Goal: Transaction & Acquisition: Book appointment/travel/reservation

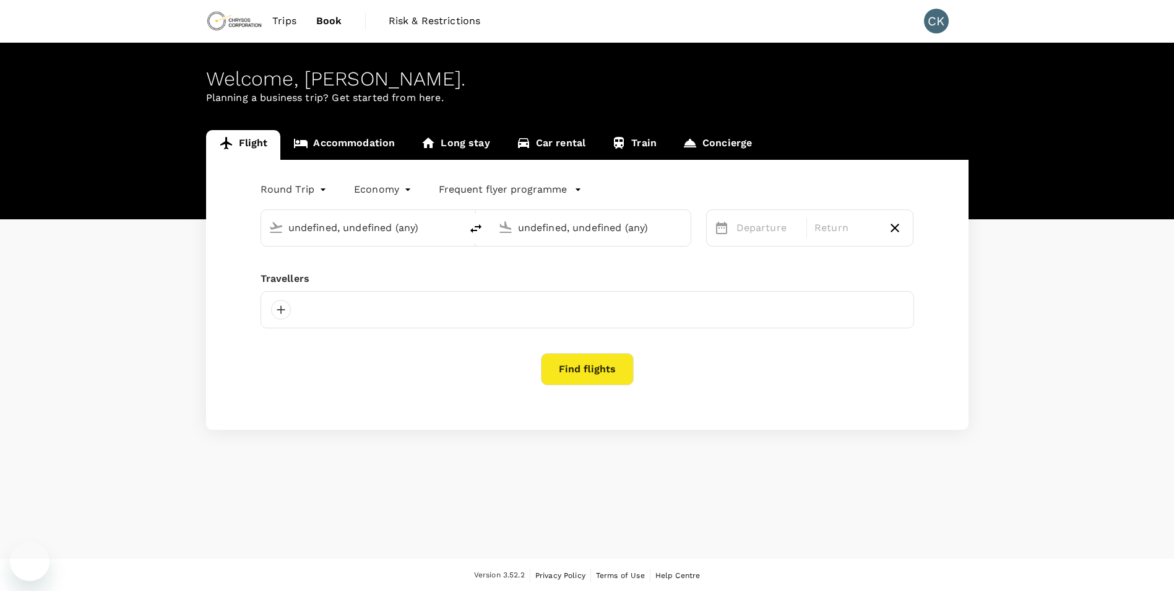
type input "Kotoka Intl (ACC)"
type input "[GEOGRAPHIC_DATA] (TKD)"
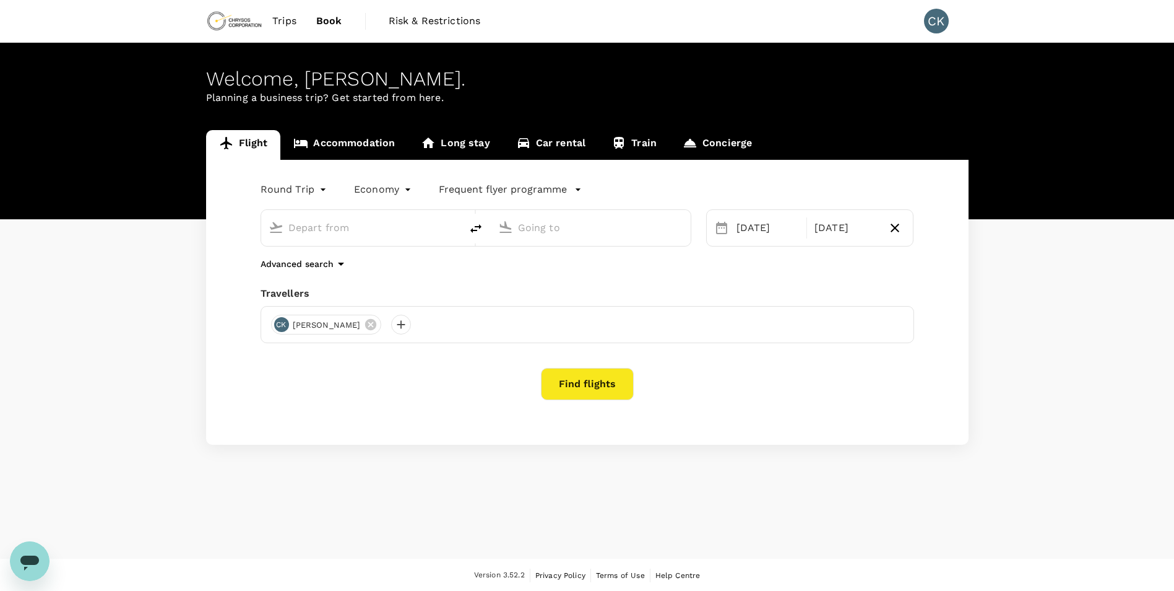
type input "[PERSON_NAME] Int'l (ABJ)"
type input "Kotoka Intl (ACC)"
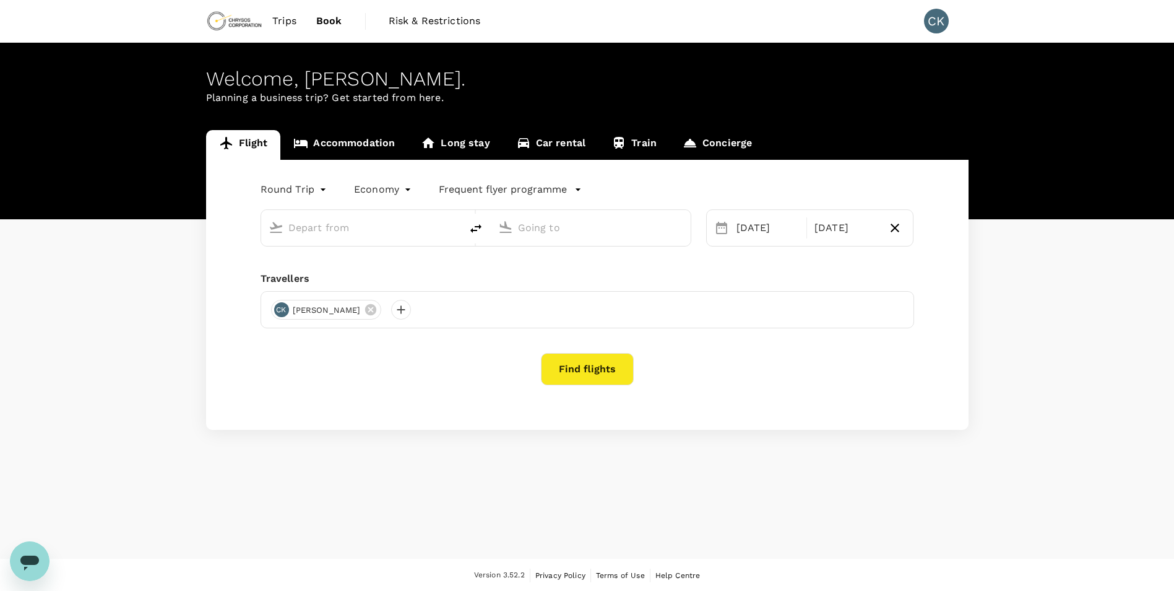
type input "[PERSON_NAME] Int'l (ABJ)"
type input "Kotoka Intl (ACC)"
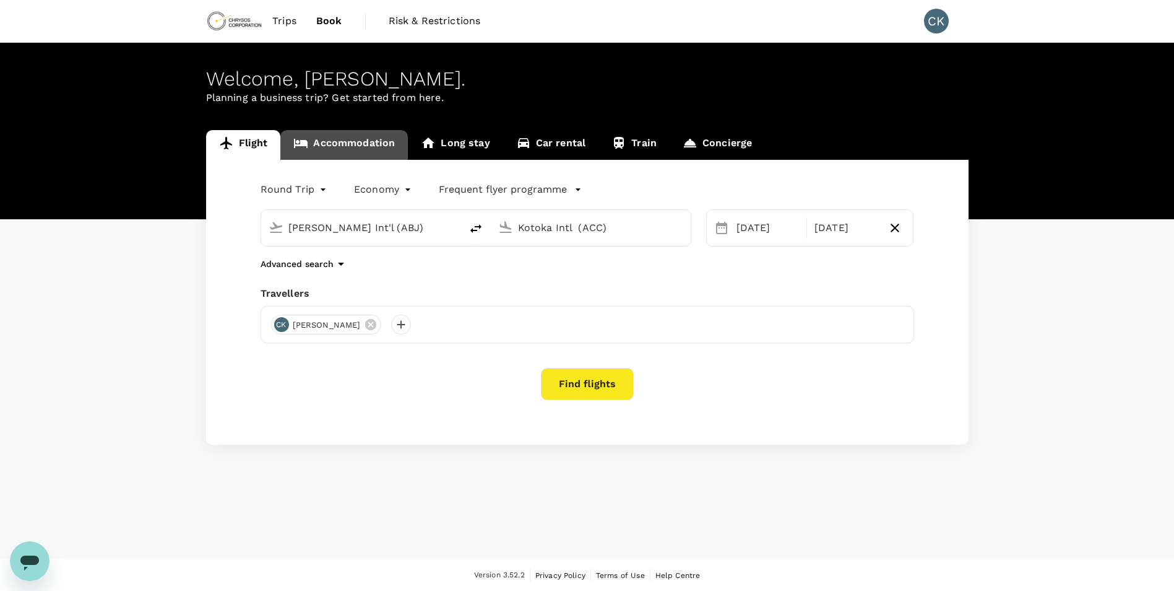
click at [363, 138] on link "Accommodation" at bounding box center [344, 145] width 128 height 30
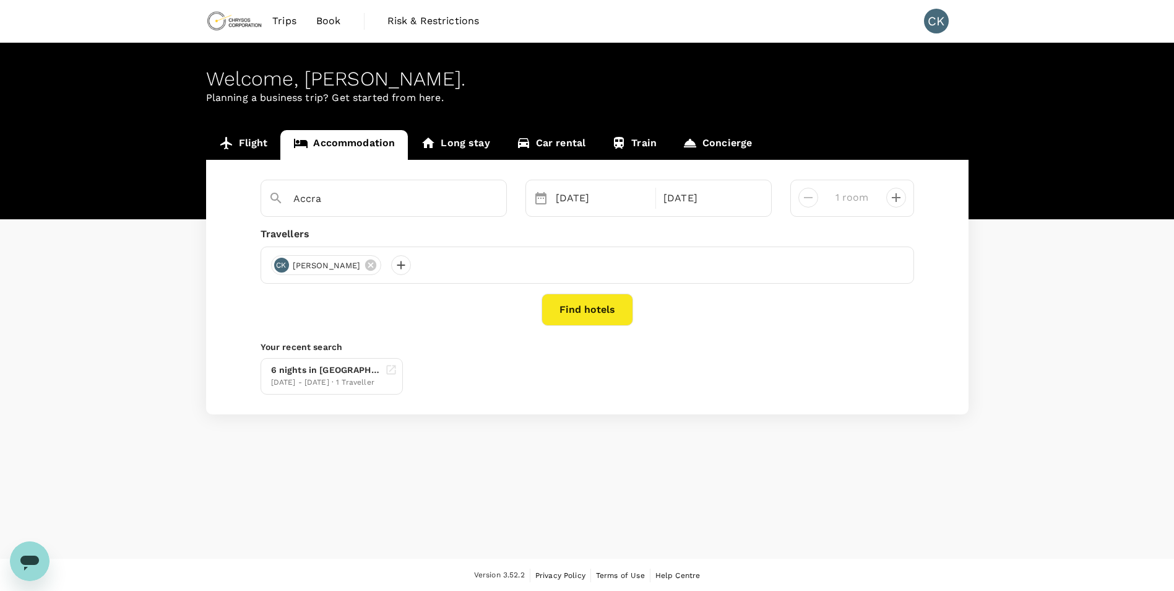
type input "Accra Luxury Apartments"
click at [490, 197] on icon "Clear" at bounding box center [490, 199] width 12 height 12
click at [370, 206] on input "text" at bounding box center [378, 198] width 171 height 19
type input "Accra"
click at [583, 306] on button "Find hotels" at bounding box center [588, 309] width 92 height 32
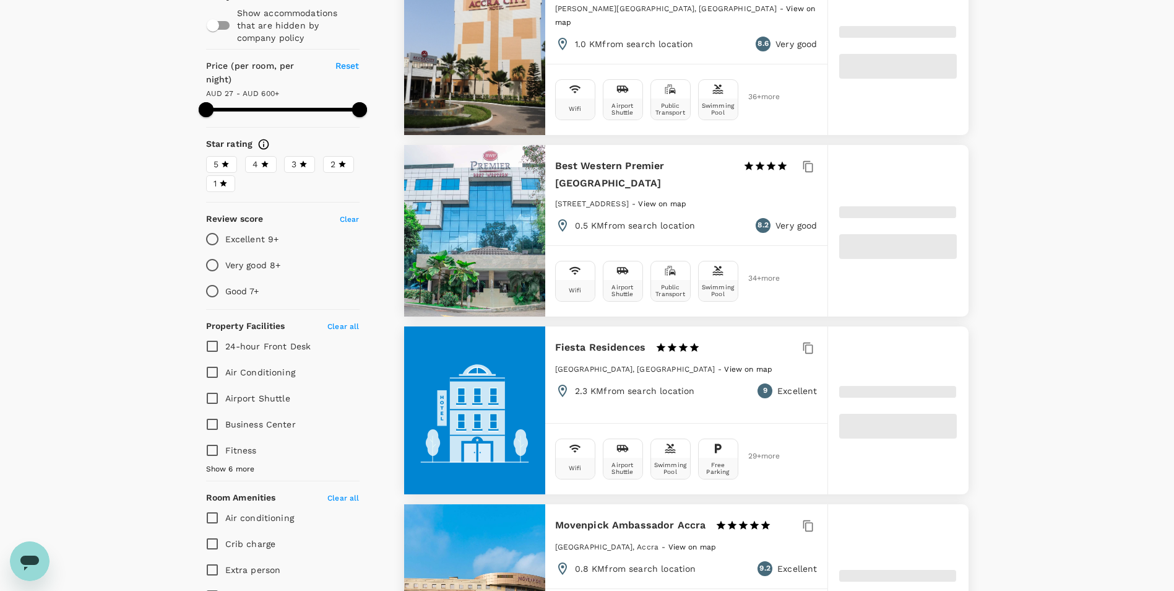
scroll to position [11, 0]
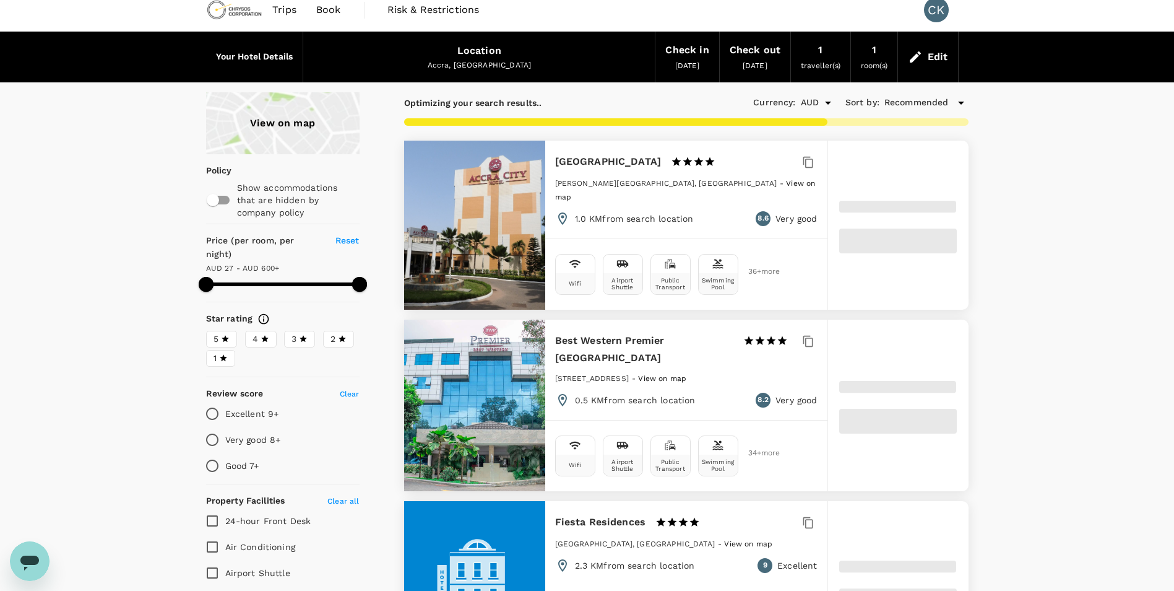
type input "599.39"
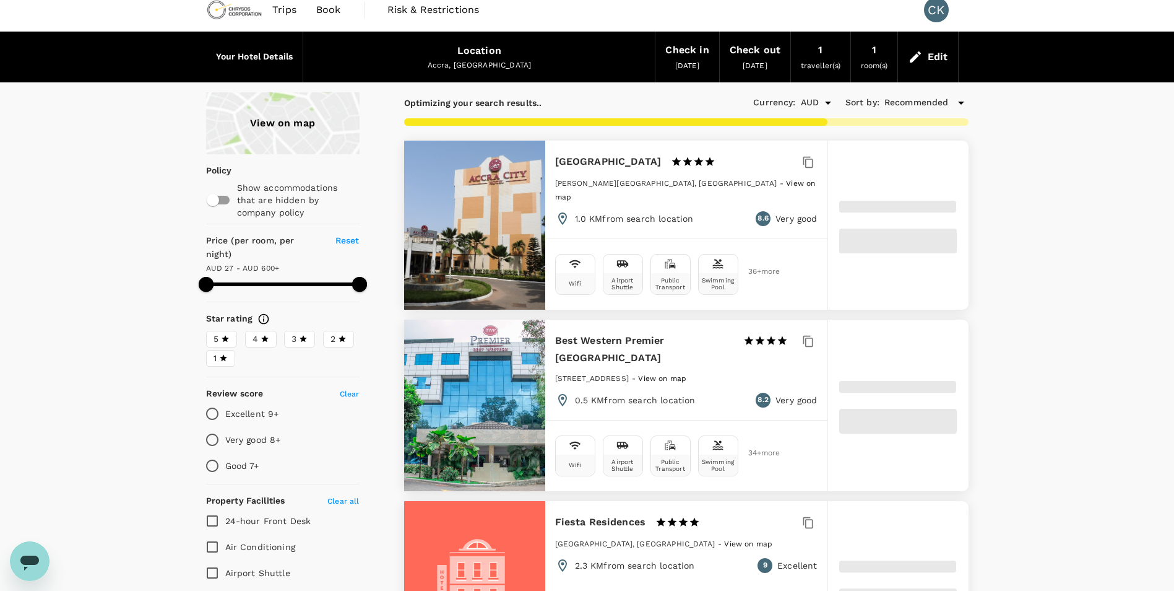
scroll to position [0, 0]
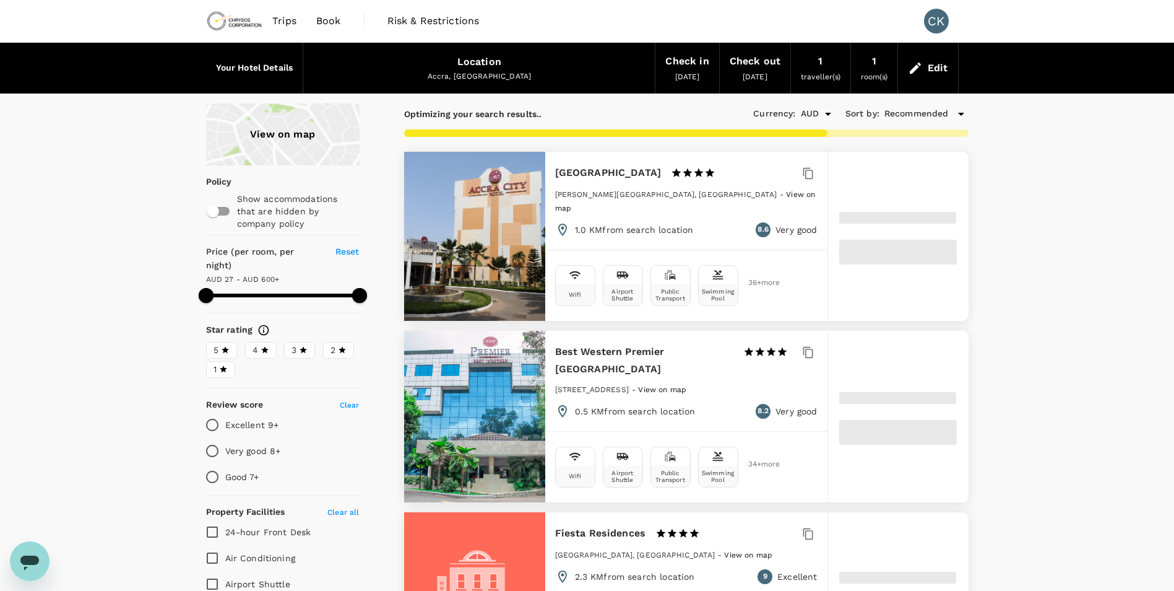
click at [219, 207] on input "checkbox" at bounding box center [213, 211] width 71 height 24
checkbox input "true"
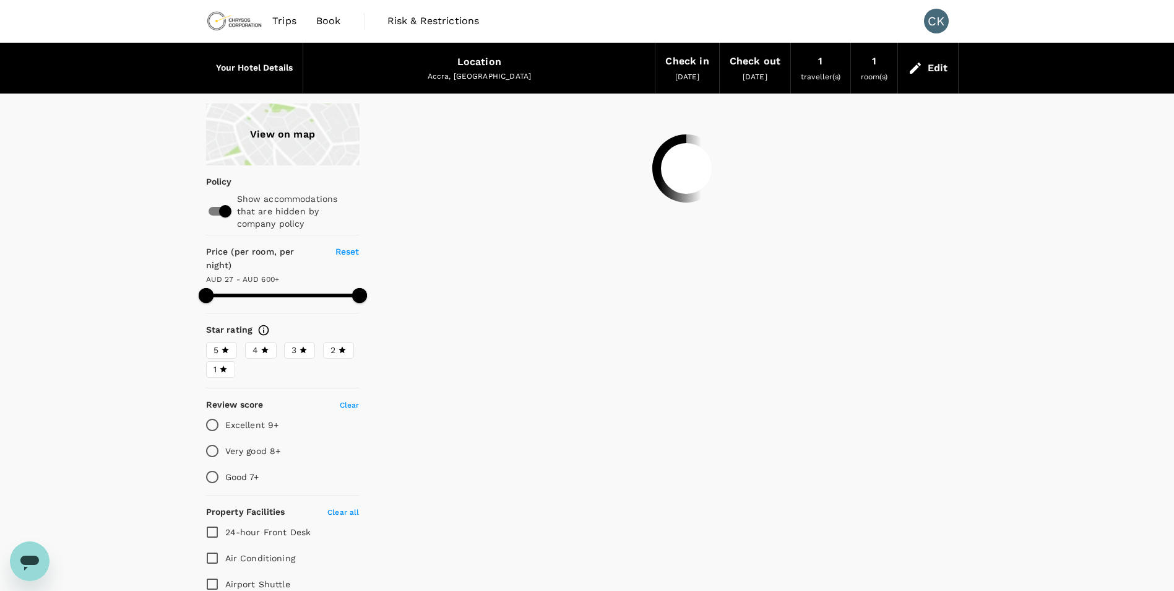
type input "599.39"
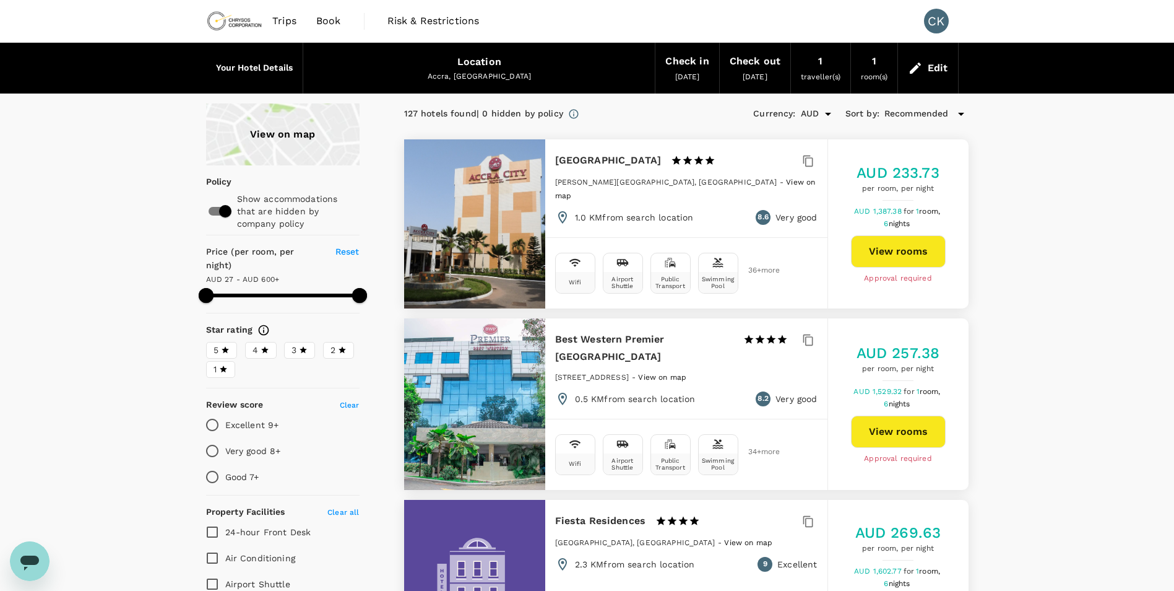
click at [225, 208] on input "checkbox" at bounding box center [225, 211] width 71 height 24
checkbox input "false"
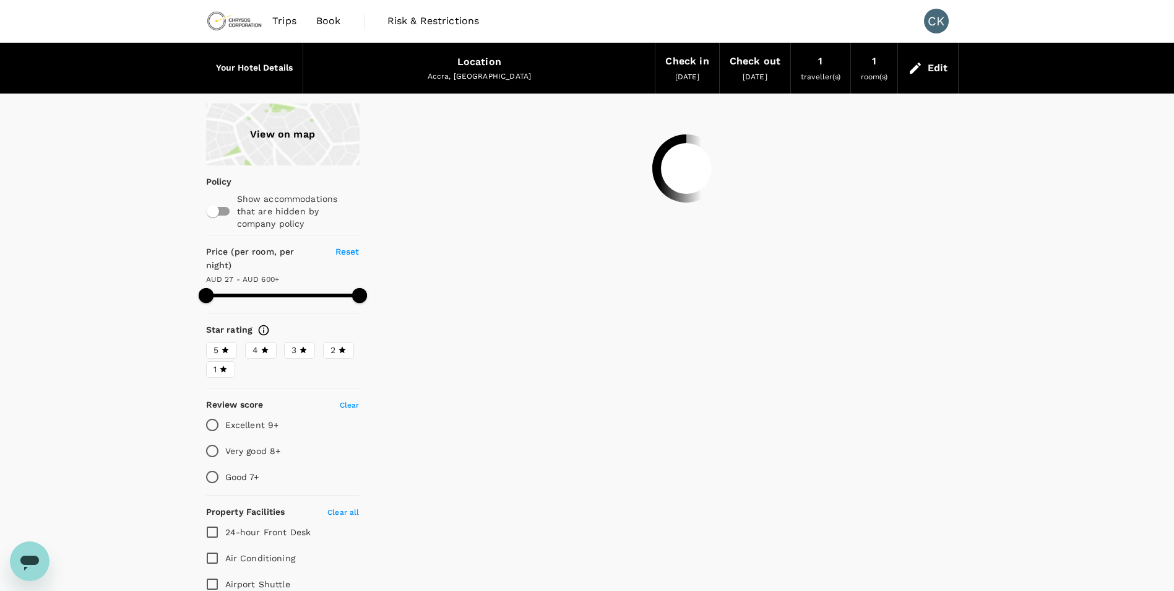
click at [285, 142] on div "View on map" at bounding box center [283, 134] width 154 height 62
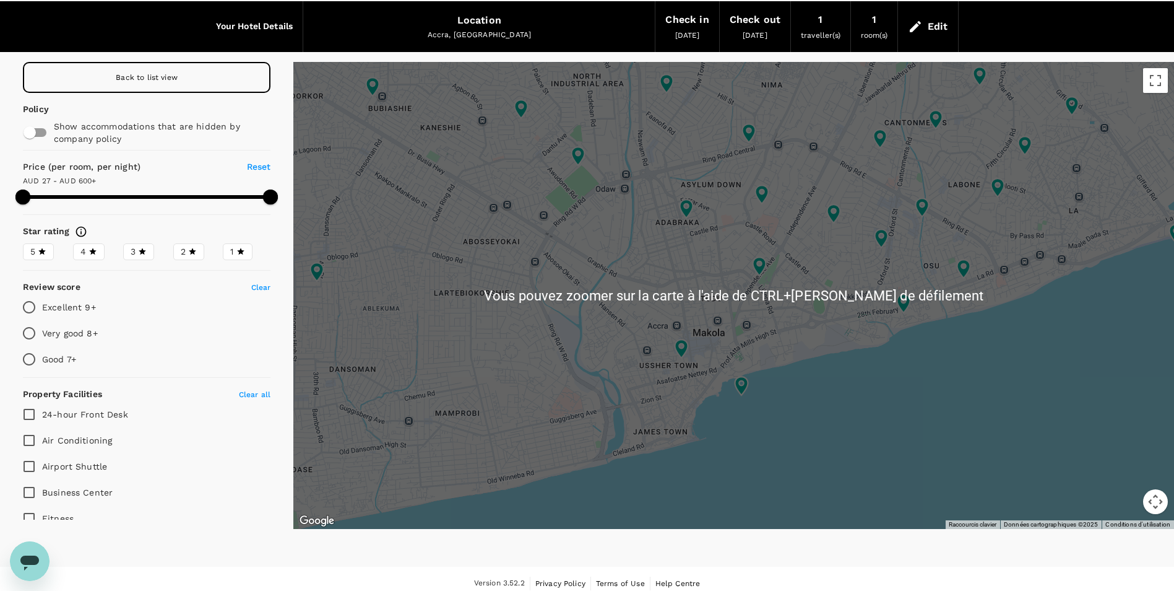
scroll to position [51, 0]
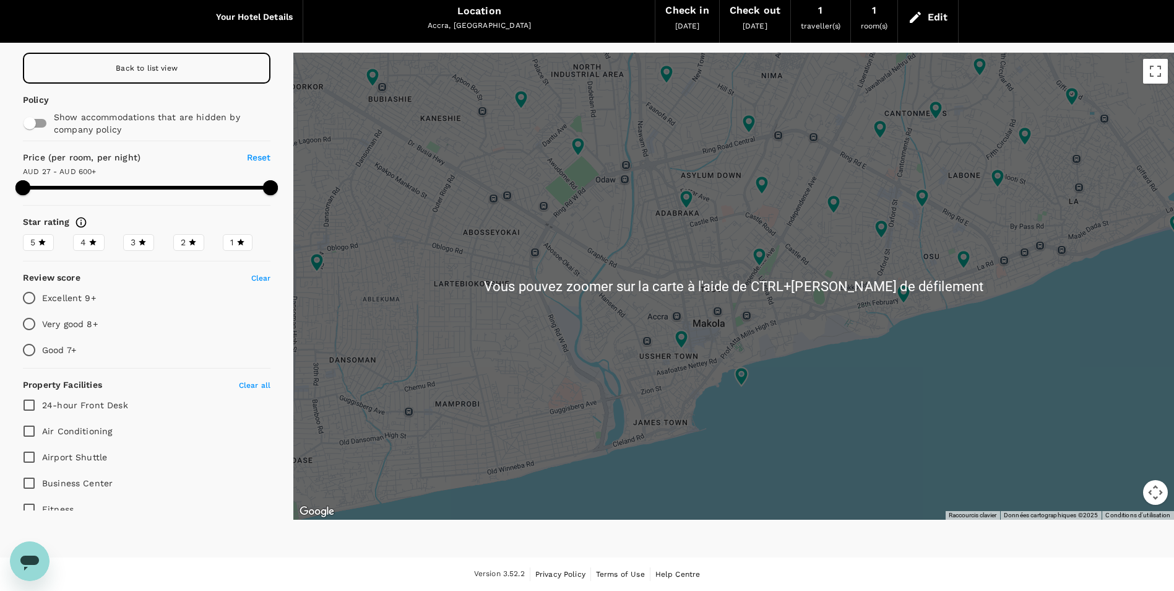
click at [896, 220] on div at bounding box center [733, 286] width 881 height 467
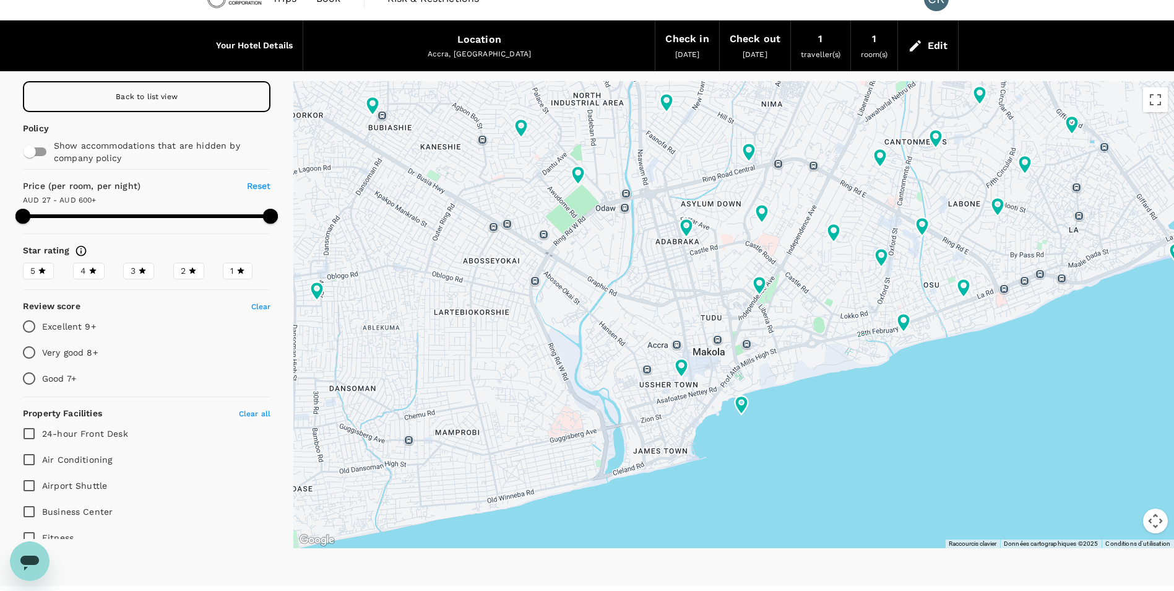
scroll to position [0, 0]
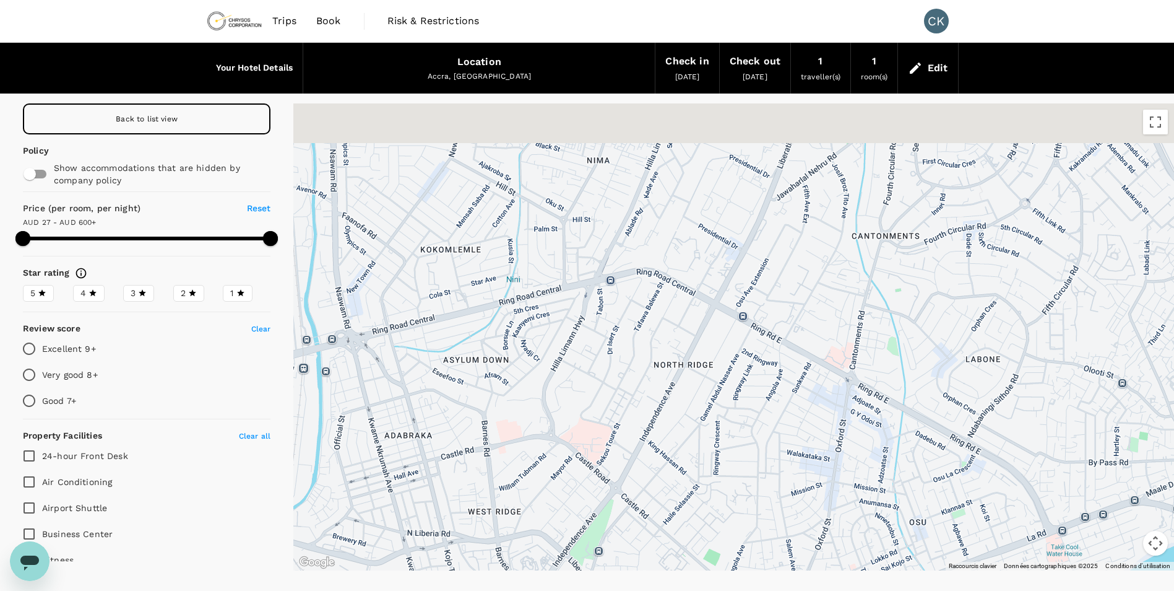
drag, startPoint x: 940, startPoint y: 178, endPoint x: 915, endPoint y: 292, distance: 116.7
click at [915, 292] on div at bounding box center [733, 336] width 881 height 467
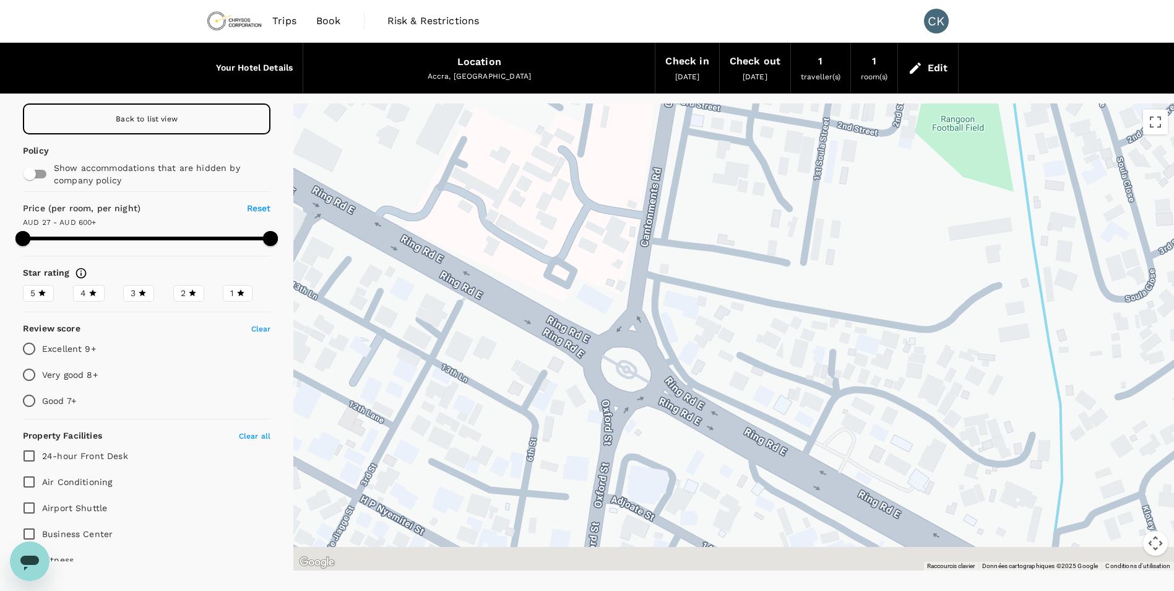
drag, startPoint x: 846, startPoint y: 497, endPoint x: 869, endPoint y: 438, distance: 63.9
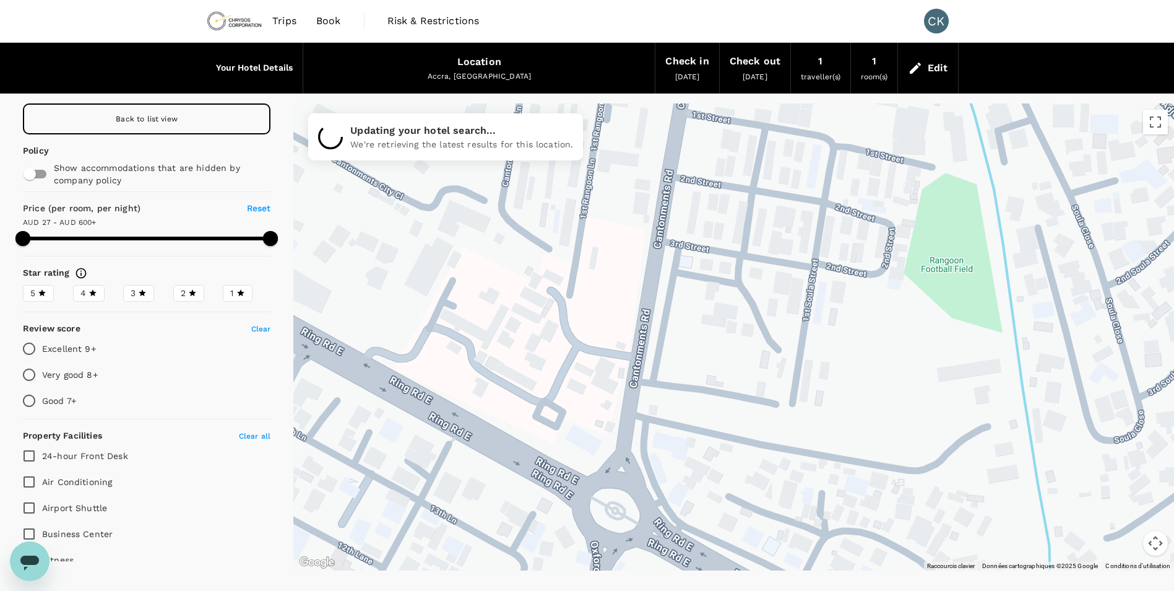
drag, startPoint x: 839, startPoint y: 188, endPoint x: 791, endPoint y: 429, distance: 246.2
click at [791, 429] on div at bounding box center [733, 336] width 881 height 467
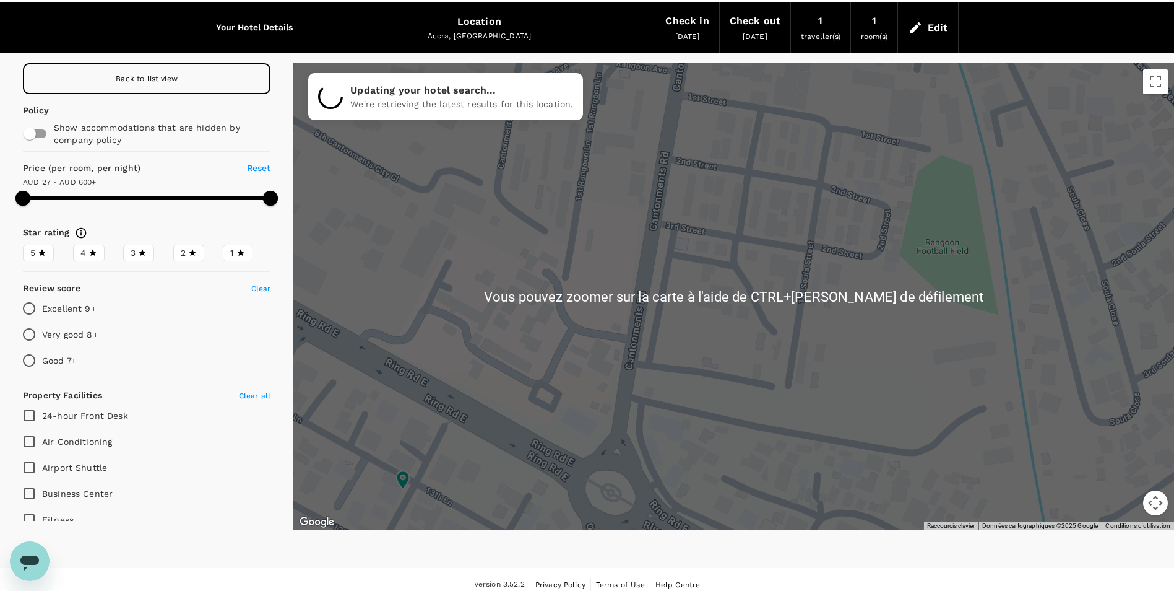
scroll to position [51, 0]
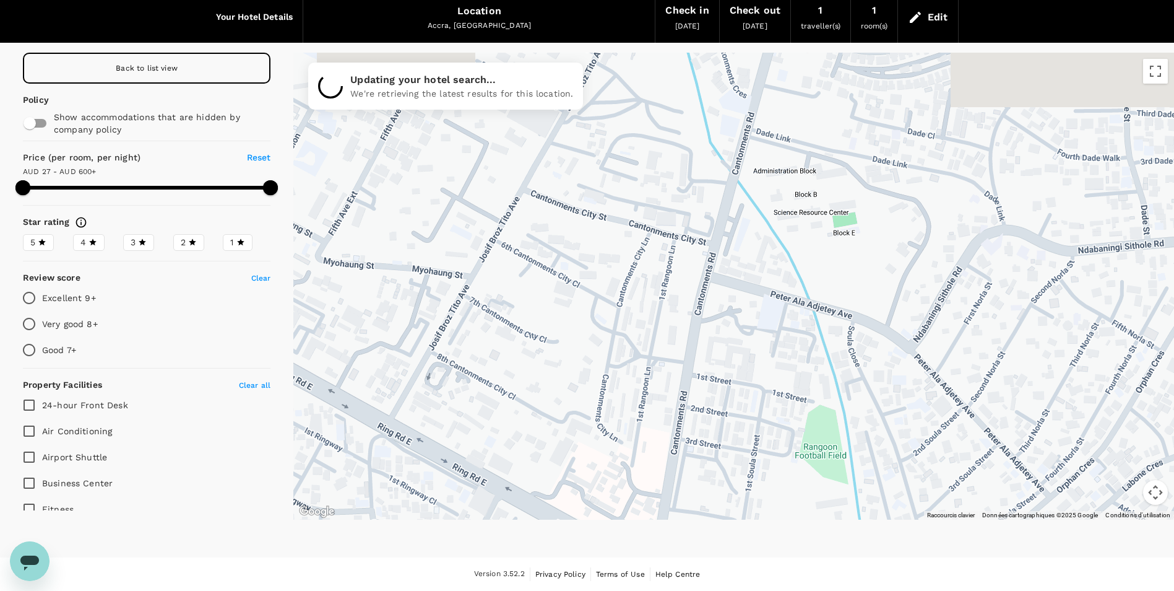
drag, startPoint x: 818, startPoint y: 197, endPoint x: 764, endPoint y: 384, distance: 195.3
click at [764, 384] on div at bounding box center [733, 286] width 881 height 467
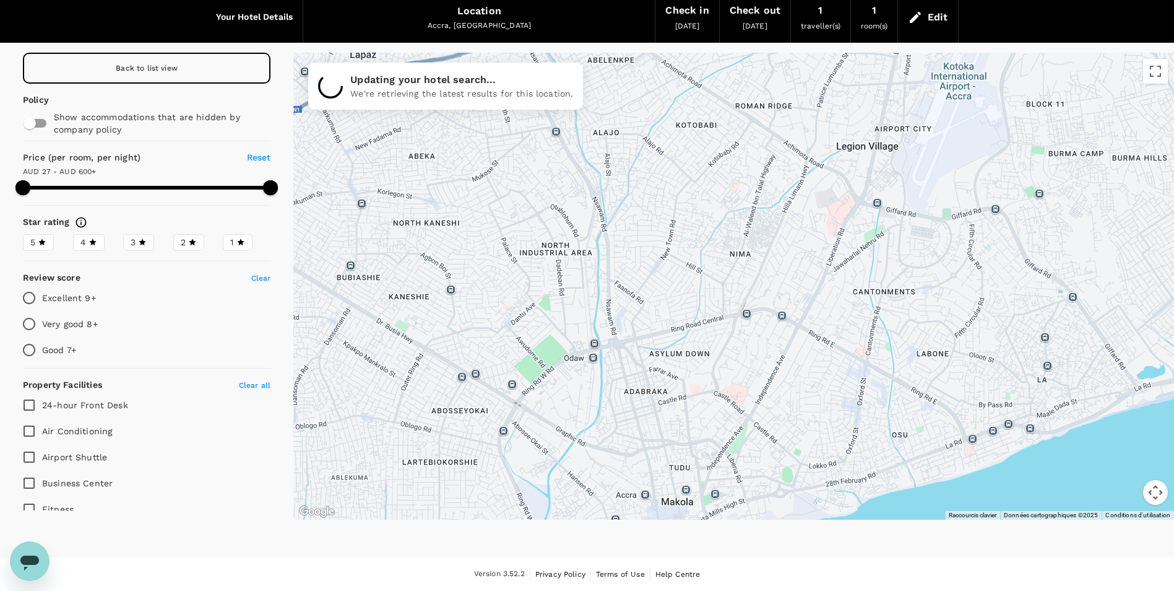
drag, startPoint x: 888, startPoint y: 201, endPoint x: 960, endPoint y: 277, distance: 105.1
click at [960, 277] on div at bounding box center [733, 286] width 881 height 467
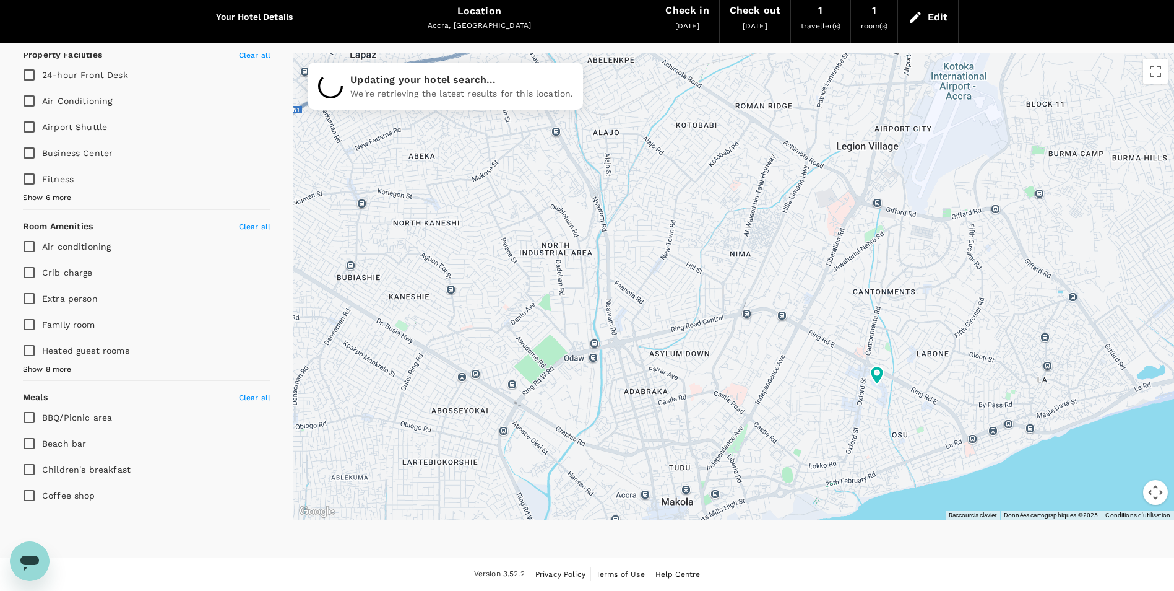
type input "599.39"
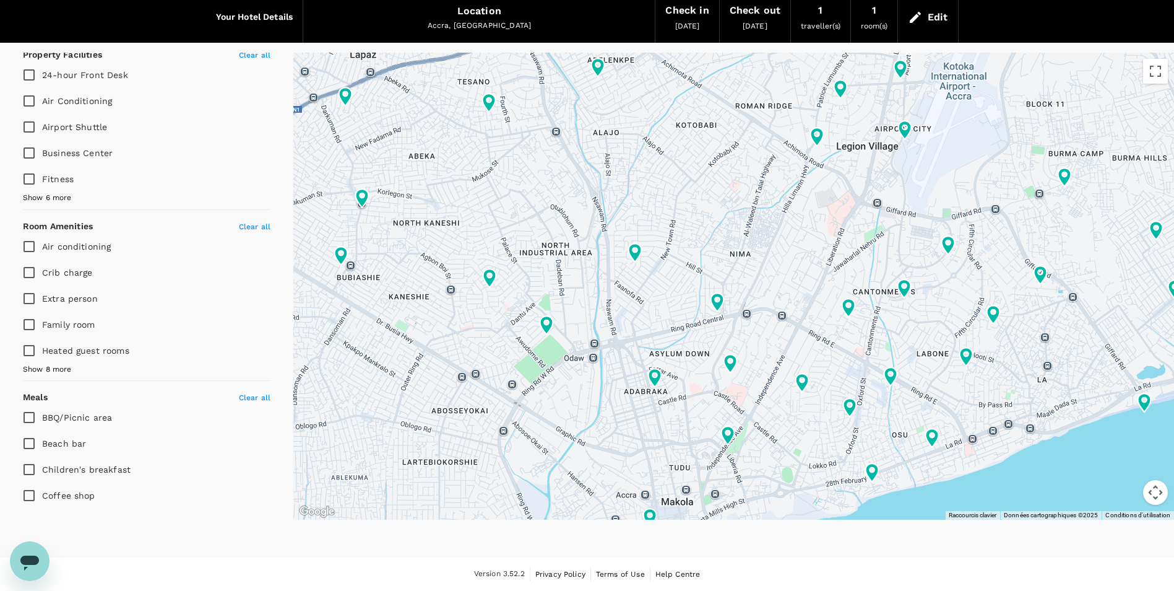
scroll to position [334, 0]
click at [24, 241] on input "Air conditioning" at bounding box center [29, 243] width 26 height 26
checkbox input "true"
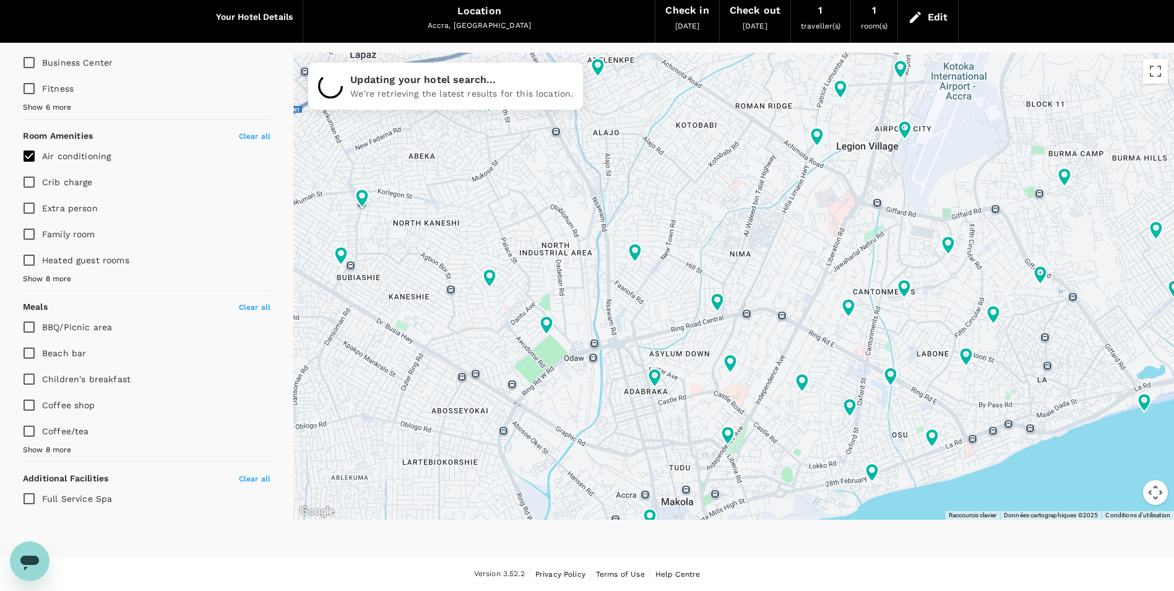
scroll to position [422, 0]
type input "599.39"
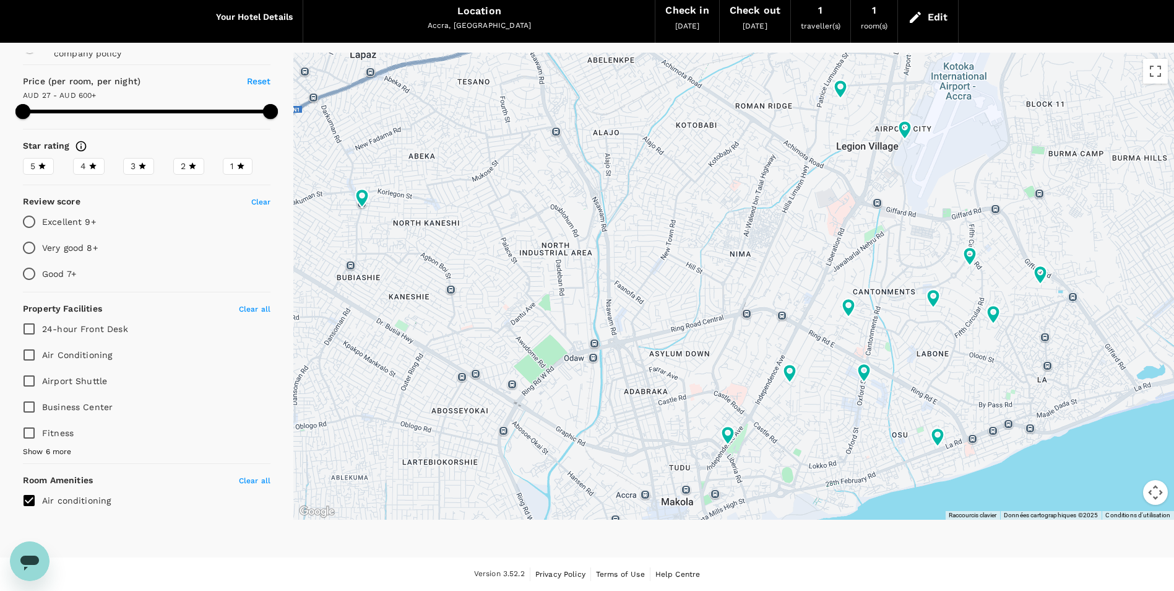
scroll to position [50, 0]
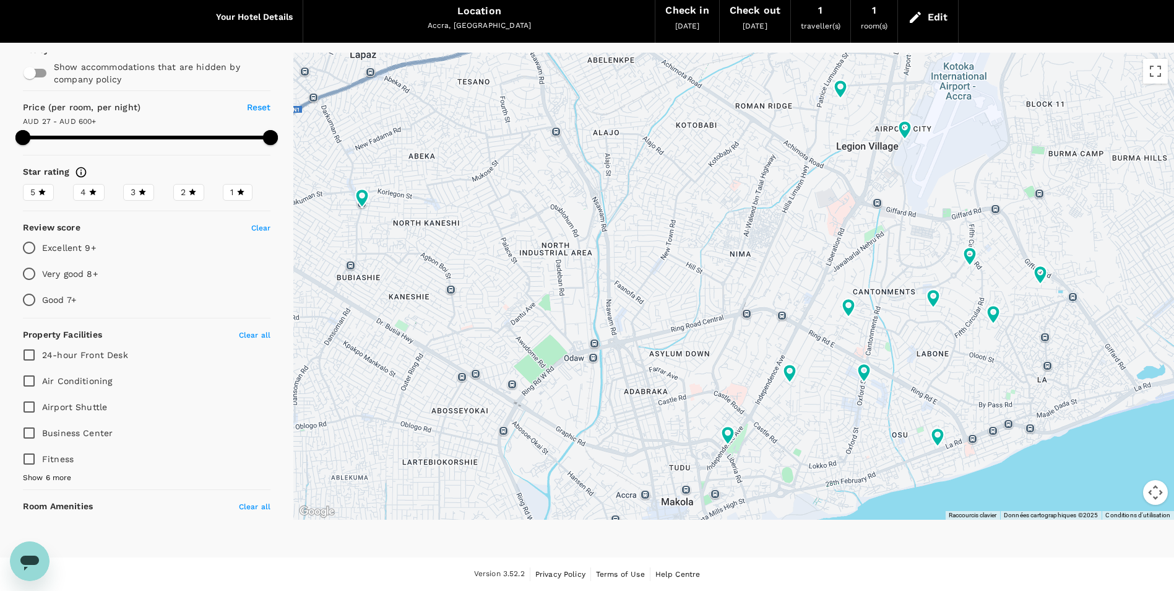
click at [51, 481] on span "Show 6 more" at bounding box center [47, 478] width 49 height 12
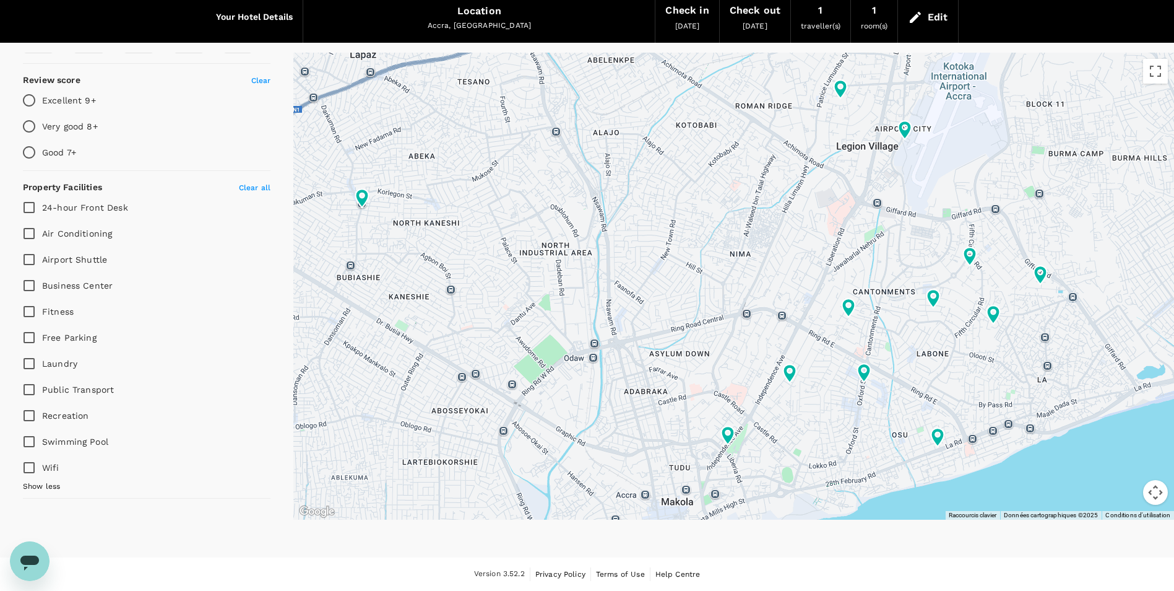
scroll to position [236, 0]
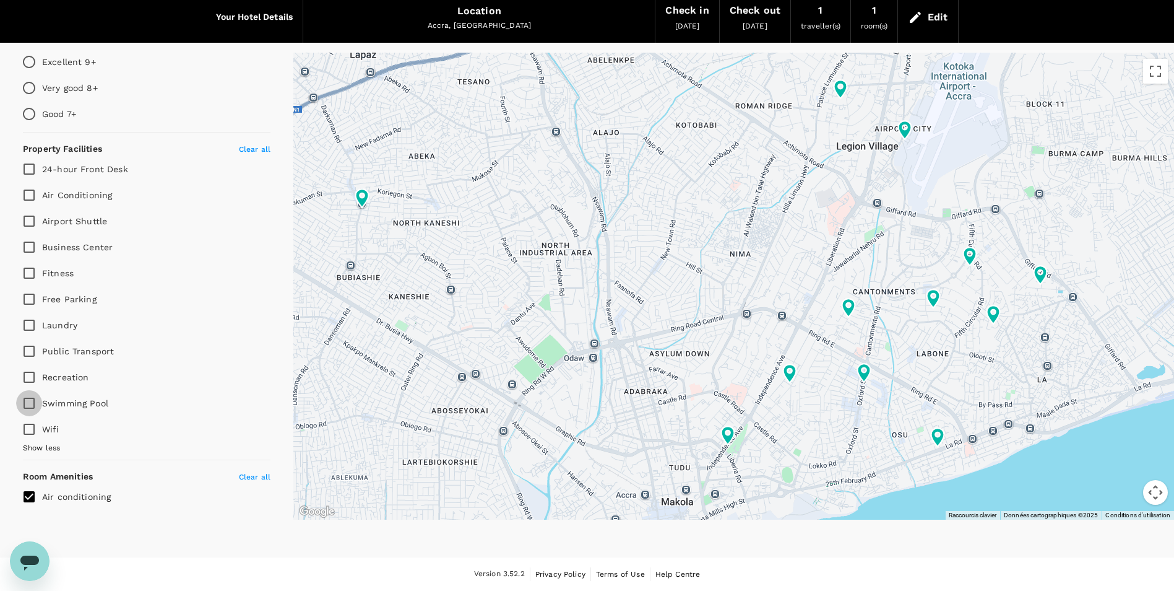
click at [28, 404] on input "Swimming Pool" at bounding box center [29, 403] width 26 height 26
checkbox input "true"
type input "599.39"
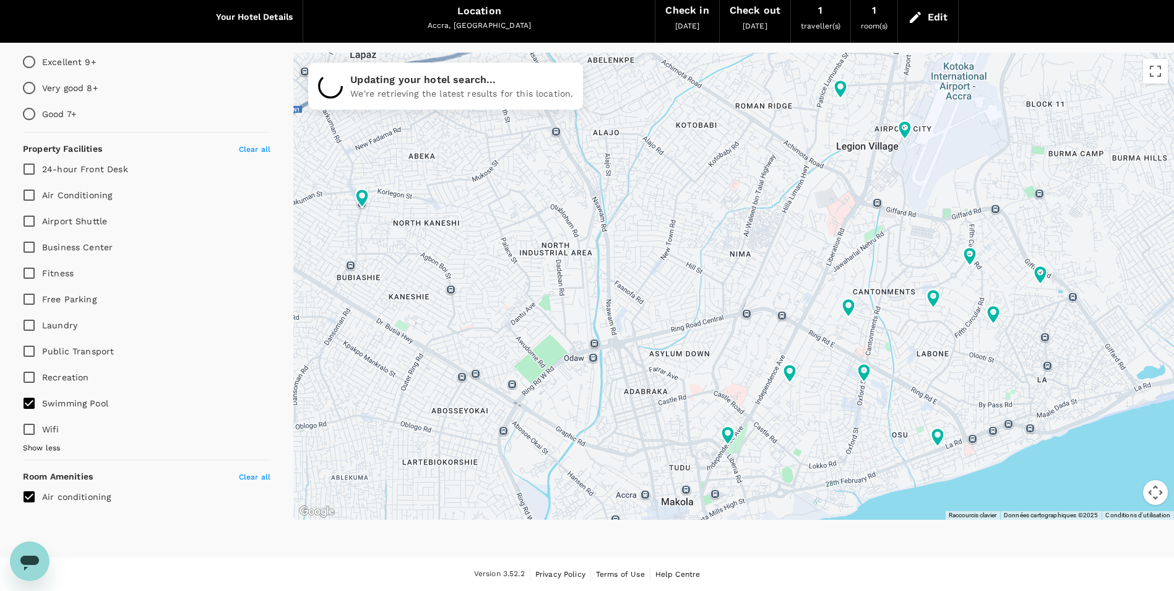
click at [30, 431] on input "Wifi" at bounding box center [29, 429] width 26 height 26
checkbox input "true"
type input "599.39"
click at [28, 197] on input "Air Conditioning" at bounding box center [29, 195] width 26 height 26
checkbox input "true"
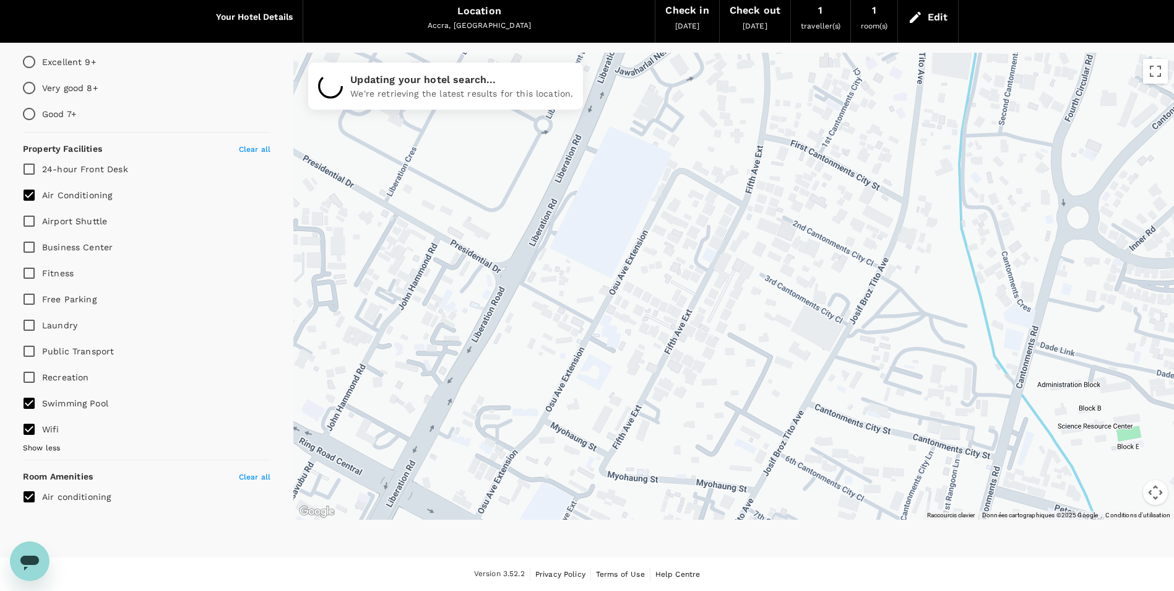
drag, startPoint x: 640, startPoint y: 204, endPoint x: 725, endPoint y: 340, distance: 160.4
click at [725, 340] on div at bounding box center [733, 286] width 881 height 467
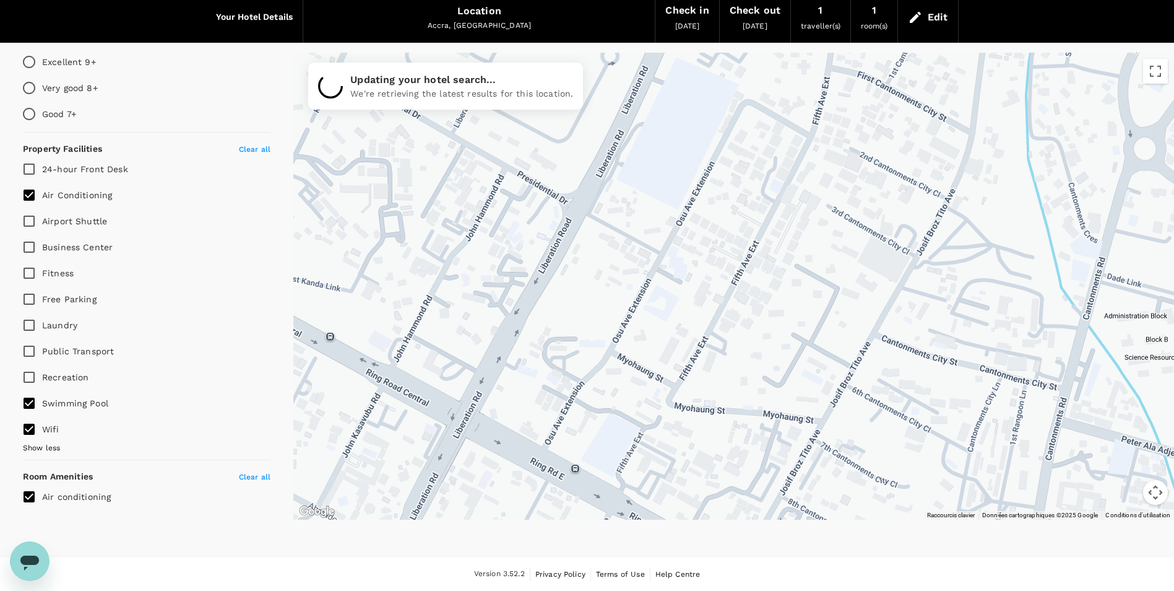
drag, startPoint x: 1052, startPoint y: 387, endPoint x: 884, endPoint y: 289, distance: 194.2
click at [885, 290] on div at bounding box center [1178, 531] width 1189 height 669
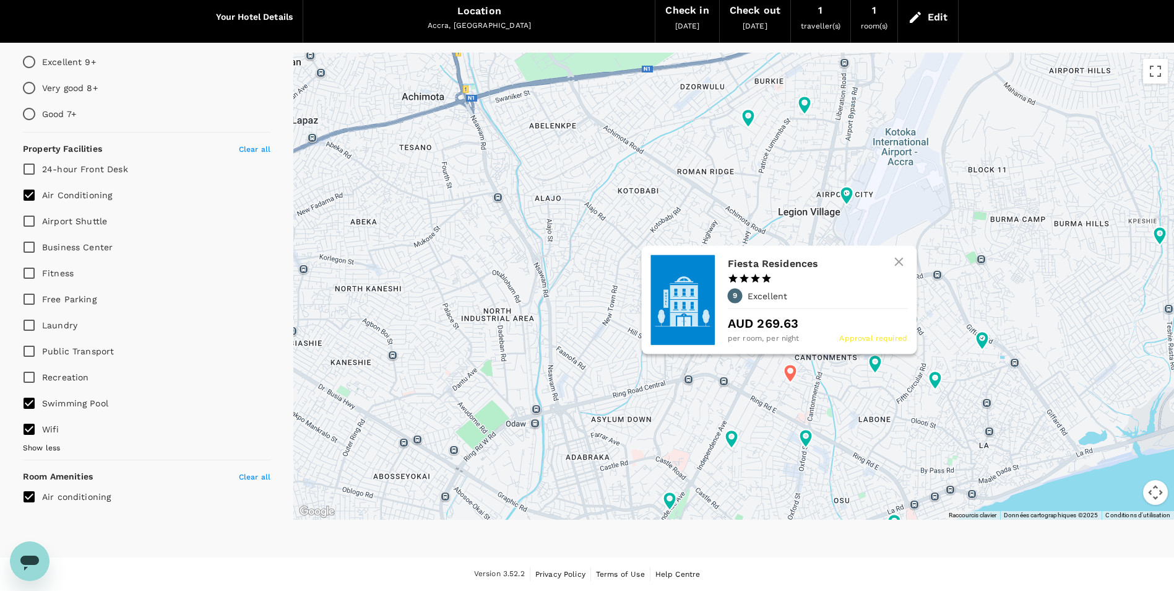
click at [789, 290] on div "9 Excellent" at bounding box center [817, 295] width 180 height 15
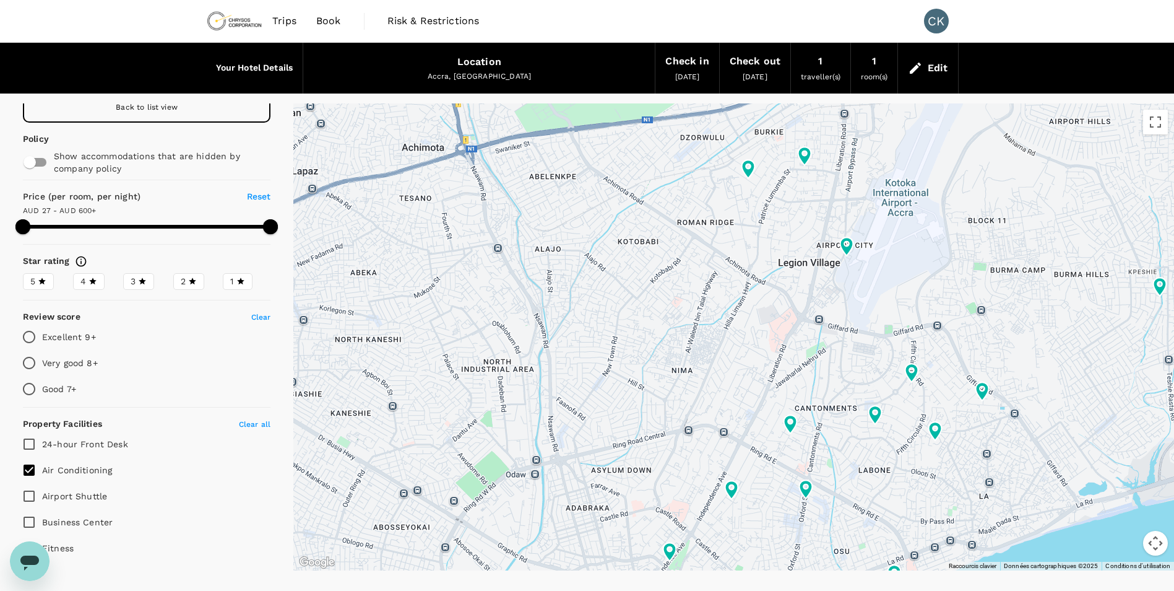
scroll to position [0, 0]
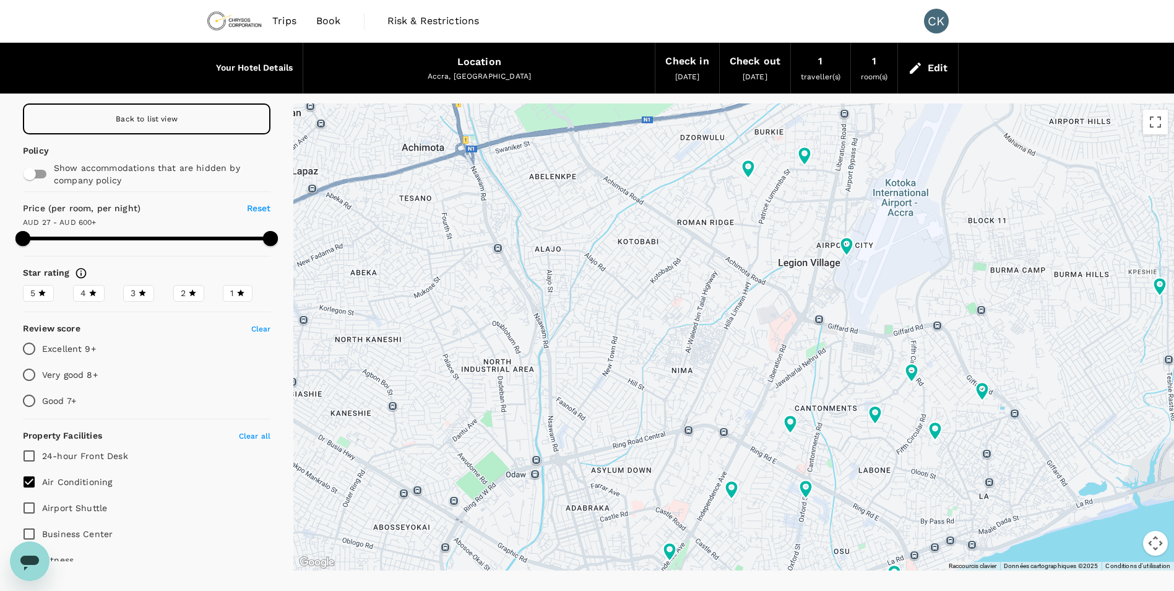
click at [159, 119] on span "Back to list view" at bounding box center [147, 119] width 62 height 9
type input "599.39"
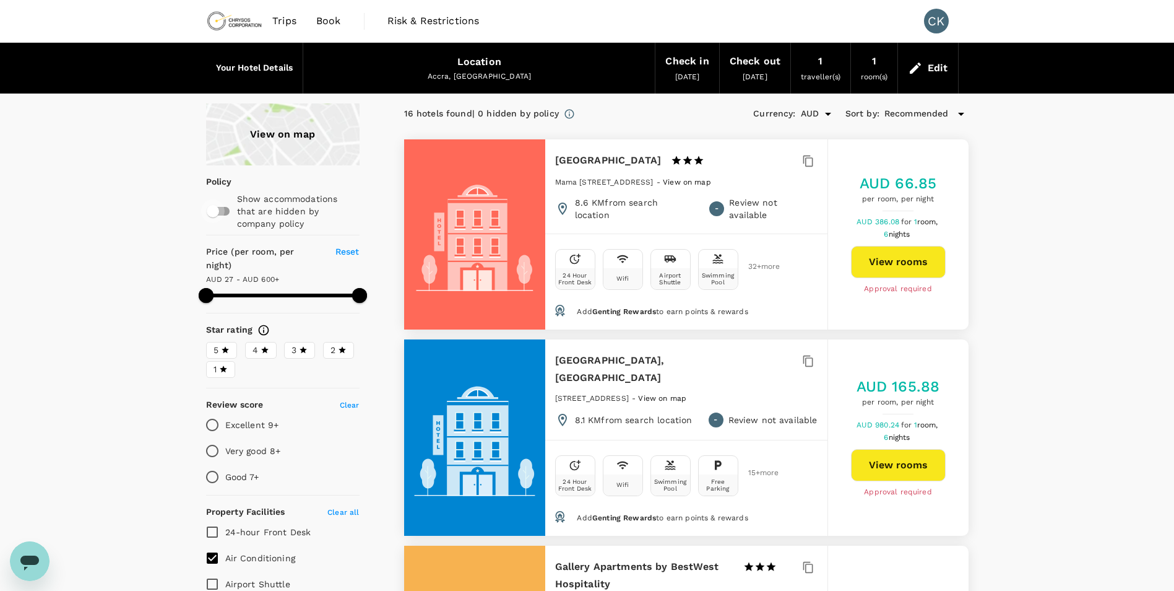
click at [215, 215] on input "checkbox" at bounding box center [213, 211] width 71 height 24
checkbox input "true"
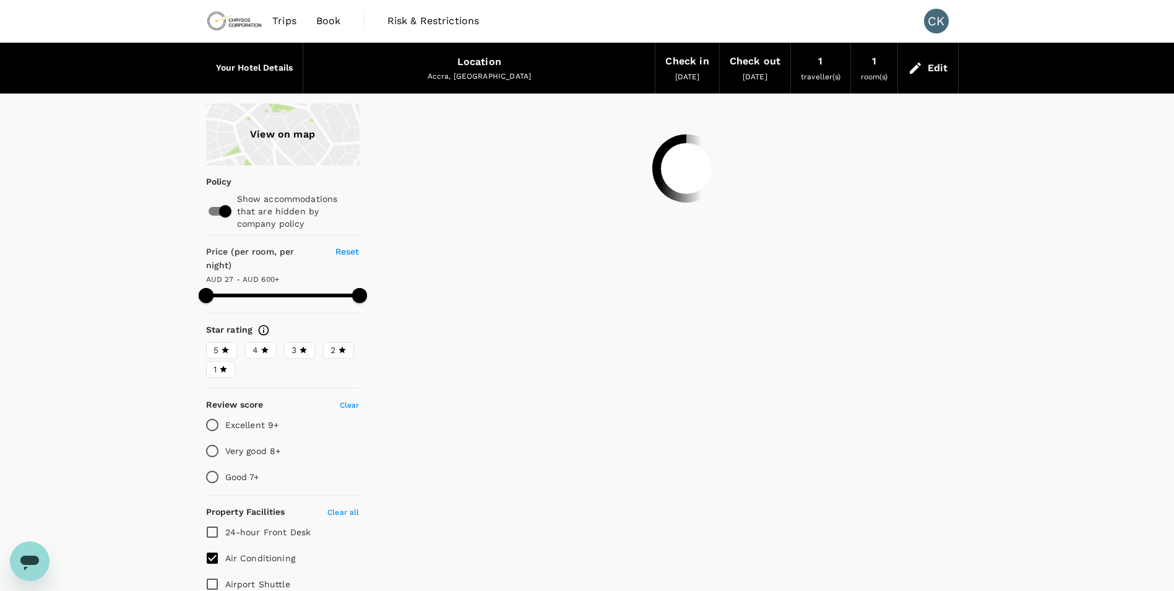
type input "599.39"
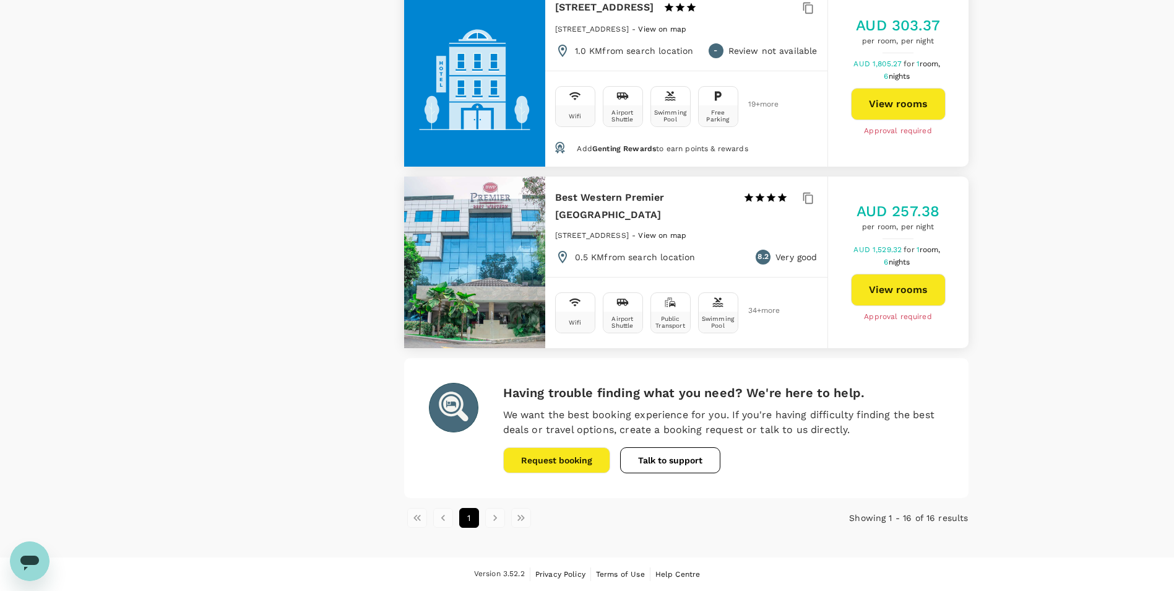
scroll to position [2814, 0]
click at [495, 512] on li "pagination navigation" at bounding box center [495, 518] width 26 height 20
click at [494, 516] on li "pagination navigation" at bounding box center [495, 518] width 26 height 20
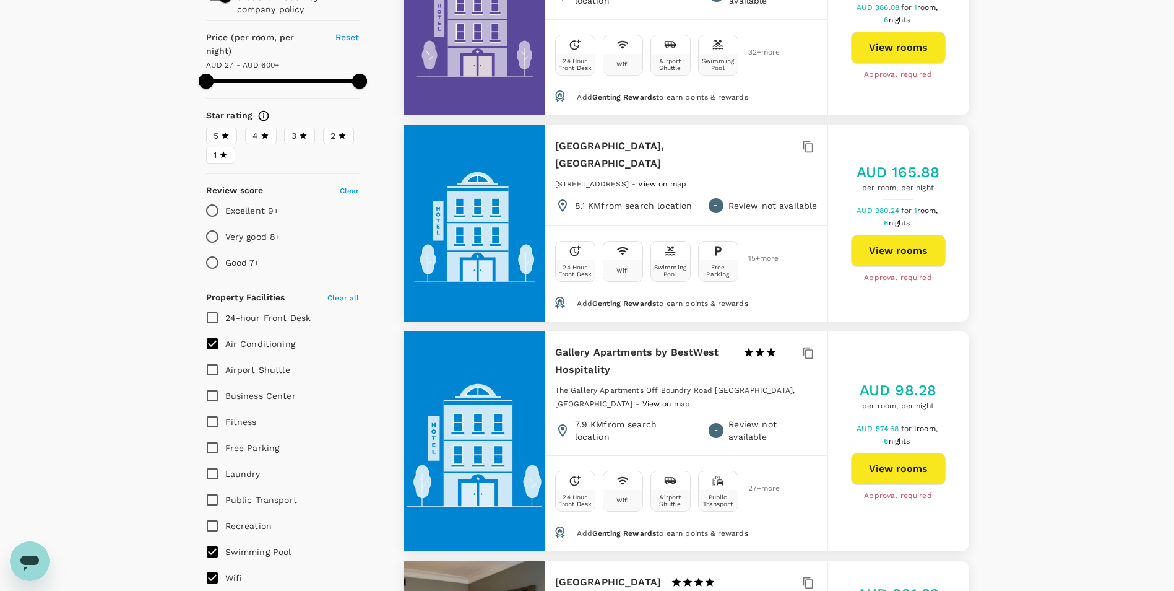
scroll to position [0, 0]
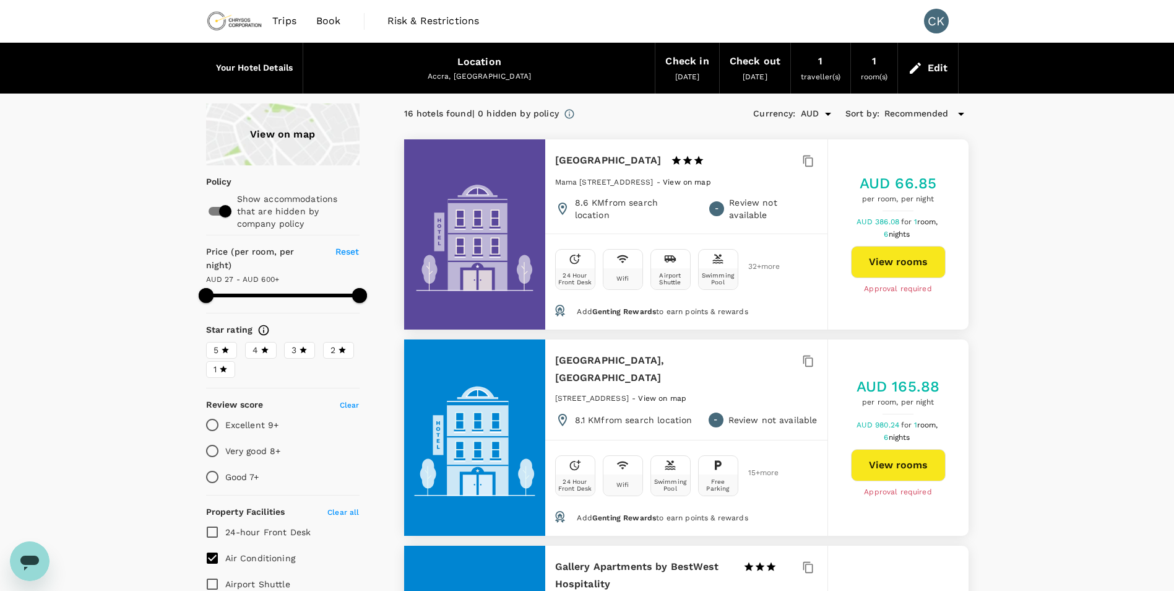
click at [233, 209] on input "checkbox" at bounding box center [225, 211] width 71 height 24
checkbox input "false"
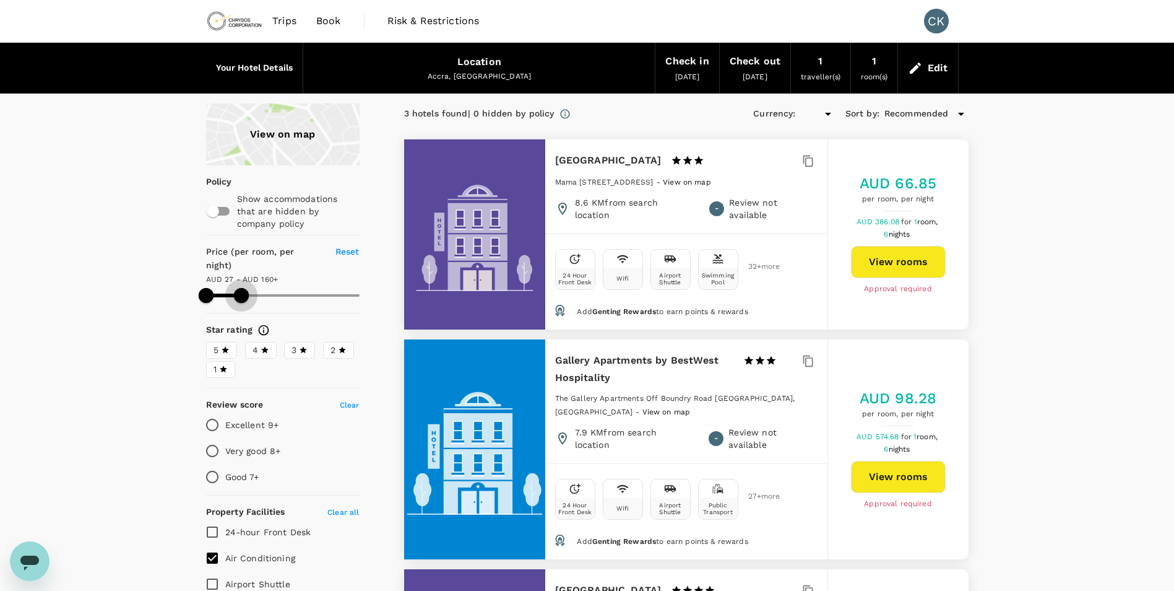
type input "160.39"
type input "AUD"
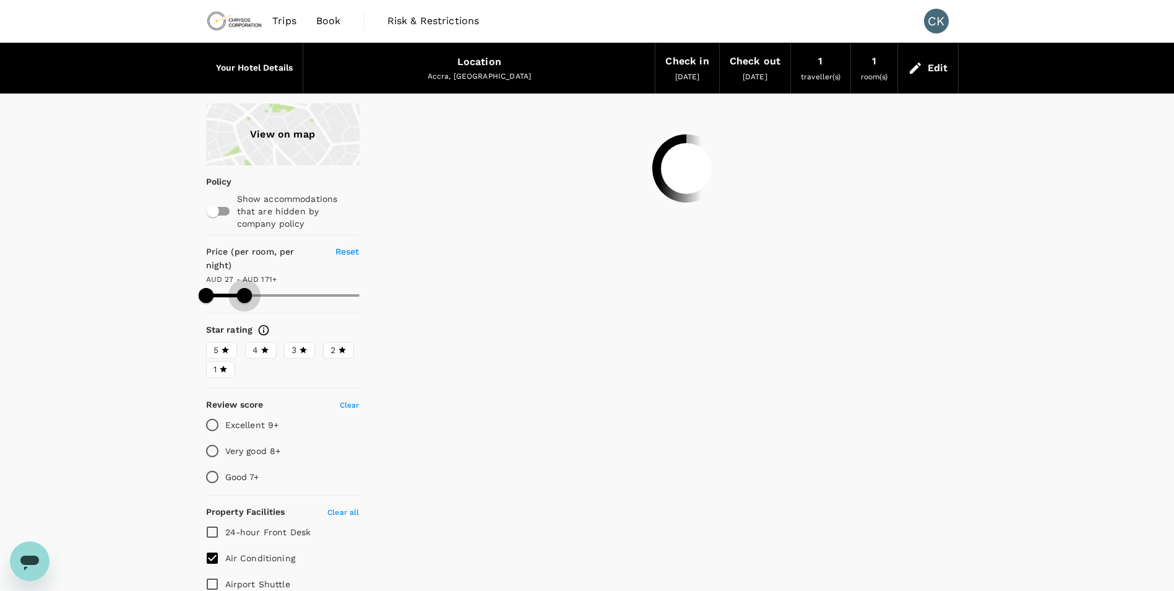
drag, startPoint x: 357, startPoint y: 280, endPoint x: 245, endPoint y: 290, distance: 112.5
click at [245, 290] on span at bounding box center [244, 295] width 15 height 15
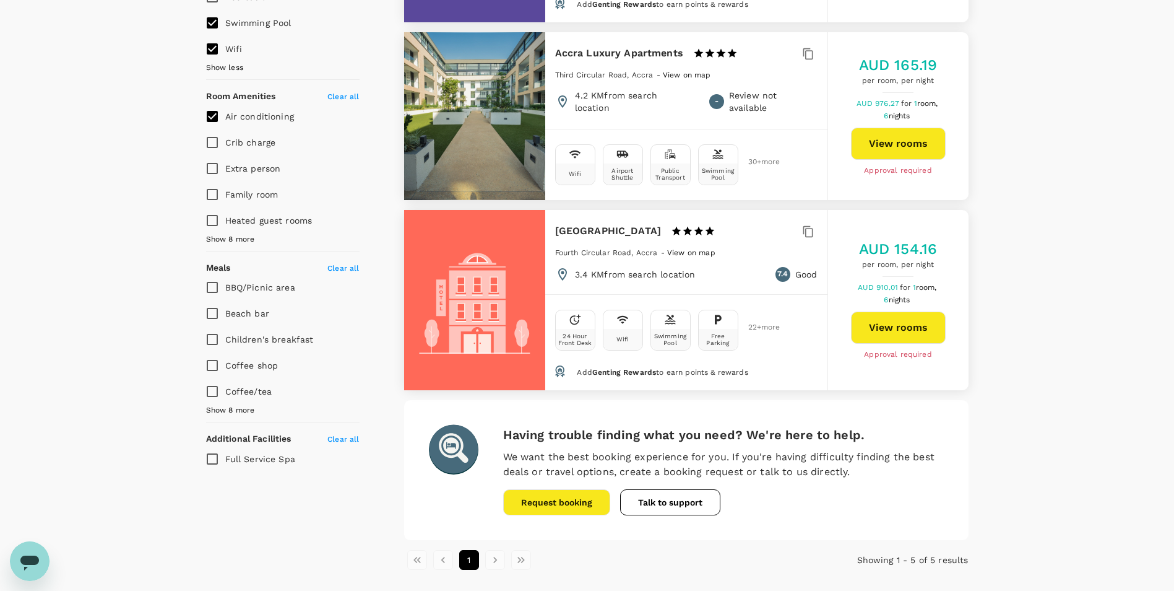
scroll to position [785, 0]
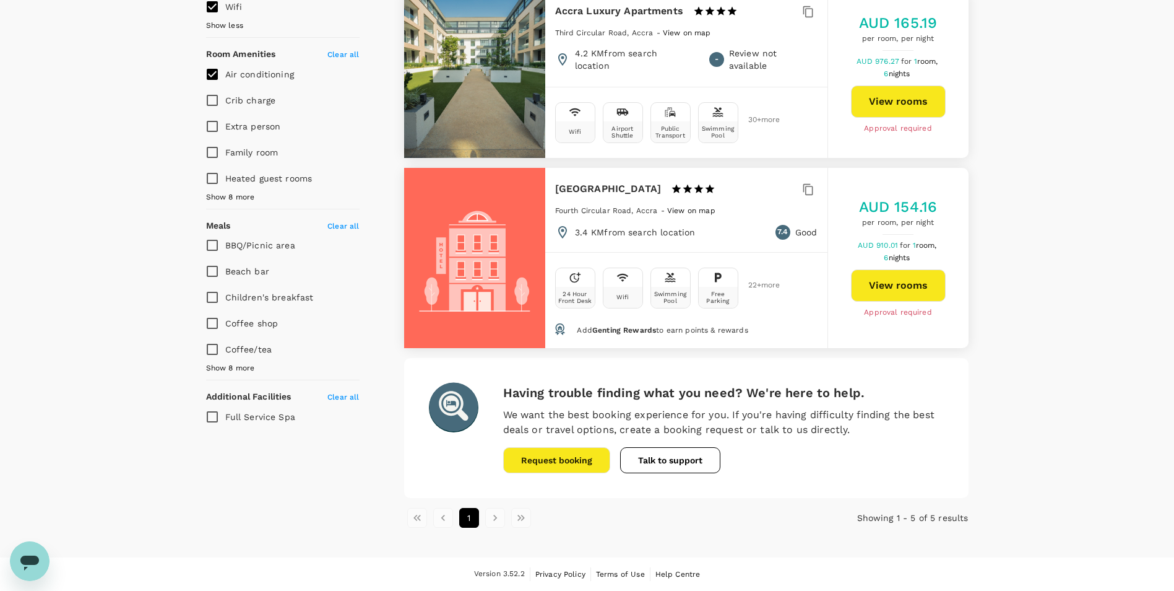
click at [493, 522] on li "pagination navigation" at bounding box center [495, 518] width 26 height 20
click at [514, 258] on div at bounding box center [474, 258] width 141 height 180
click at [654, 190] on div "Embassy Gardens 1 Star 2 Stars 3 Stars 4 Stars 5 Stars" at bounding box center [641, 188] width 172 height 17
click at [890, 280] on button "View rooms" at bounding box center [898, 285] width 95 height 32
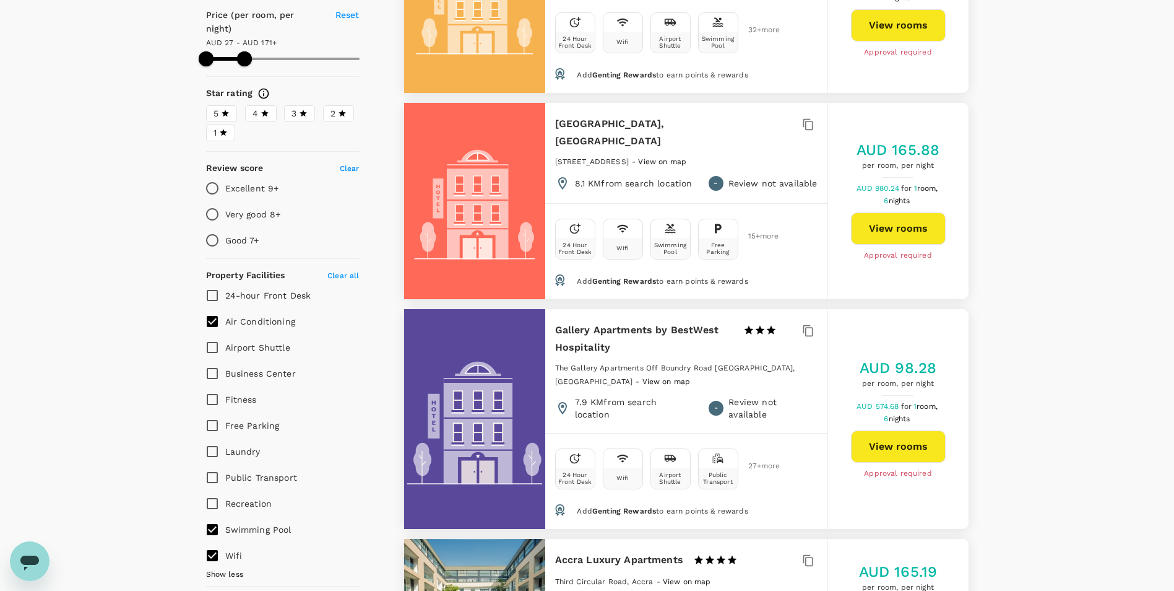
scroll to position [228, 0]
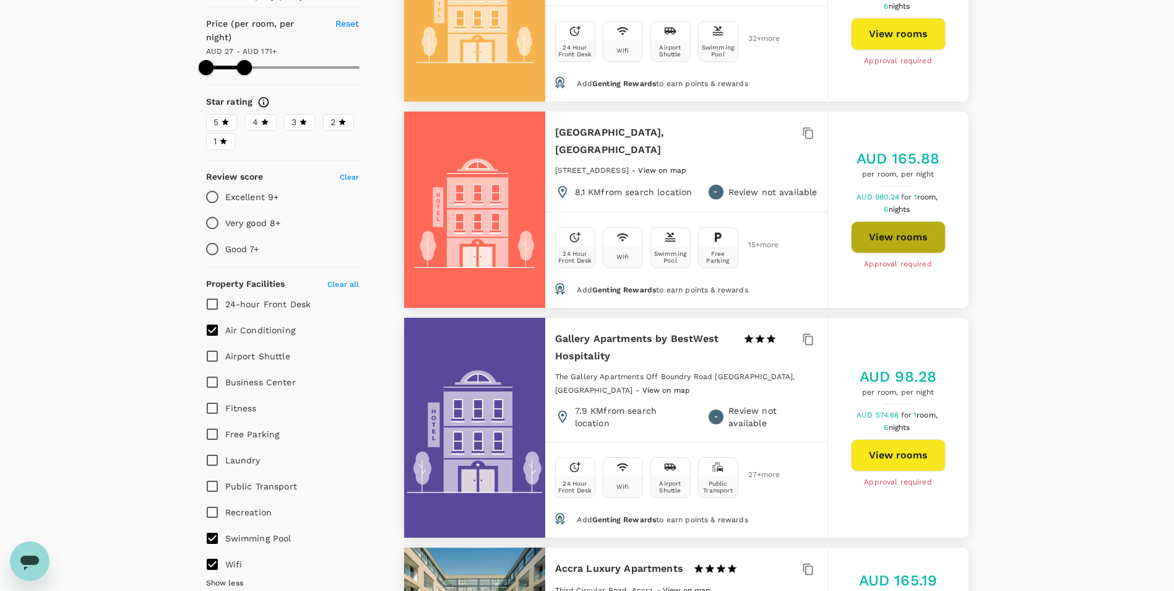
click at [901, 232] on button "View rooms" at bounding box center [898, 237] width 95 height 32
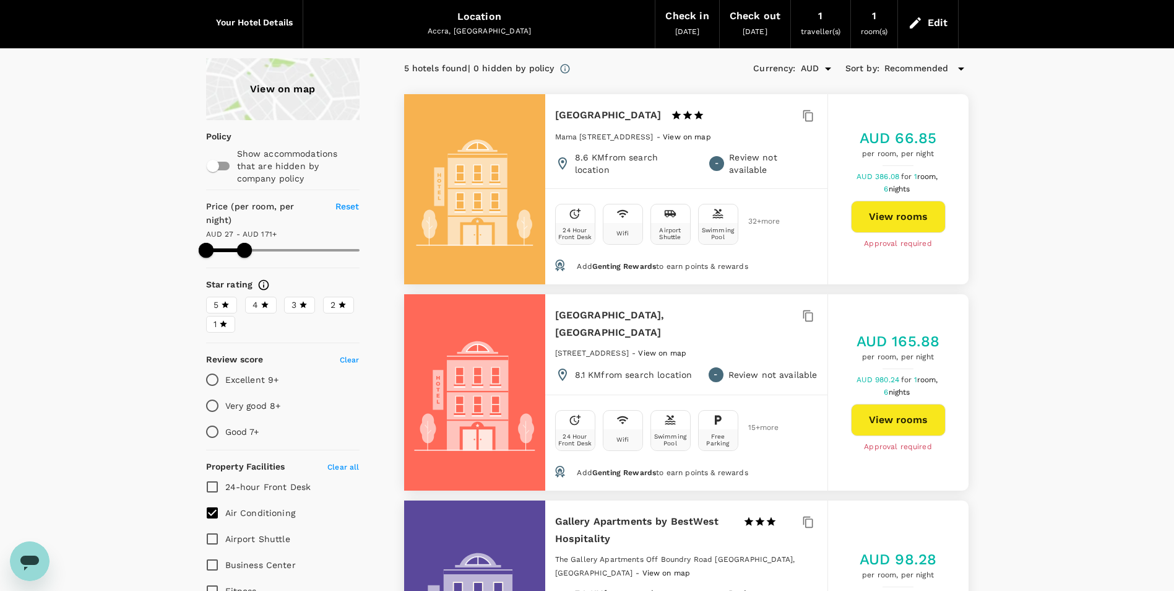
scroll to position [42, 0]
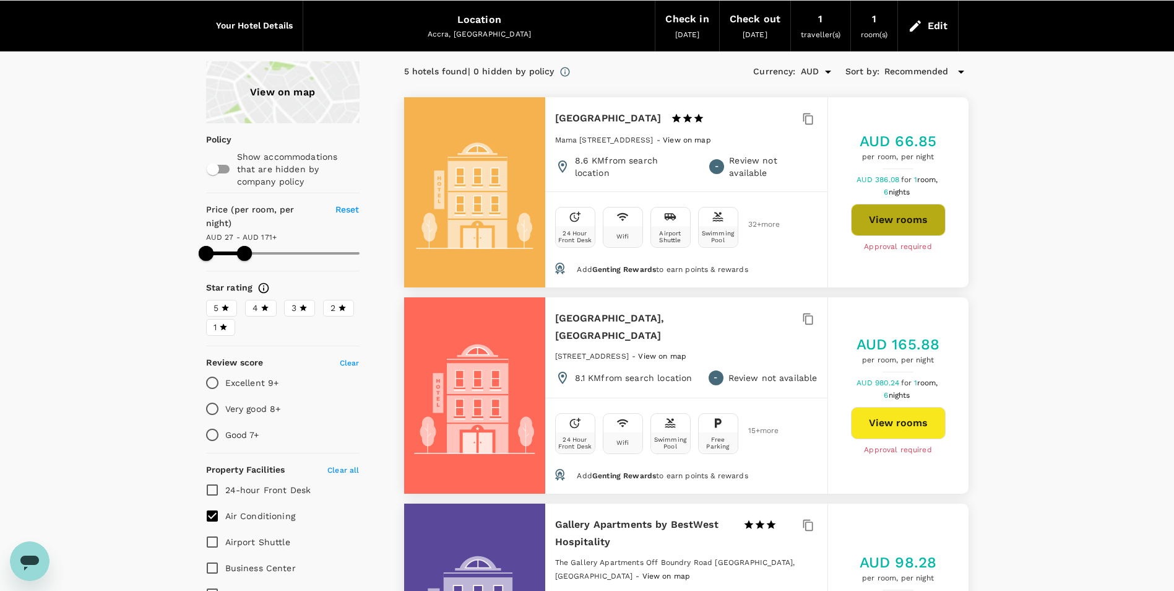
click at [874, 210] on button "View rooms" at bounding box center [898, 220] width 95 height 32
click at [251, 246] on span at bounding box center [244, 253] width 15 height 15
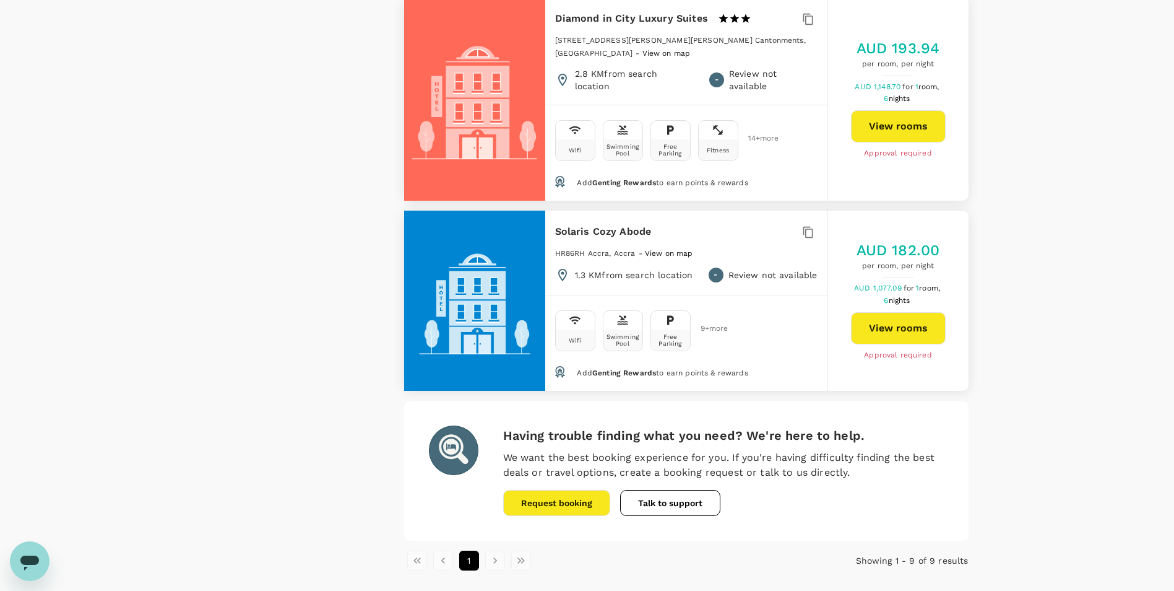
scroll to position [1564, 0]
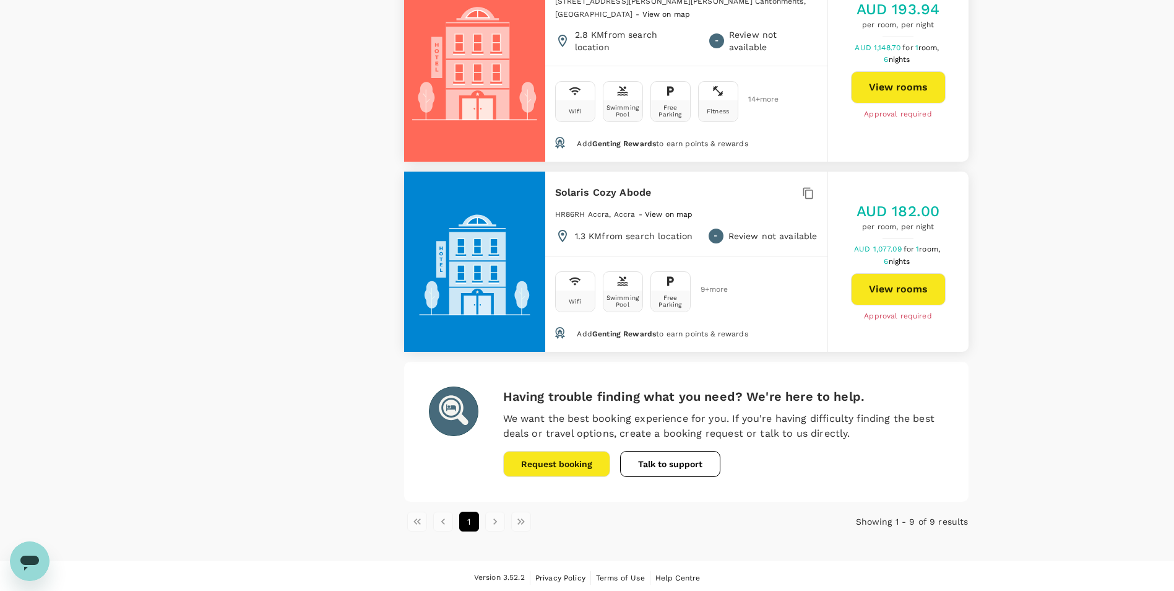
click at [496, 519] on li "pagination navigation" at bounding box center [495, 521] width 26 height 20
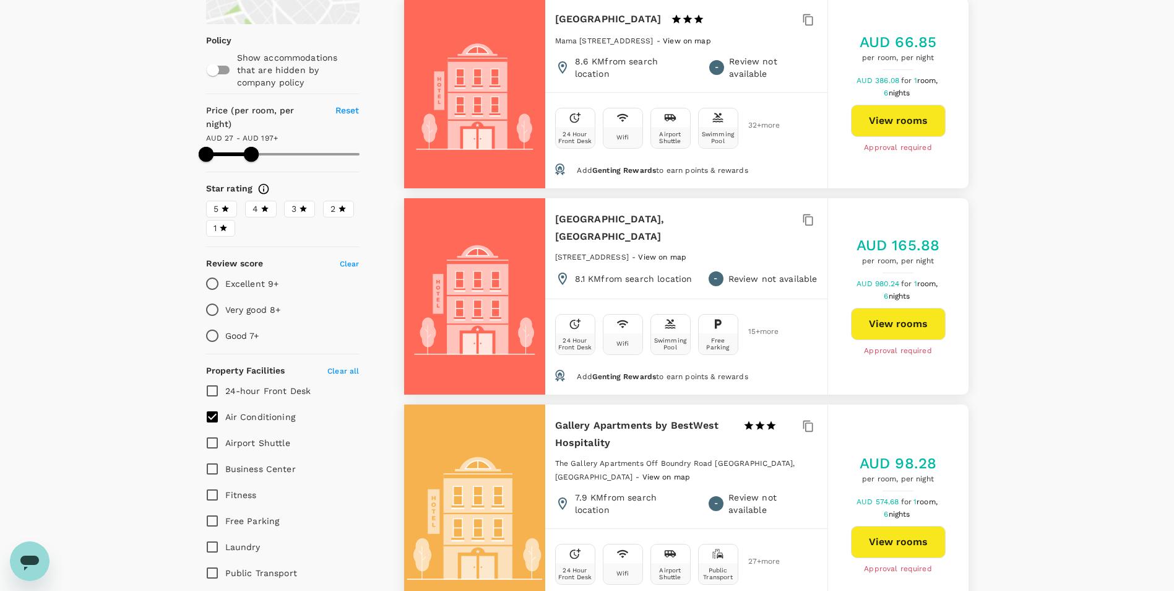
scroll to position [141, 0]
click at [258, 147] on span at bounding box center [251, 154] width 15 height 15
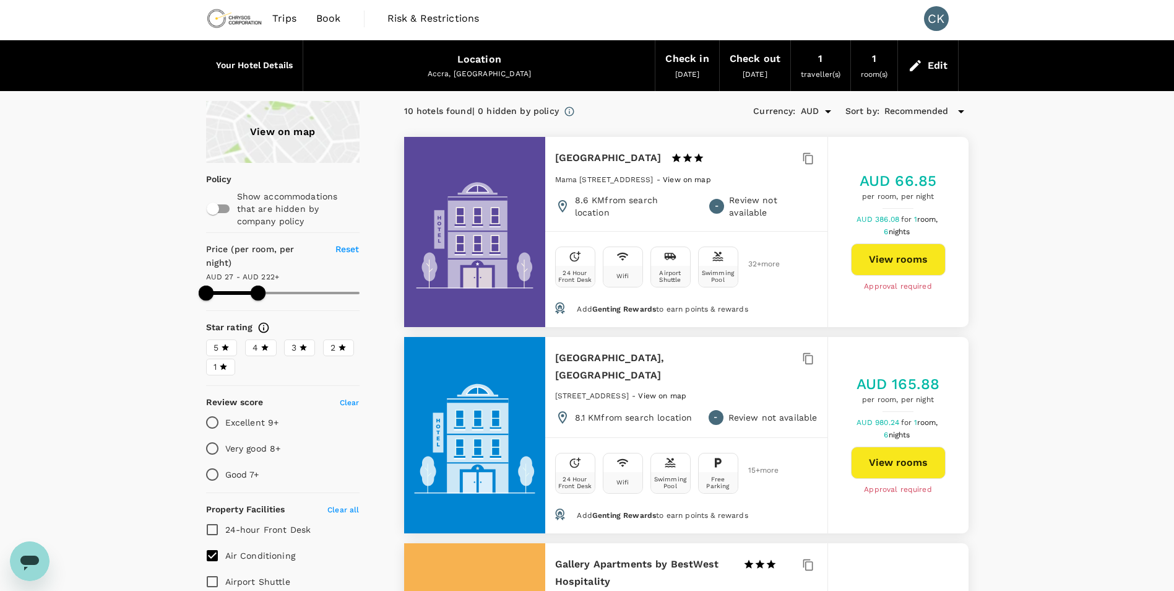
scroll to position [0, 0]
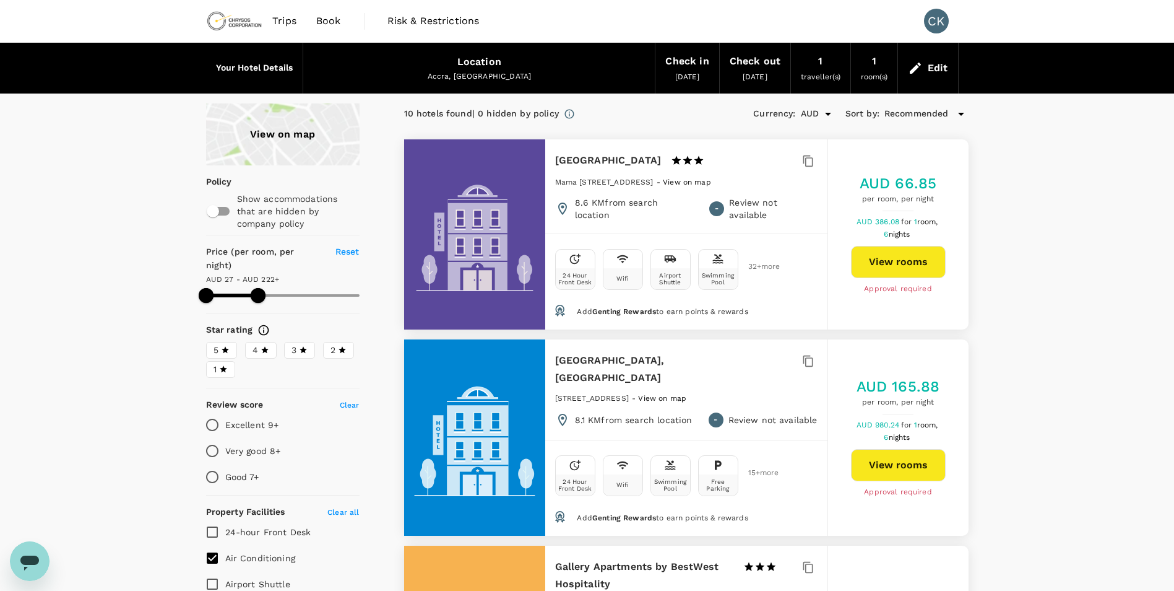
type input "222.39"
click at [226, 293] on span at bounding box center [232, 295] width 53 height 4
type input "102.39"
type input "222.39"
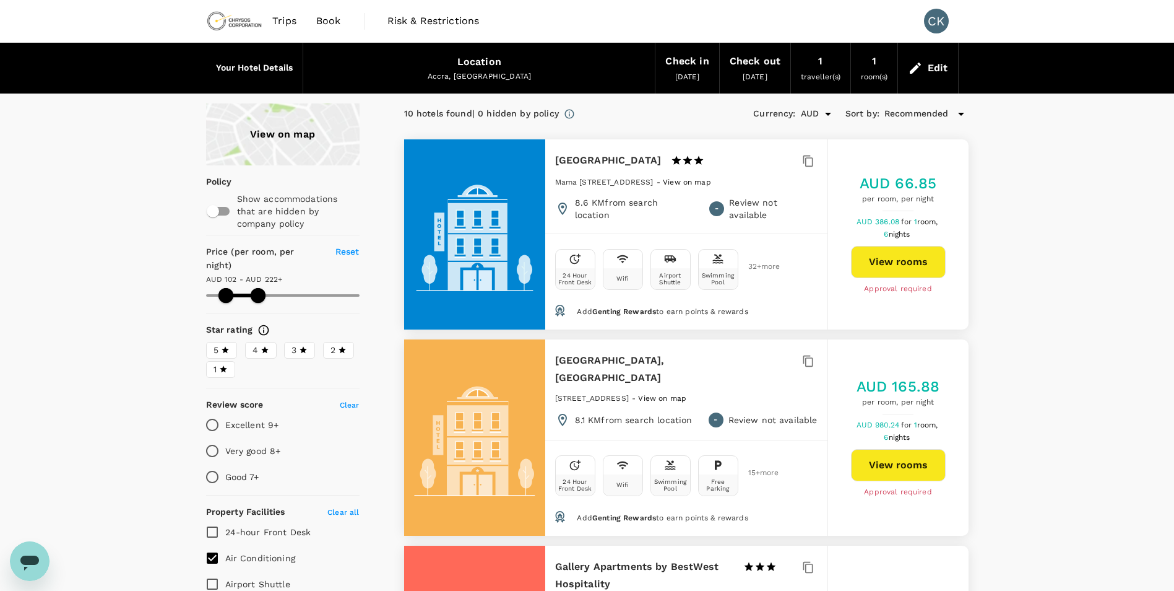
type input "102.39"
type input "222.39"
type input "102.39"
type input "222.39"
type input "102.39"
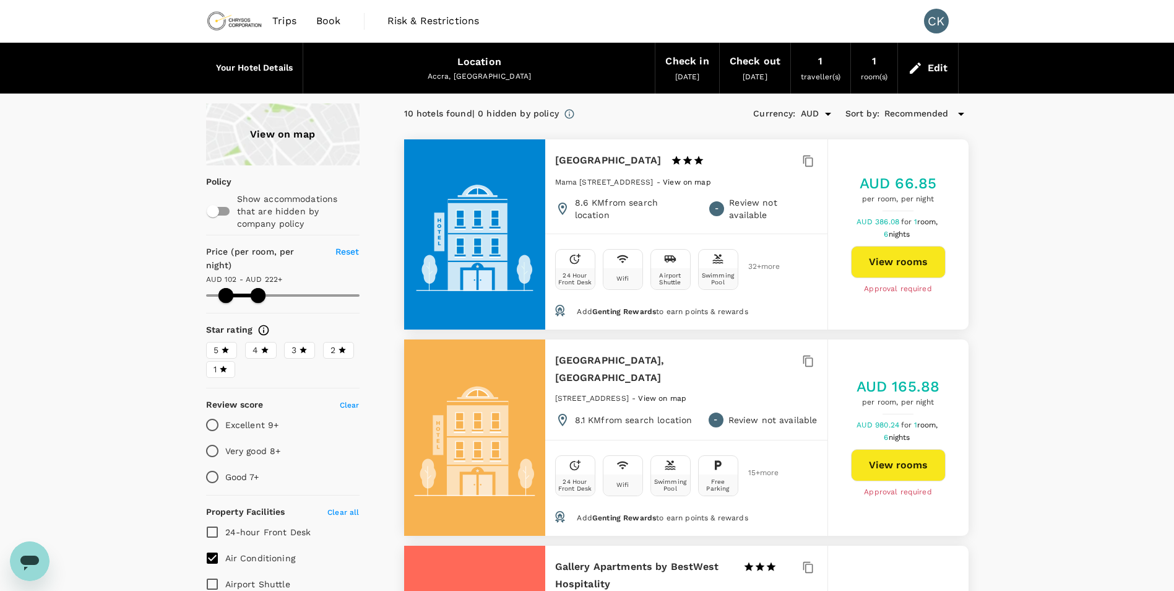
type input "222.39"
type input "102.39"
type input "222.39"
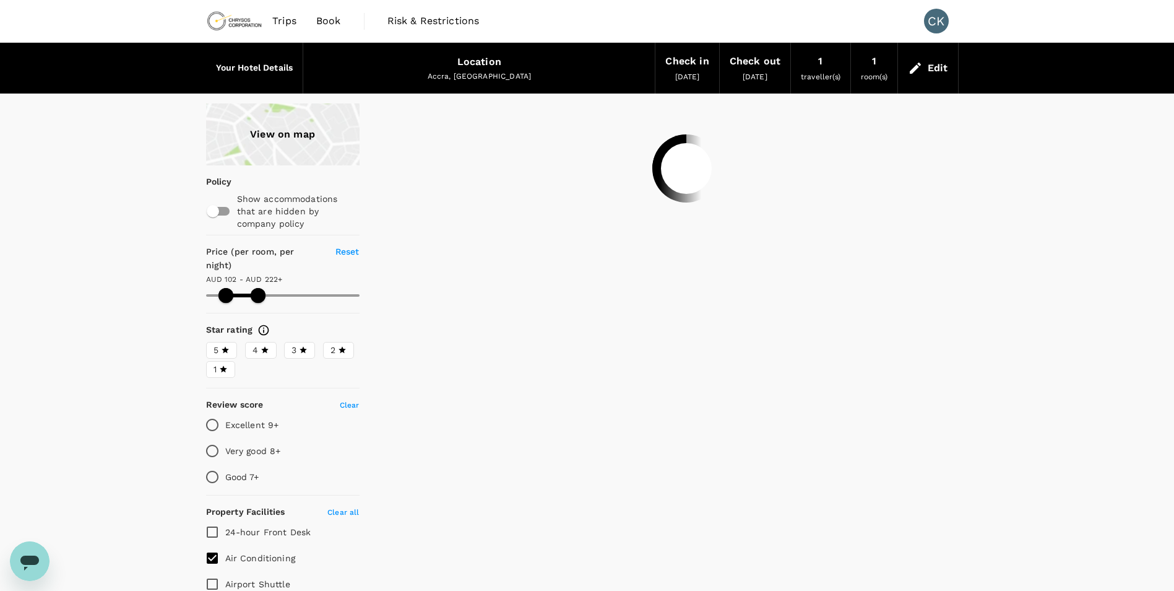
type input "102.39"
type input "222.39"
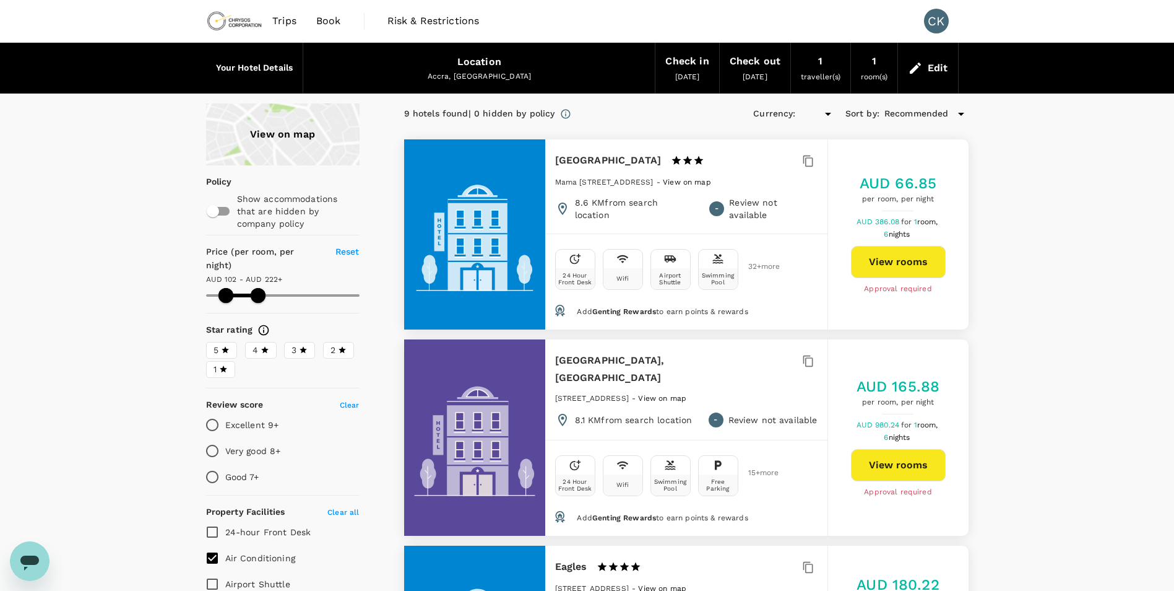
type input "102.39"
type input "222.39"
type input "AUD"
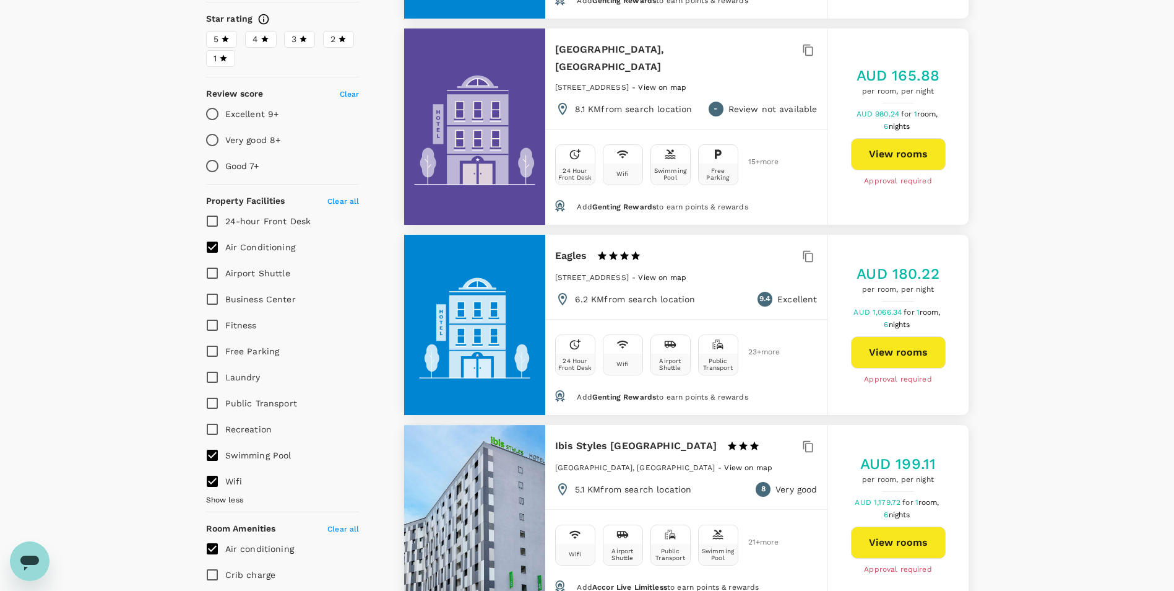
scroll to position [371, 0]
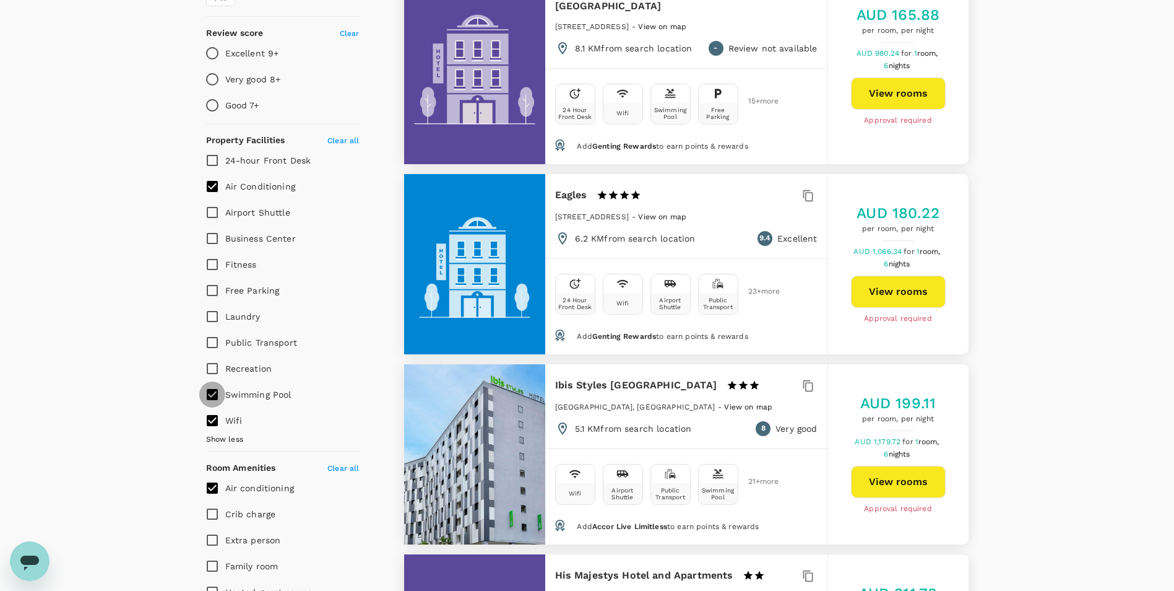
click at [208, 381] on input "Swimming Pool" at bounding box center [212, 394] width 26 height 26
checkbox input "false"
type input "102.39"
type input "222.39"
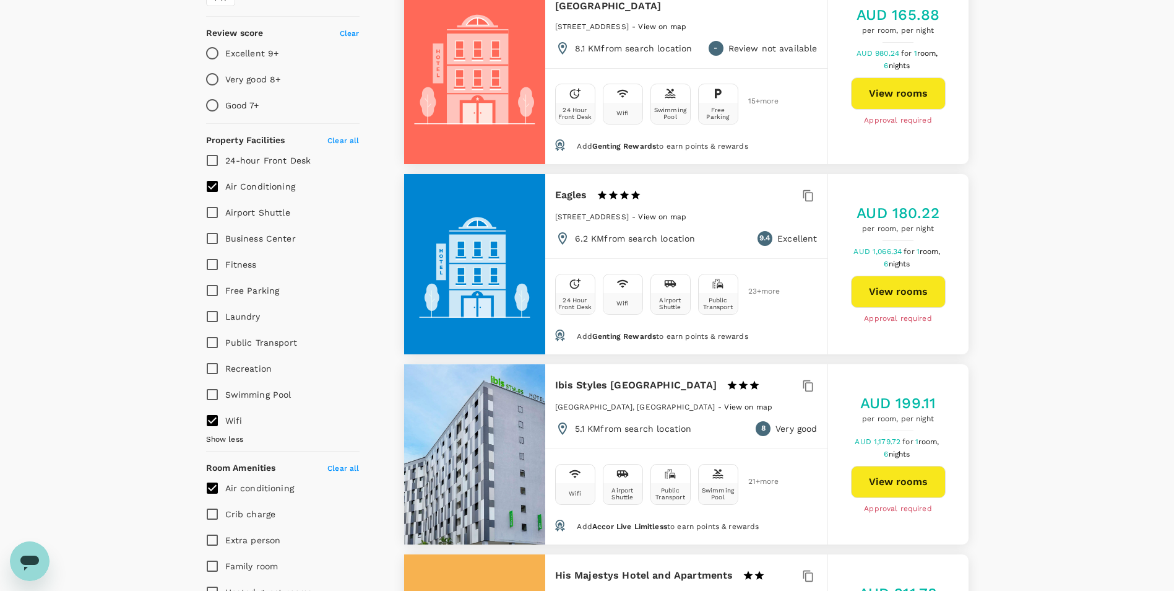
type input "102.39"
type input "222.39"
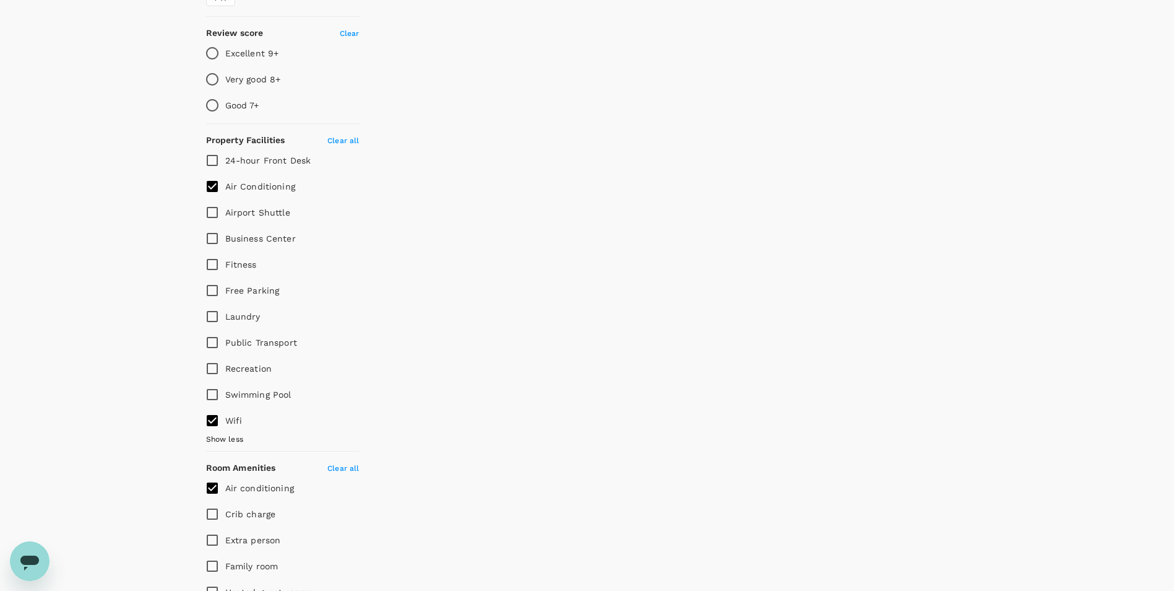
type input "102.39"
type input "222.39"
type input "102.39"
type input "222.39"
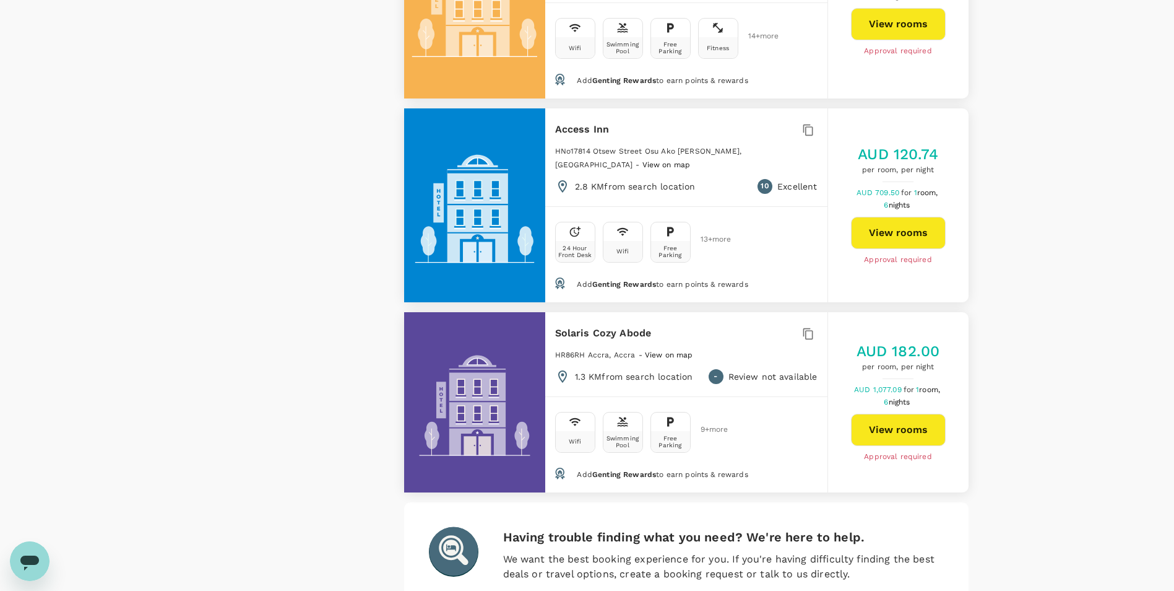
scroll to position [2679, 0]
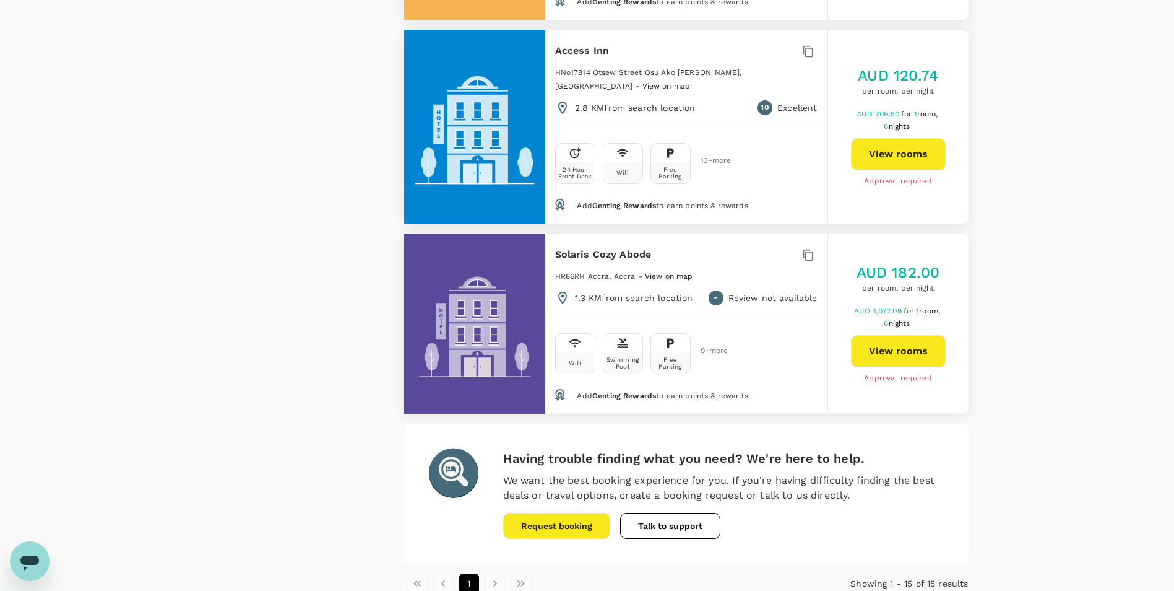
click at [484, 573] on li "pagination navigation" at bounding box center [495, 583] width 26 height 20
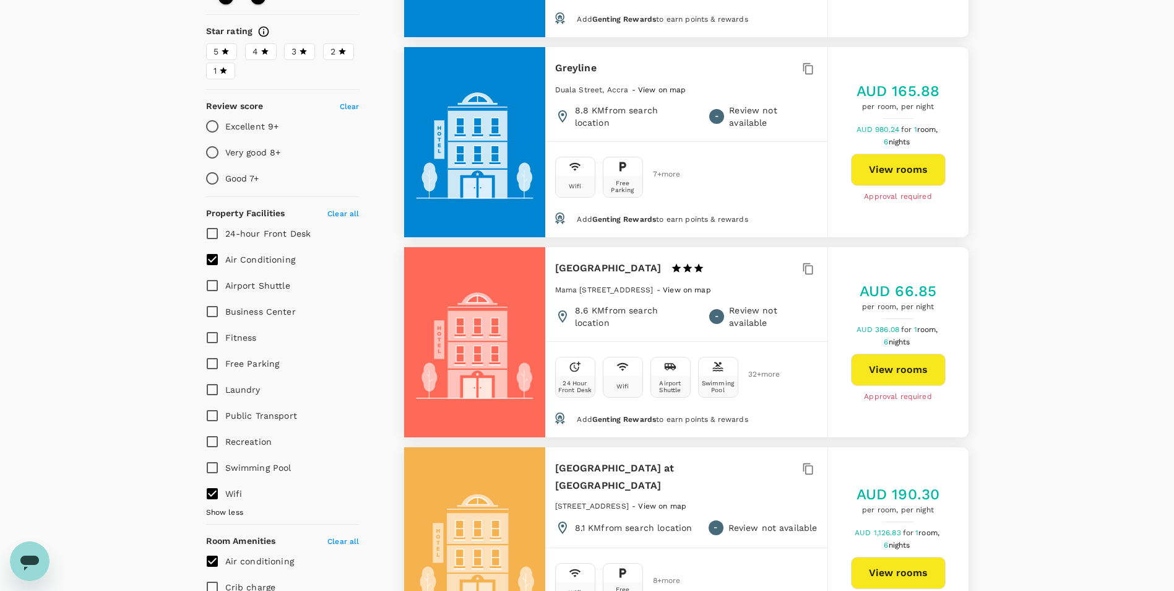
scroll to position [326, 0]
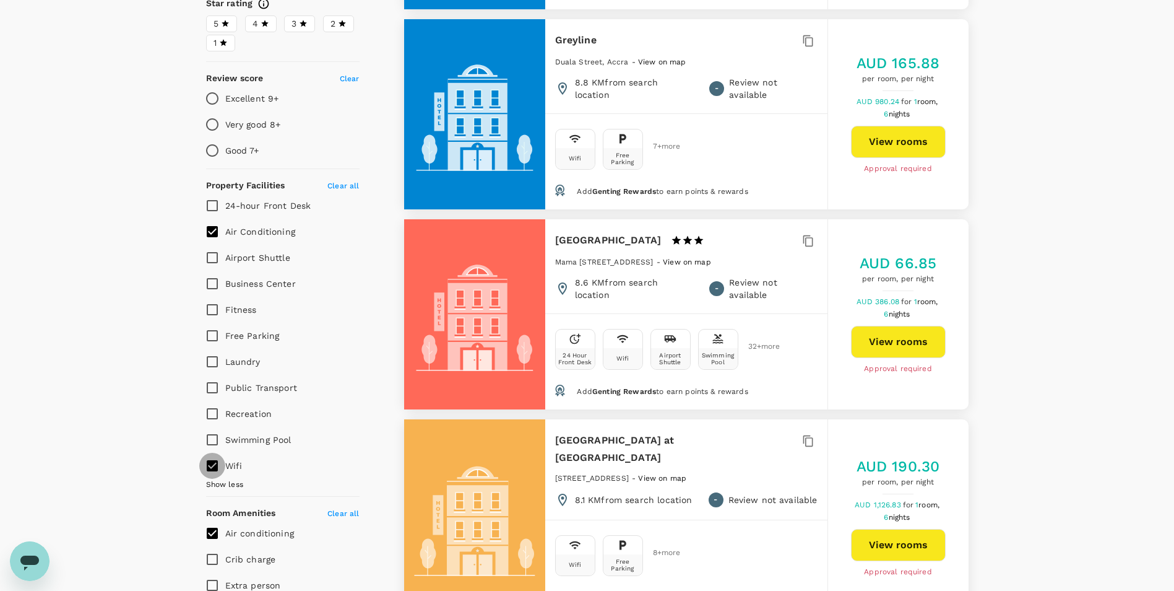
click at [216, 453] on input "Wifi" at bounding box center [212, 466] width 26 height 26
checkbox input "false"
type input "102.39"
type input "222.39"
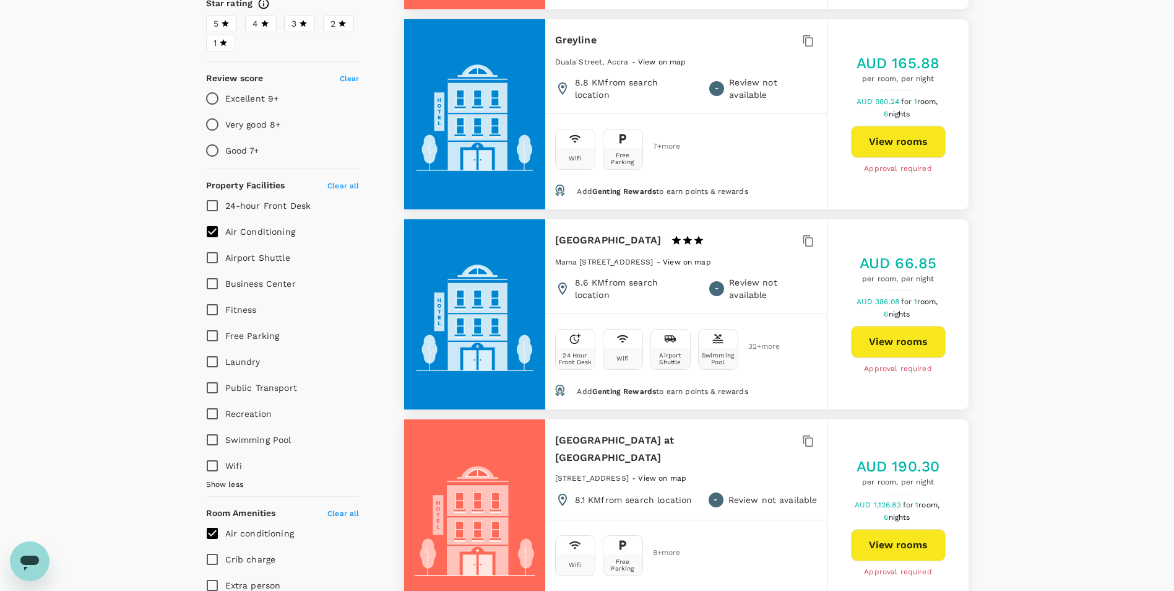
type input "102.39"
type input "222.39"
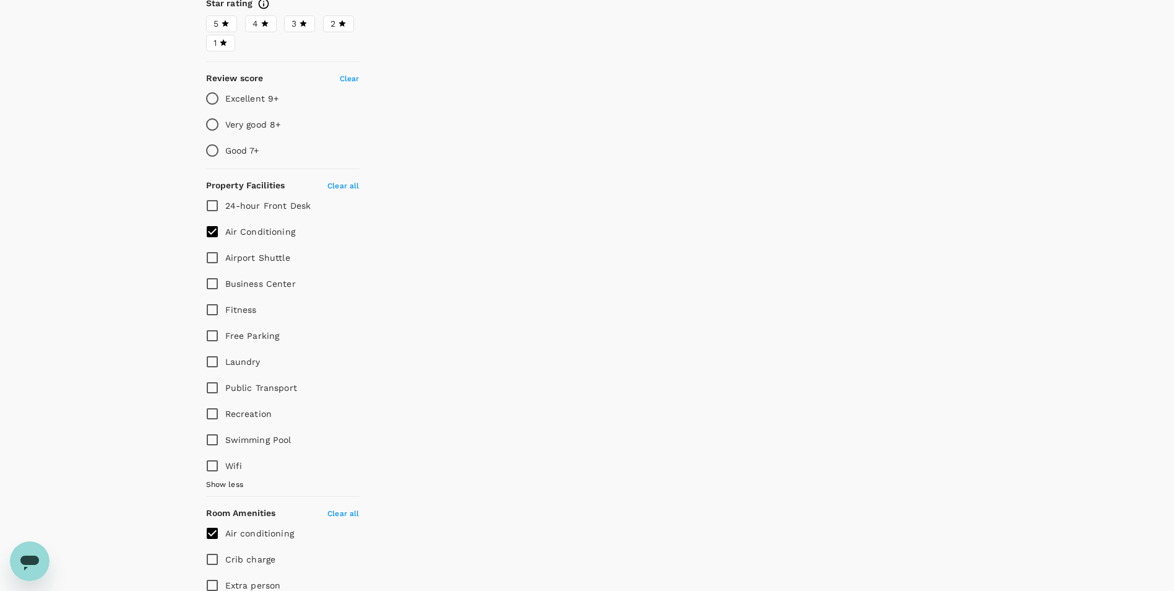
click at [215, 219] on input "Air Conditioning" at bounding box center [212, 232] width 26 height 26
checkbox input "false"
type input "102.39"
type input "222.39"
type input "102.39"
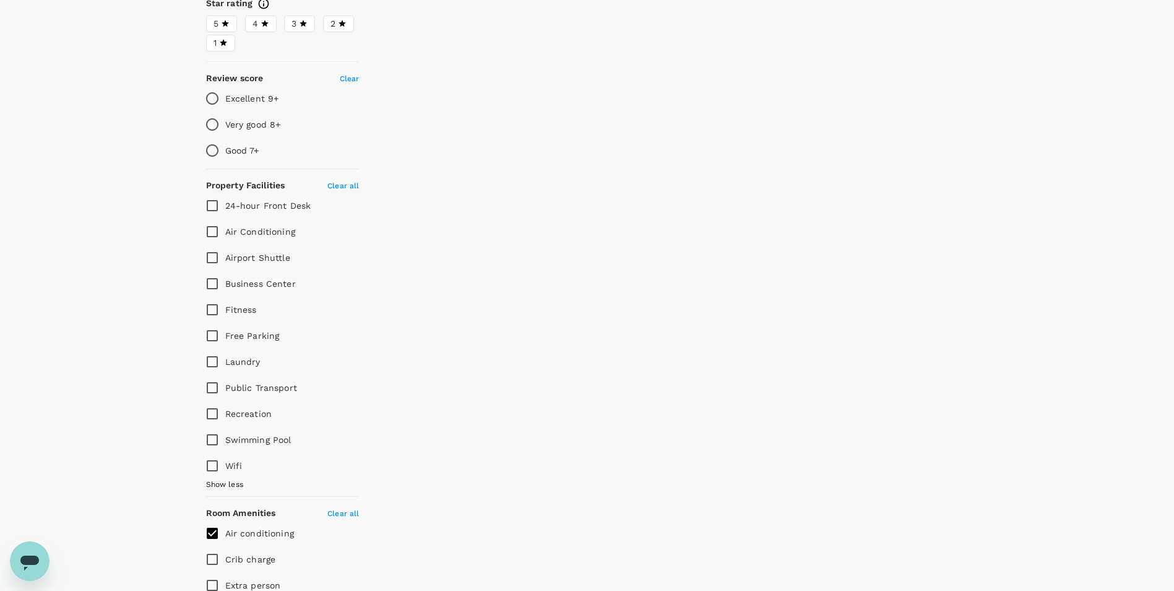
type input "222.39"
click at [215, 524] on input "Air conditioning" at bounding box center [212, 533] width 26 height 26
checkbox input "false"
type input "102.39"
type input "222.39"
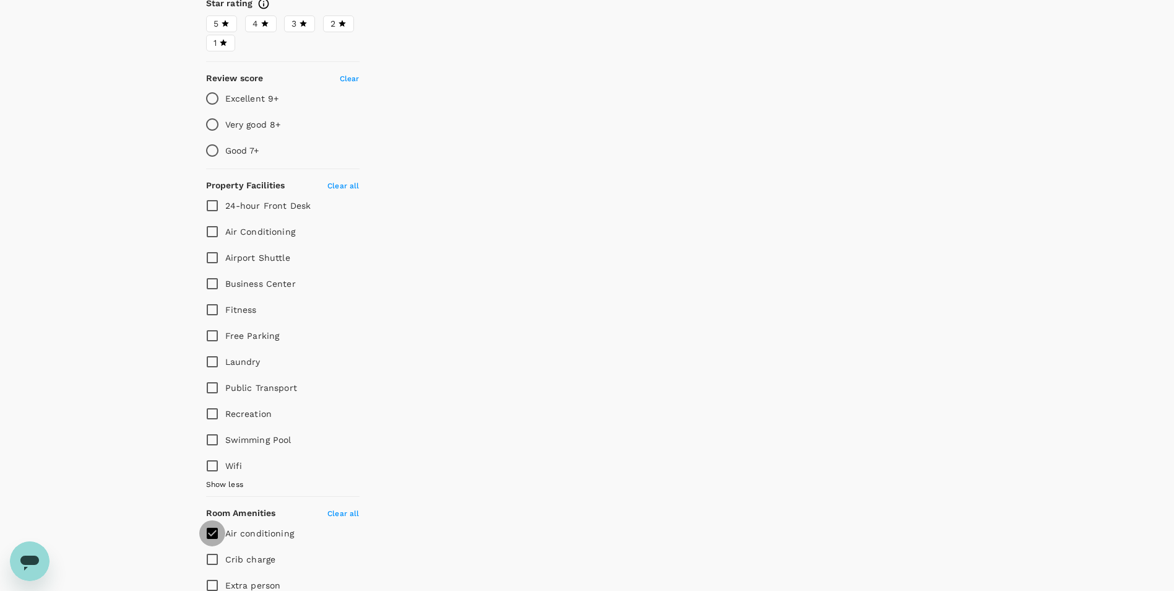
type input "102.39"
type input "222.39"
type input "102.39"
type input "222.39"
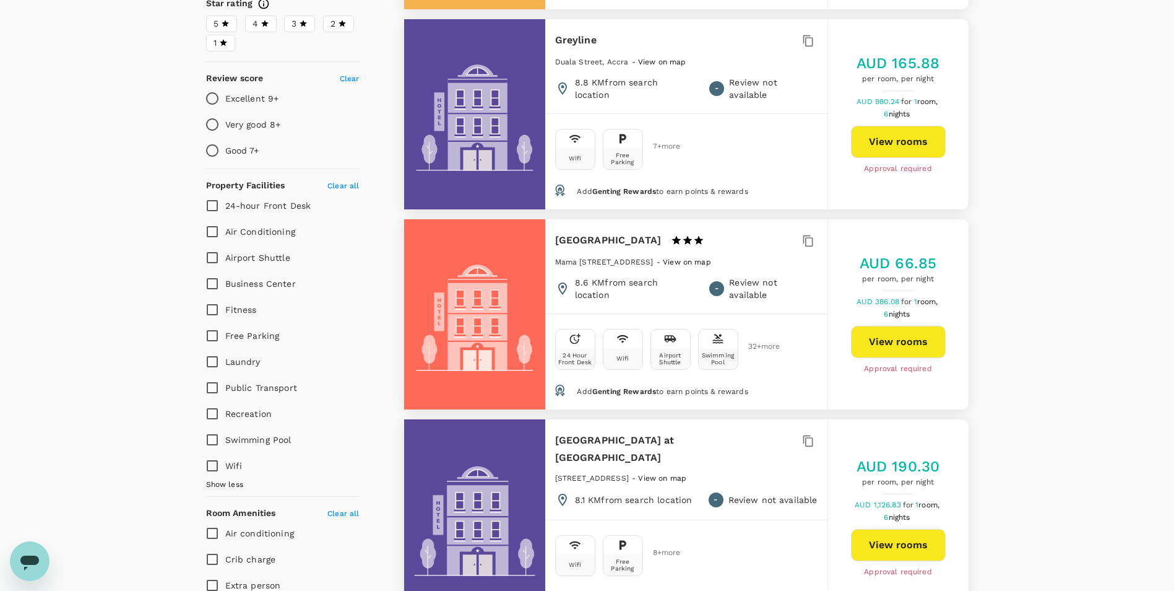
type input "102.39"
type input "222.39"
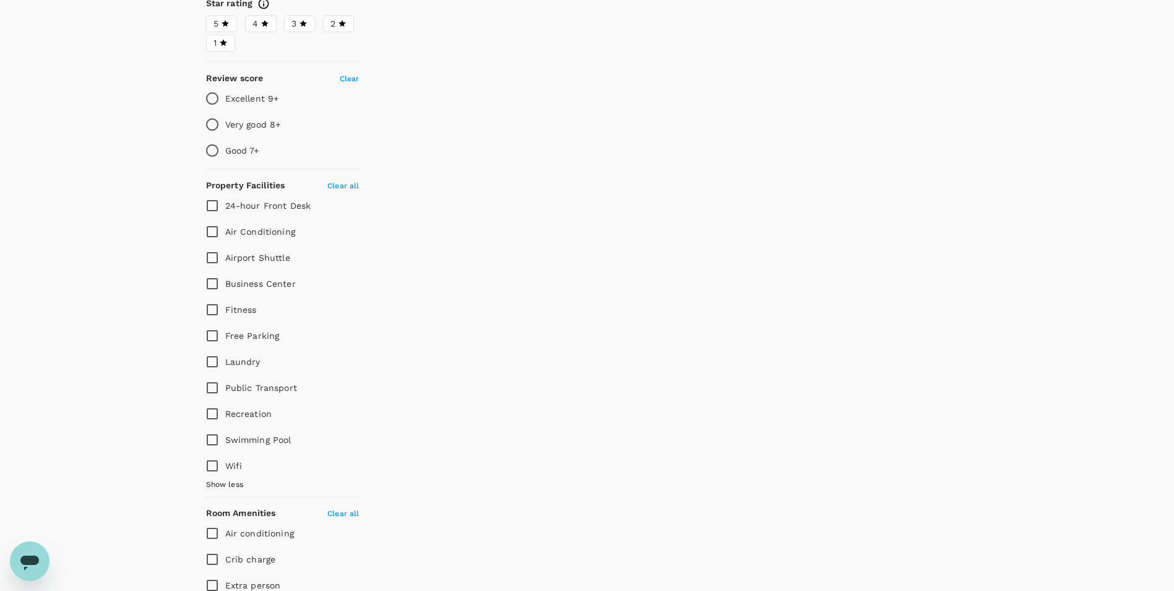
type input "102.39"
type input "222.39"
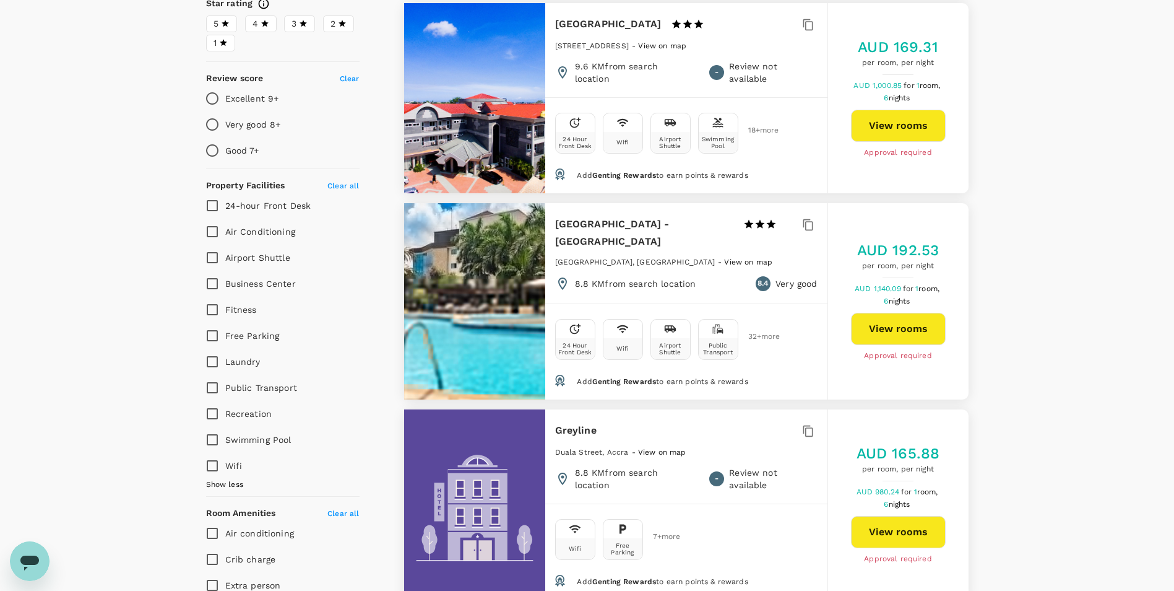
type input "102.39"
type input "222.39"
type input "AUD"
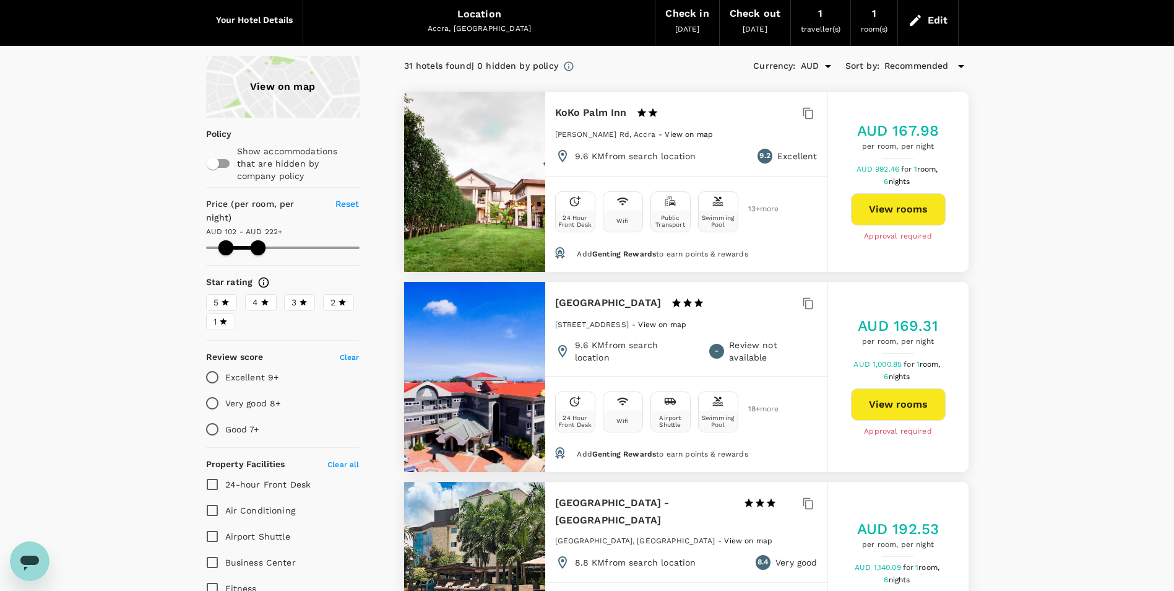
scroll to position [0, 0]
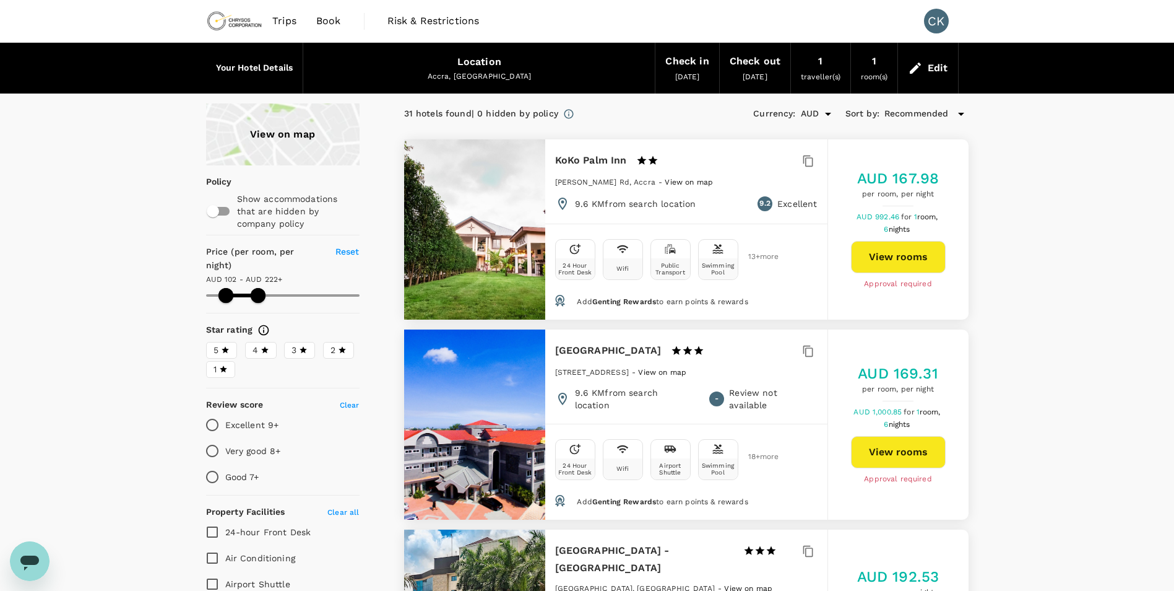
type input "102.39"
type input "222.39"
click at [251, 288] on span at bounding box center [258, 295] width 15 height 15
type input "102.39"
type input "183.39"
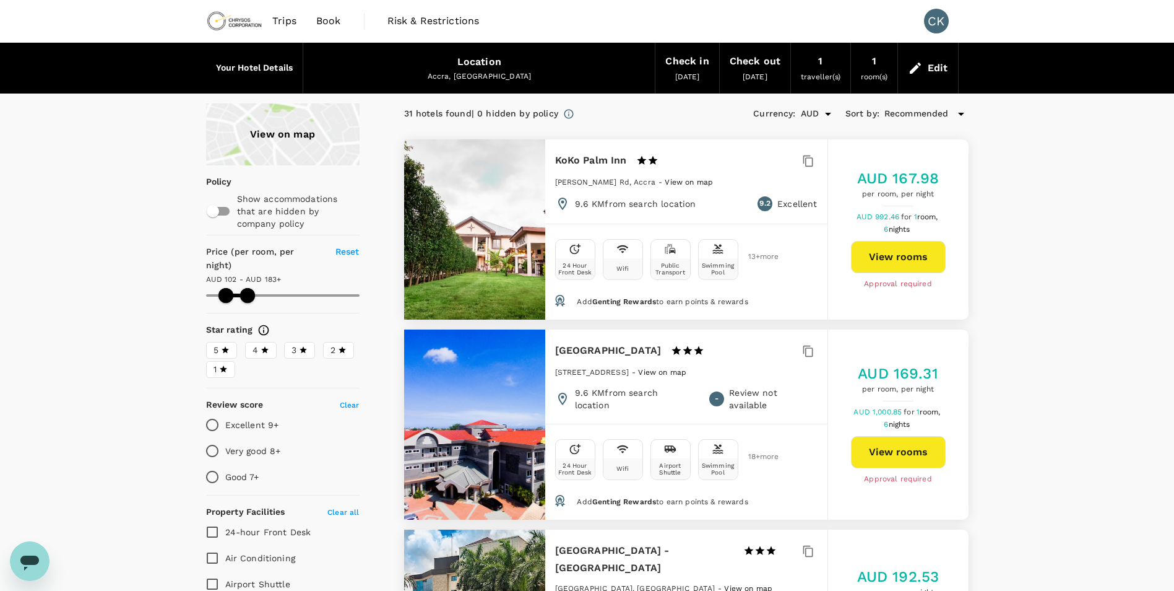
type input "102.39"
type input "183.39"
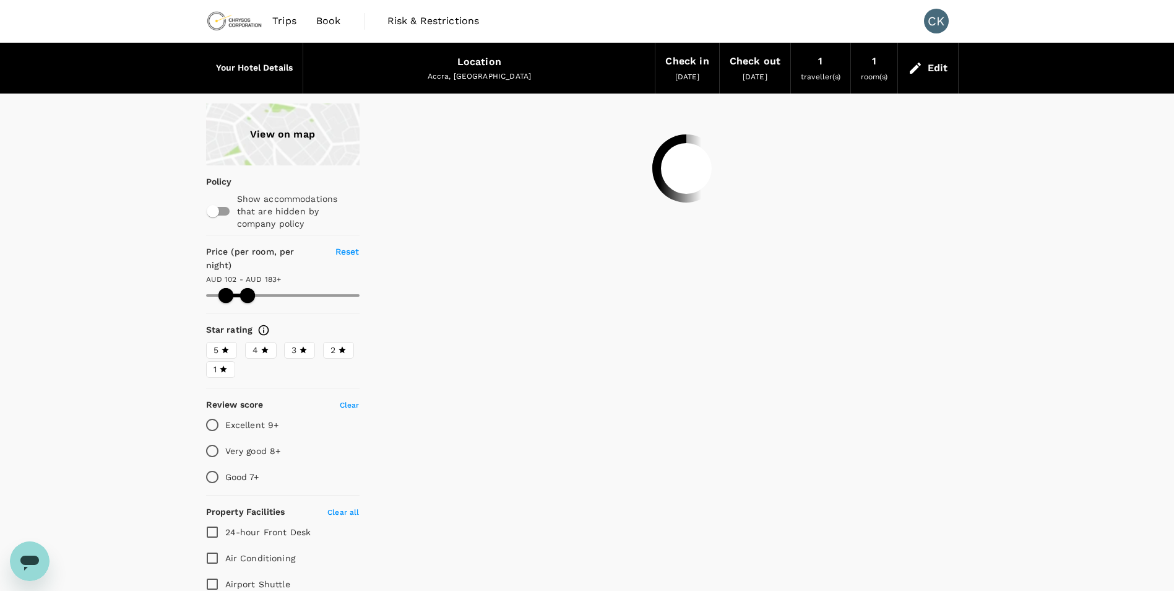
type input "102.39"
type input "183.39"
type input "102.39"
type input "183.39"
type input "102.39"
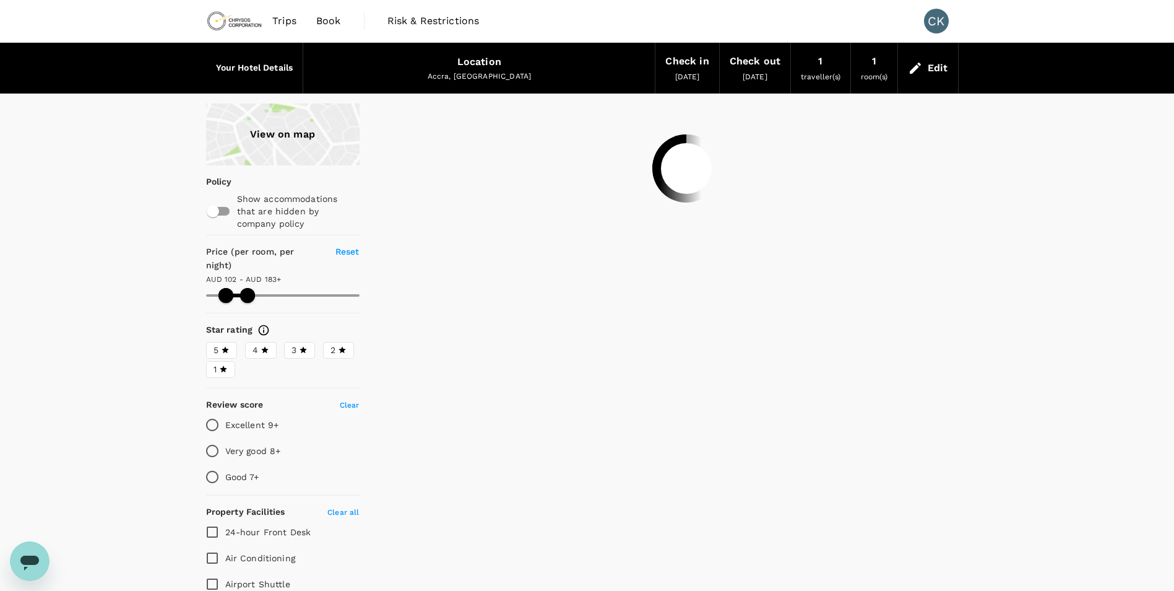
type input "183.39"
type input "102.39"
type input "183.39"
type input "102.39"
type input "183.39"
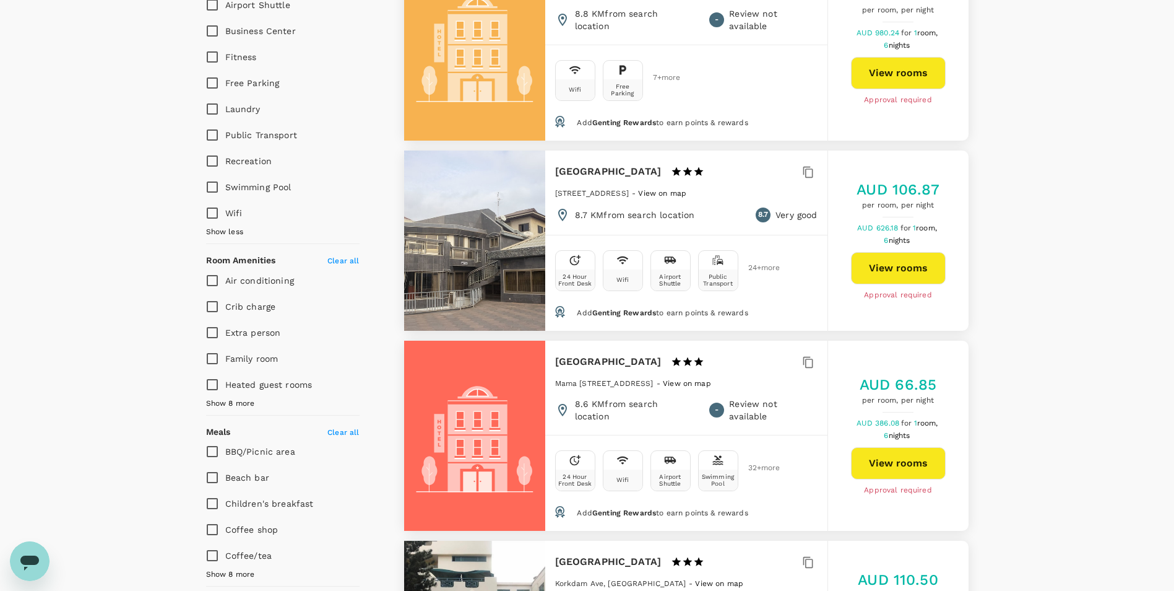
scroll to position [681, 0]
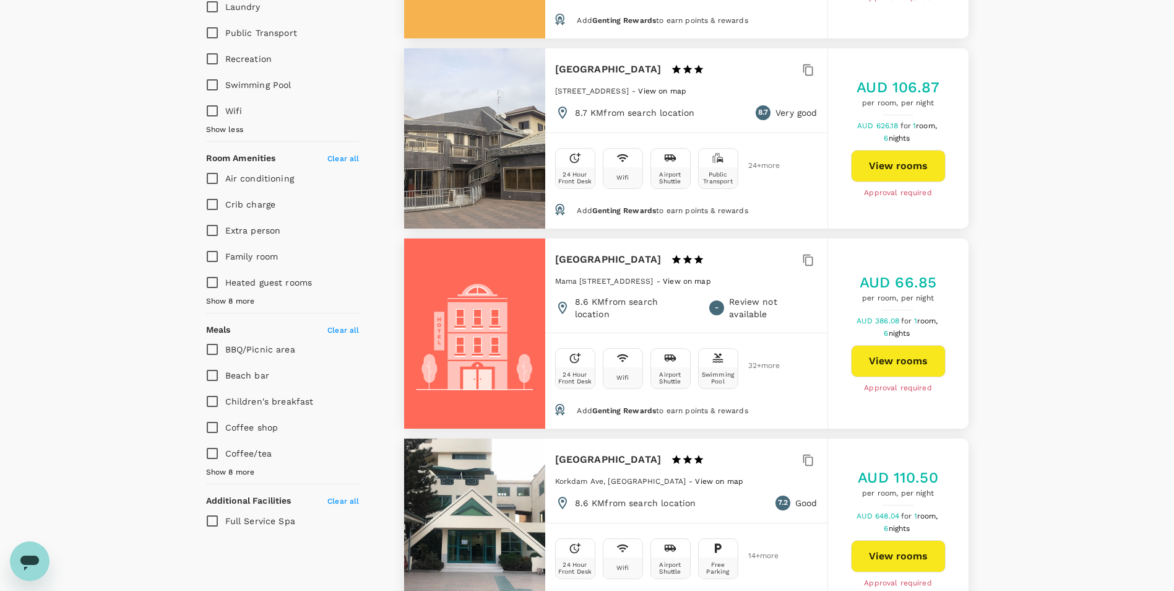
click at [230, 466] on span "Show 8 more" at bounding box center [230, 472] width 49 height 12
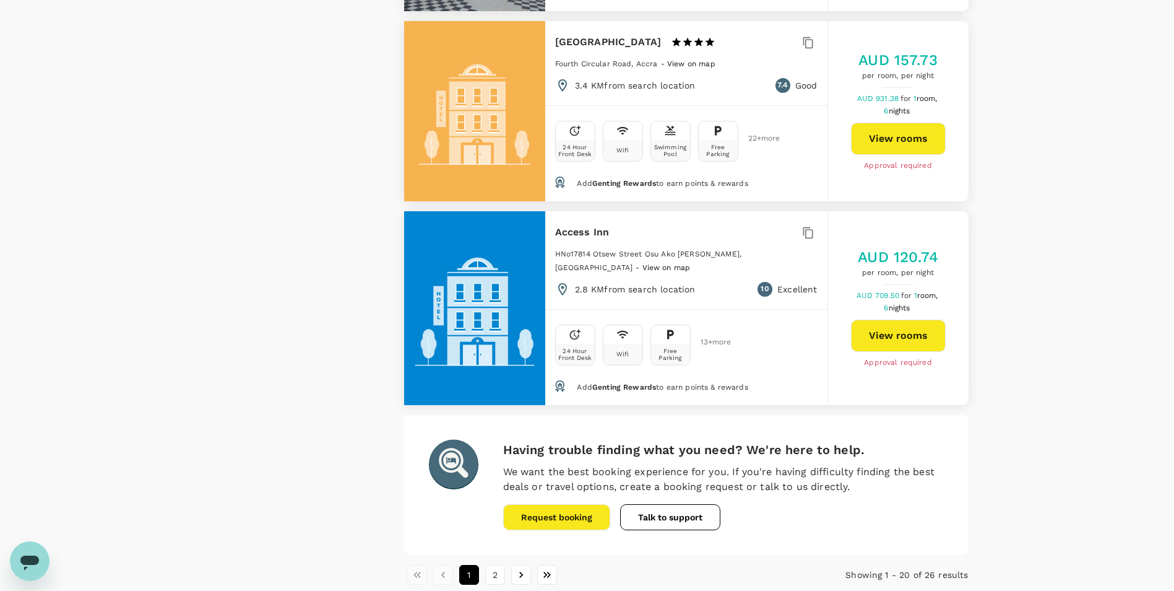
scroll to position [3681, 0]
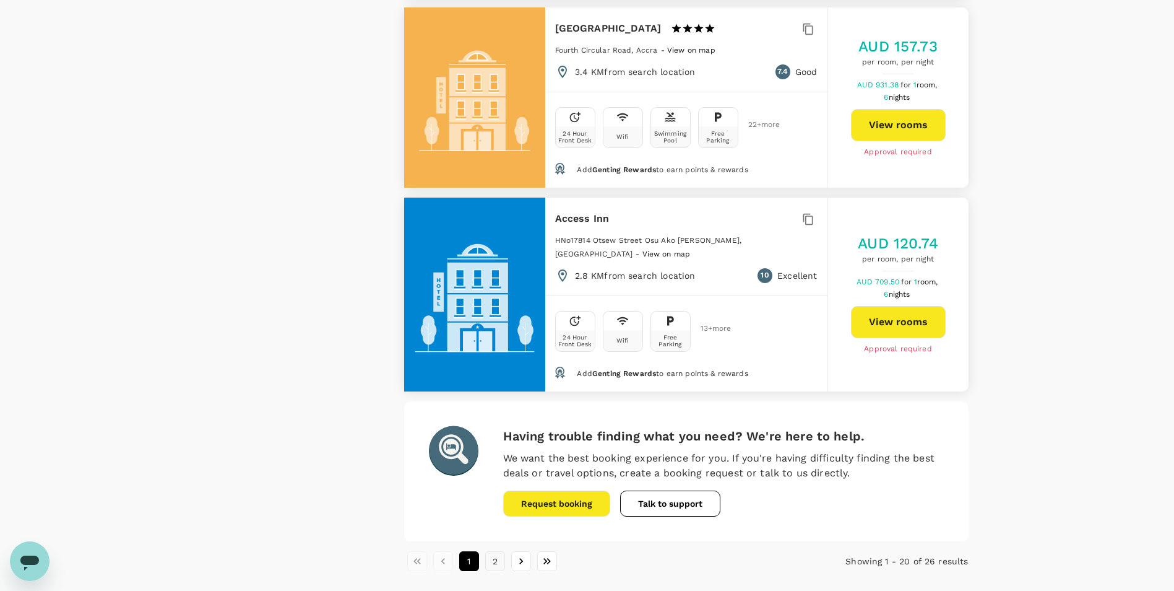
click at [501, 551] on button "2" at bounding box center [495, 561] width 20 height 20
type input "102.39"
type input "183.39"
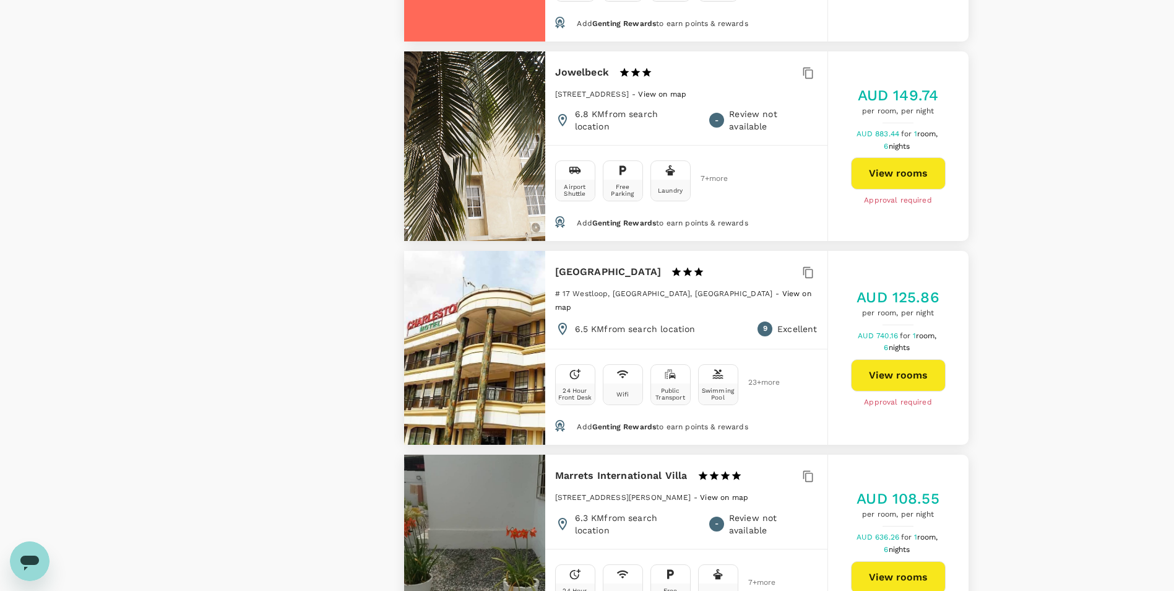
scroll to position [727, 0]
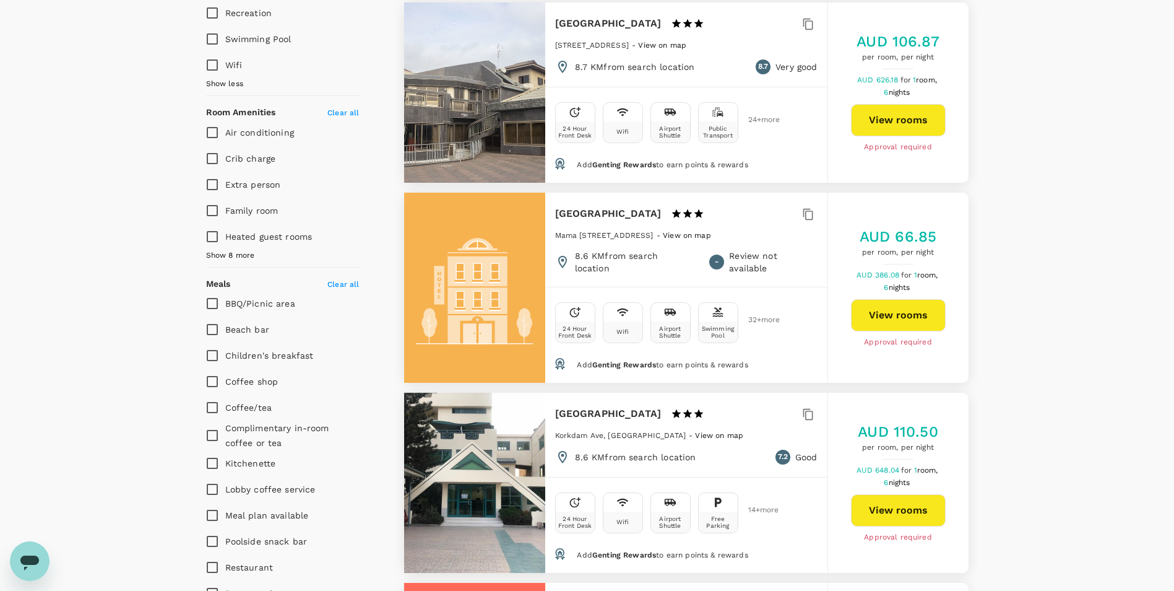
type input "102.39"
type input "183.39"
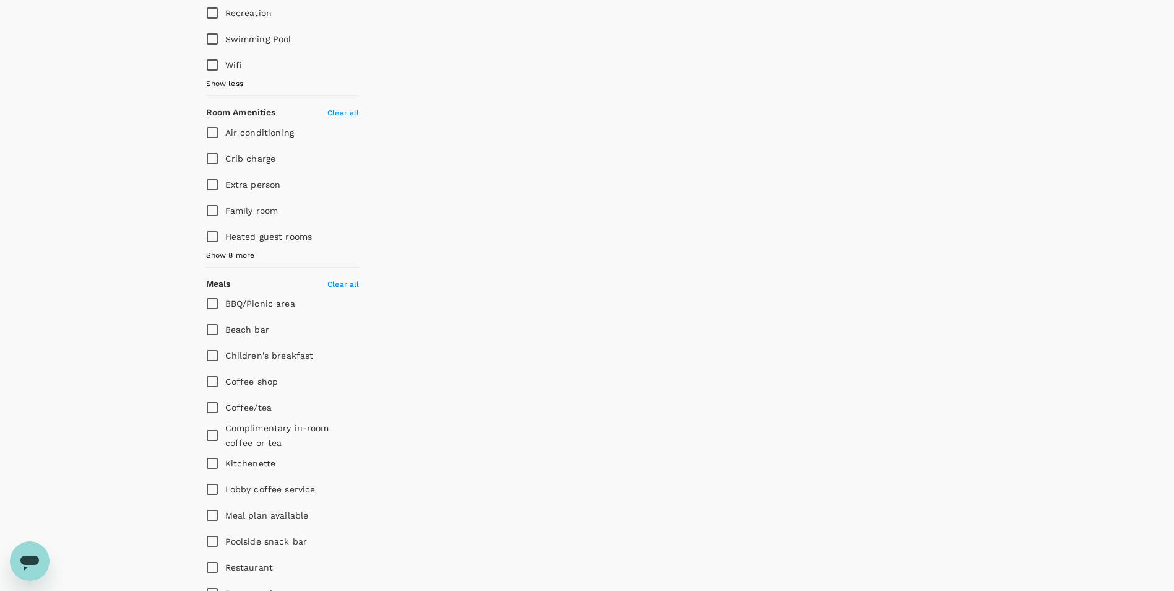
scroll to position [0, 0]
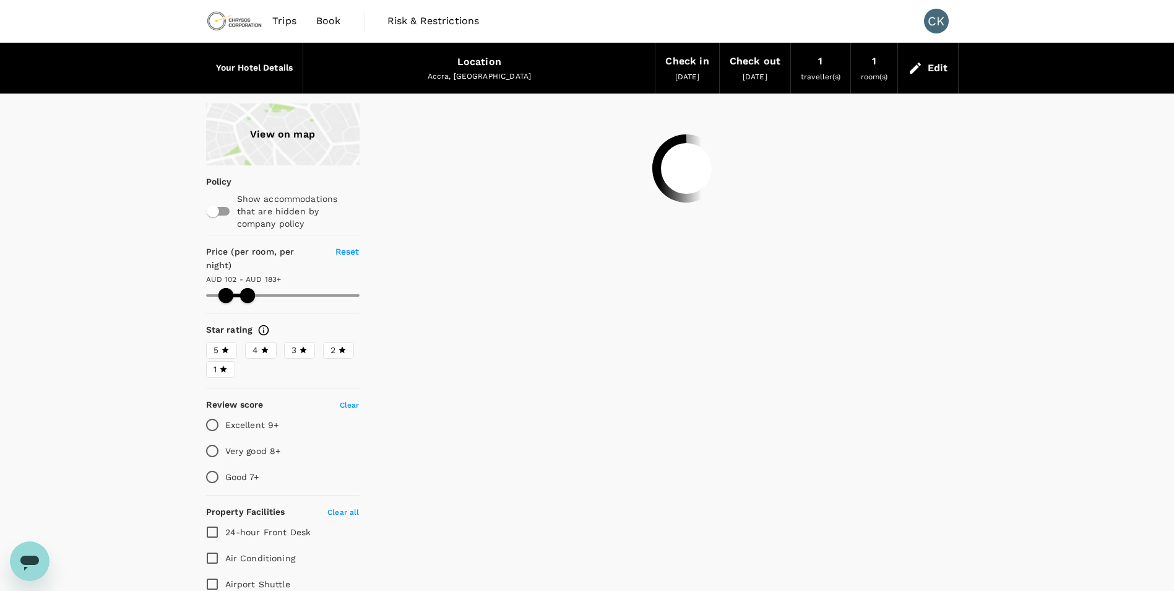
type input "102.39"
type input "183.39"
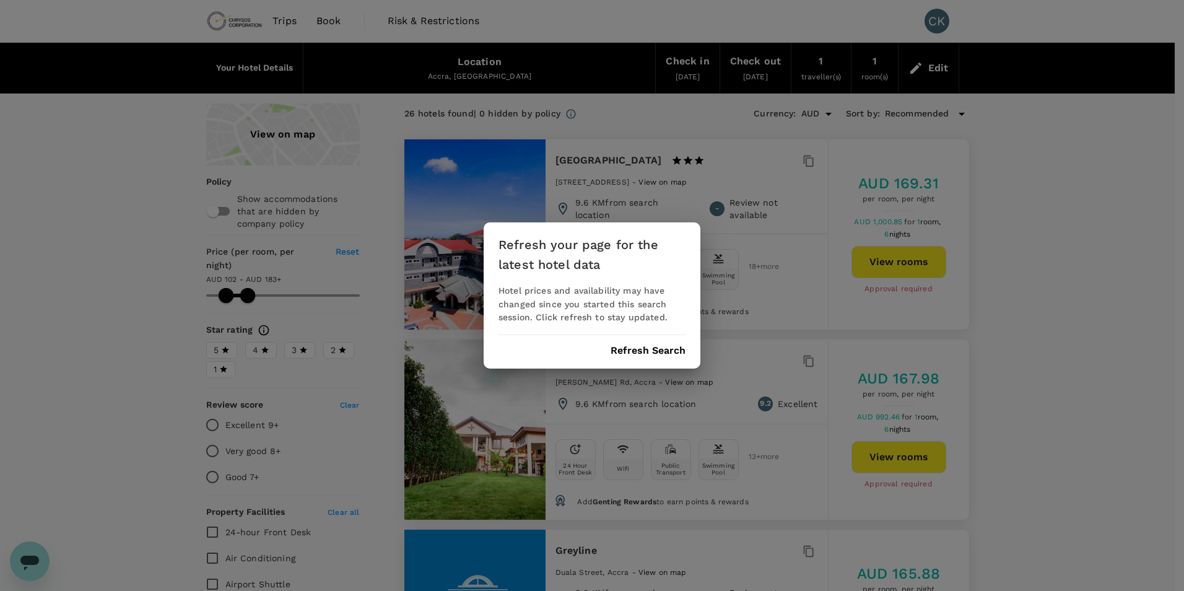
click at [661, 344] on div "Refresh your page for the latest hotel data Hotel prices and availability may h…" at bounding box center [591, 295] width 217 height 147
click at [640, 342] on div "Refresh your page for the latest hotel data Hotel prices and availability may h…" at bounding box center [591, 295] width 217 height 147
click at [630, 349] on button "Refresh Search" at bounding box center [647, 350] width 75 height 11
click at [641, 345] on button "Refresh Search" at bounding box center [647, 350] width 75 height 11
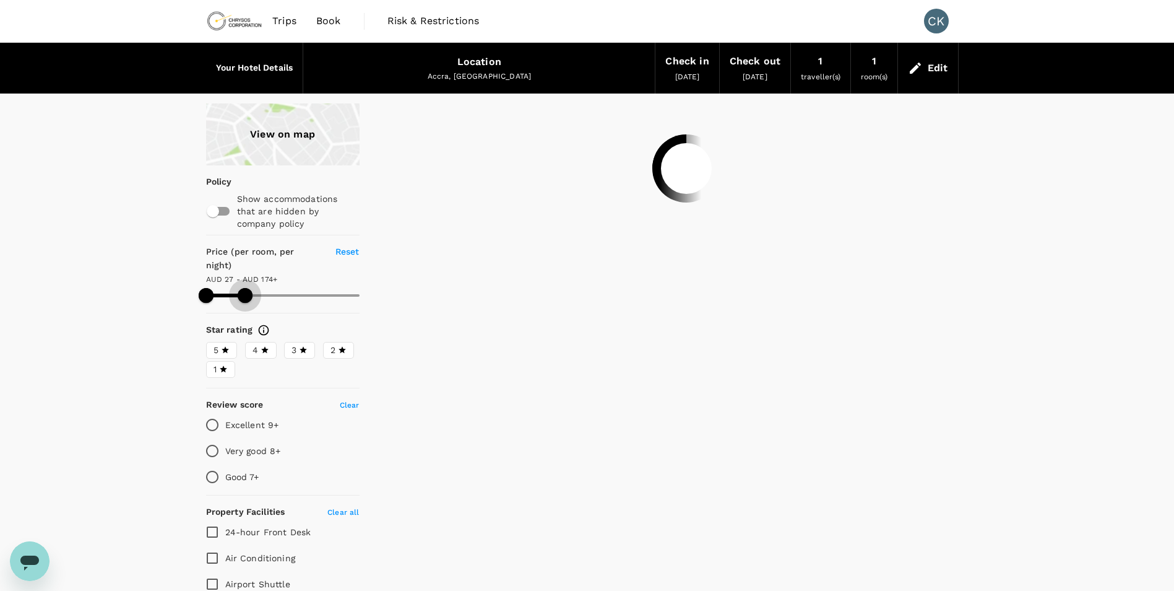
drag, startPoint x: 357, startPoint y: 287, endPoint x: 245, endPoint y: 285, distance: 111.4
click at [245, 288] on span at bounding box center [245, 295] width 15 height 15
type input "174.39"
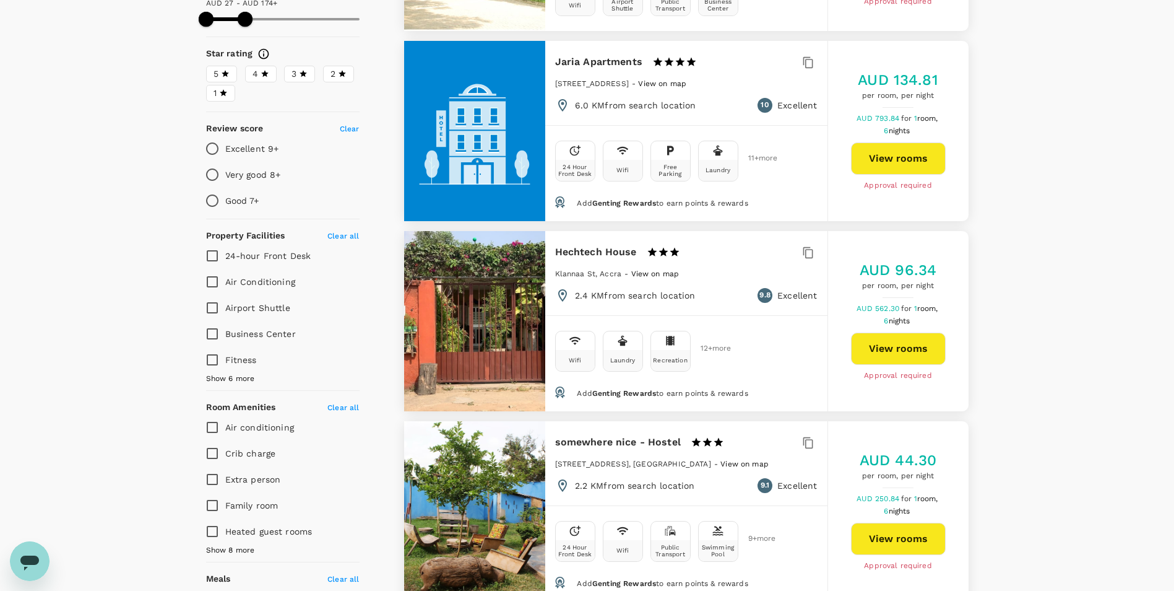
scroll to position [248, 0]
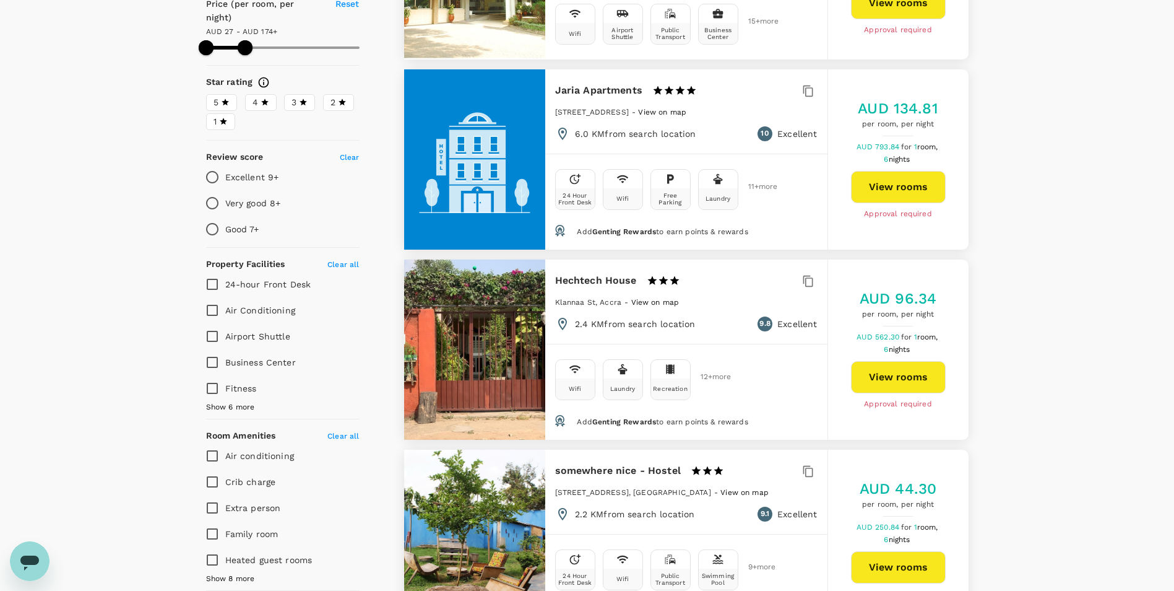
click at [238, 401] on span "Show 6 more" at bounding box center [230, 407] width 49 height 12
click at [214, 505] on input "Swimming Pool" at bounding box center [212, 518] width 26 height 26
checkbox input "true"
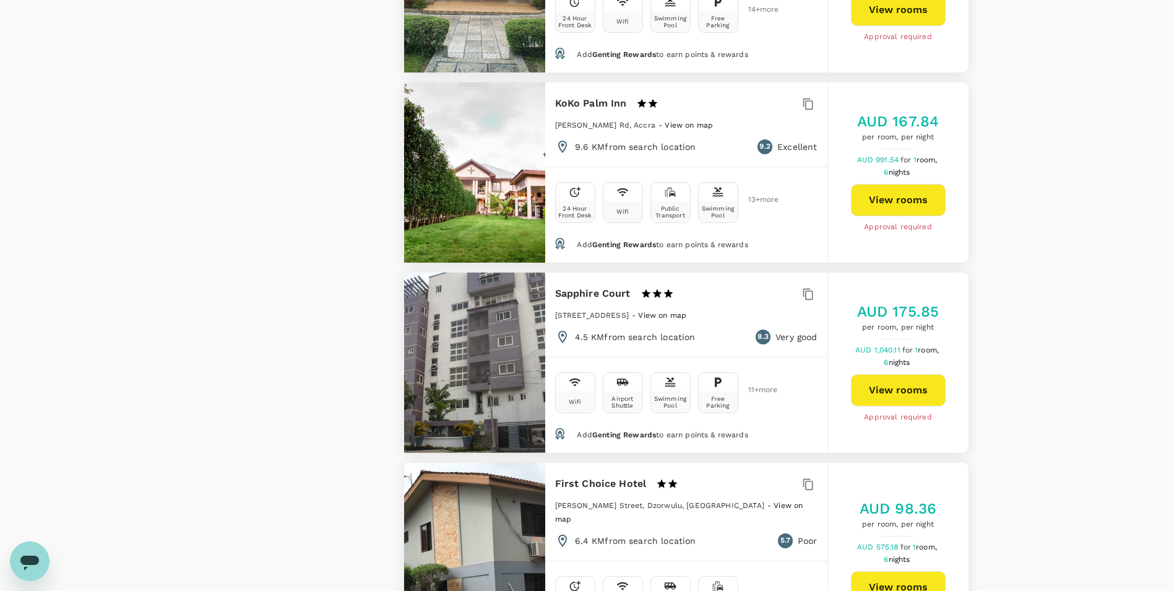
scroll to position [2229, 0]
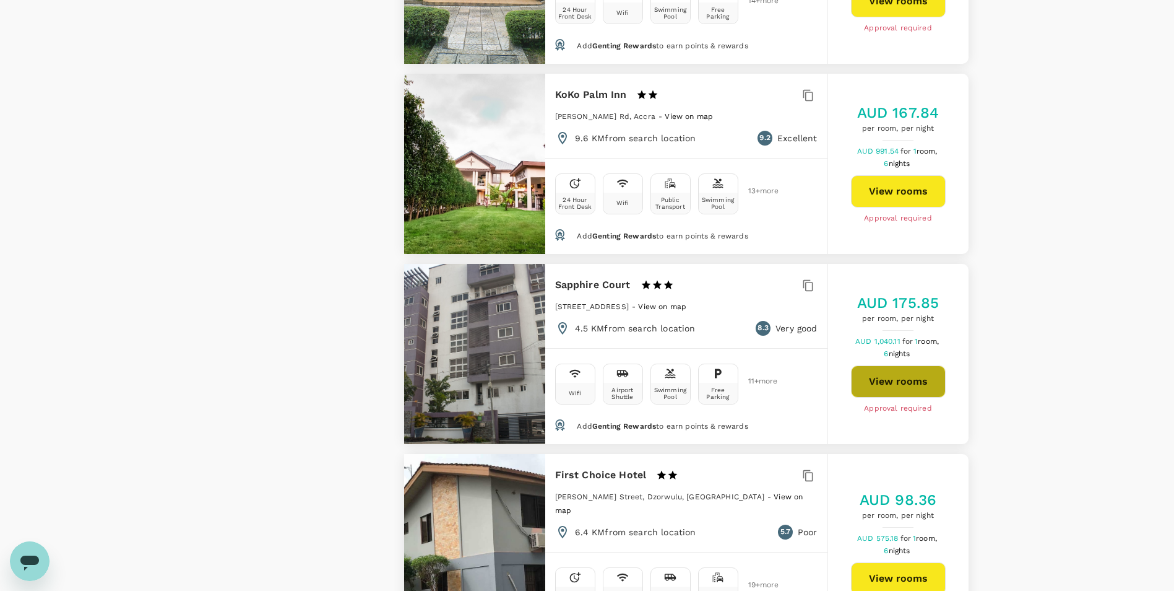
click at [910, 365] on button "View rooms" at bounding box center [898, 381] width 95 height 32
type input "174.39"
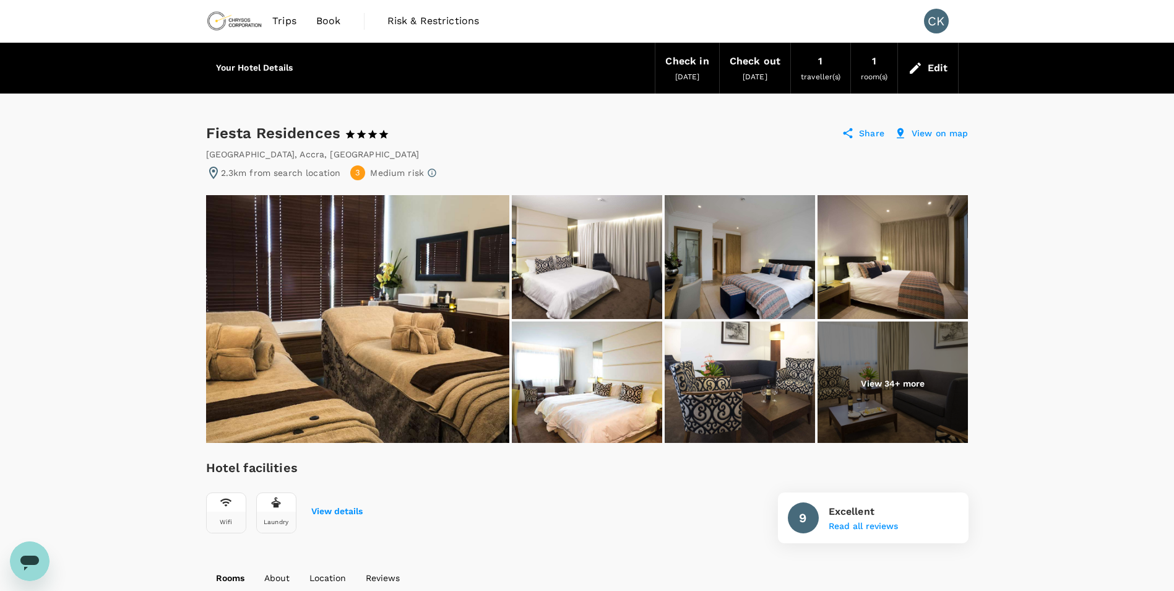
click at [409, 244] on img at bounding box center [357, 319] width 303 height 248
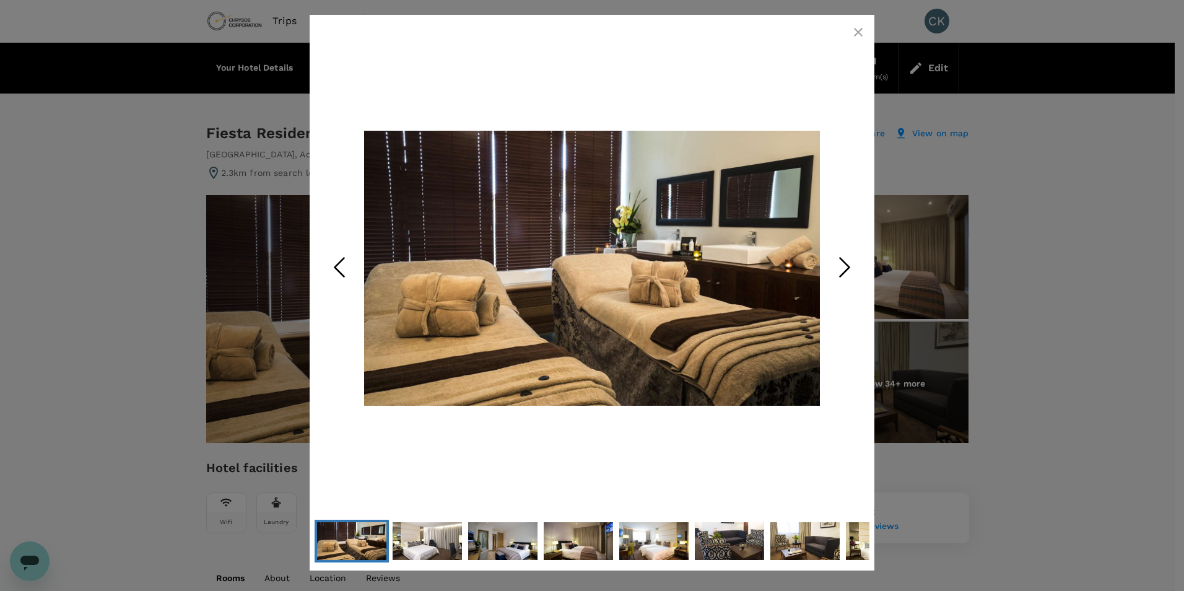
click at [844, 262] on polyline "Next Slide" at bounding box center [844, 267] width 9 height 19
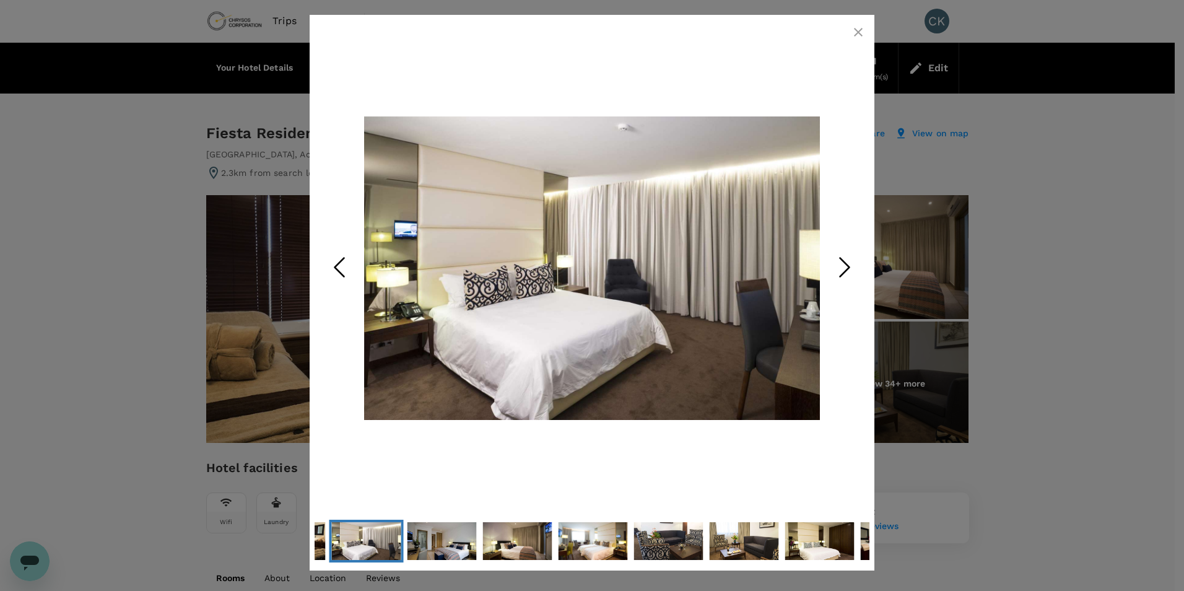
click at [844, 262] on polyline "Next Slide" at bounding box center [844, 267] width 9 height 19
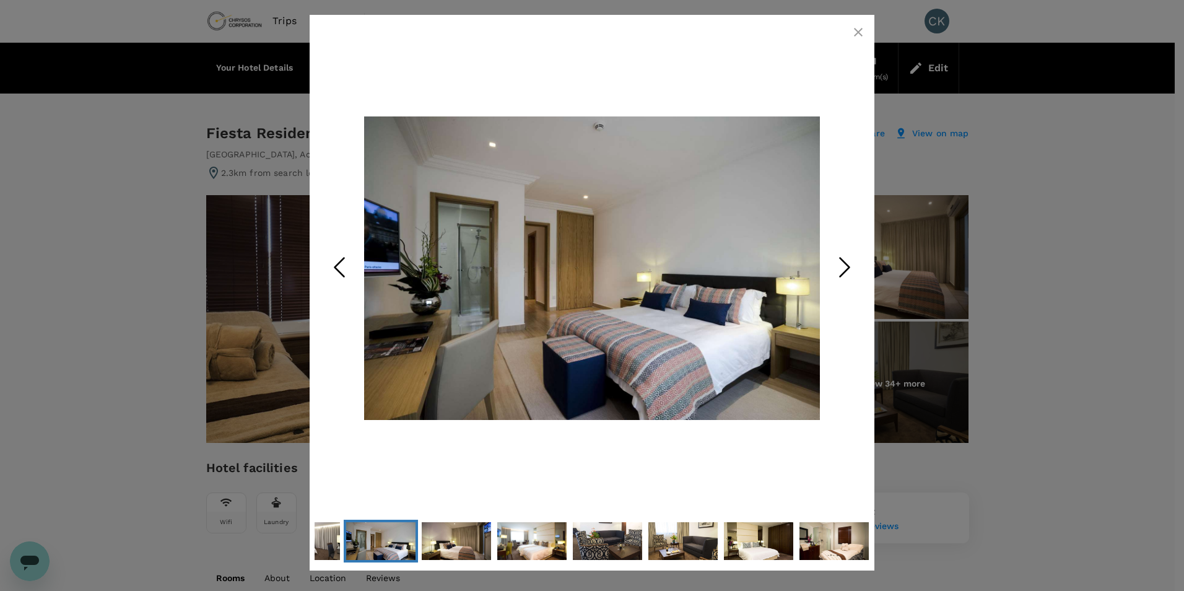
click at [844, 262] on polyline "Next Slide" at bounding box center [844, 267] width 9 height 19
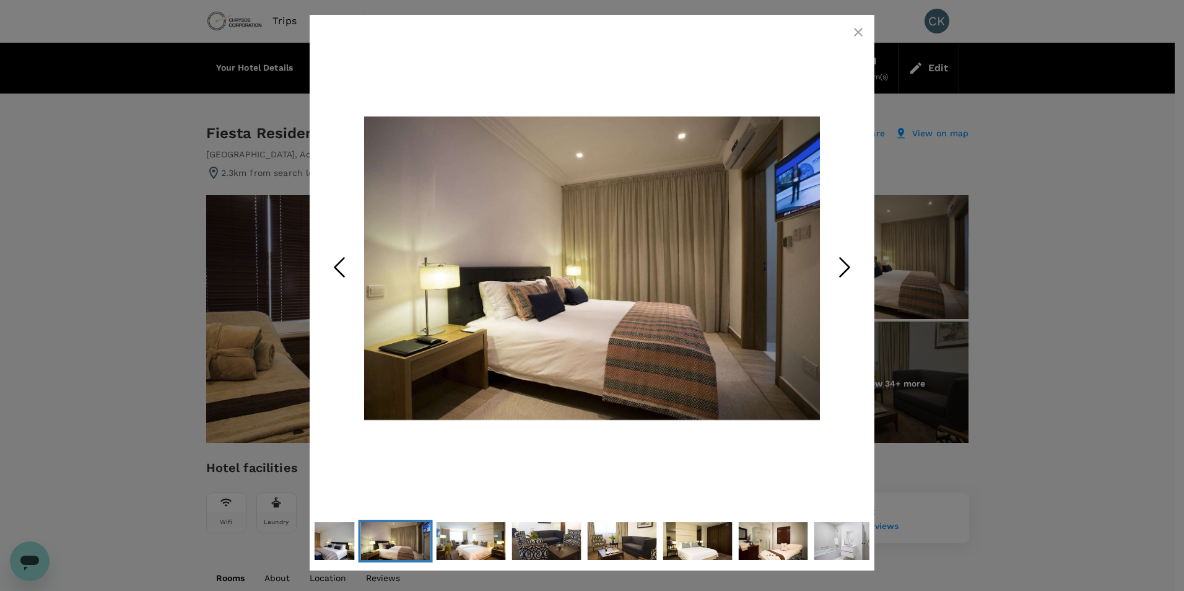
click at [844, 262] on polyline "Next Slide" at bounding box center [844, 267] width 9 height 19
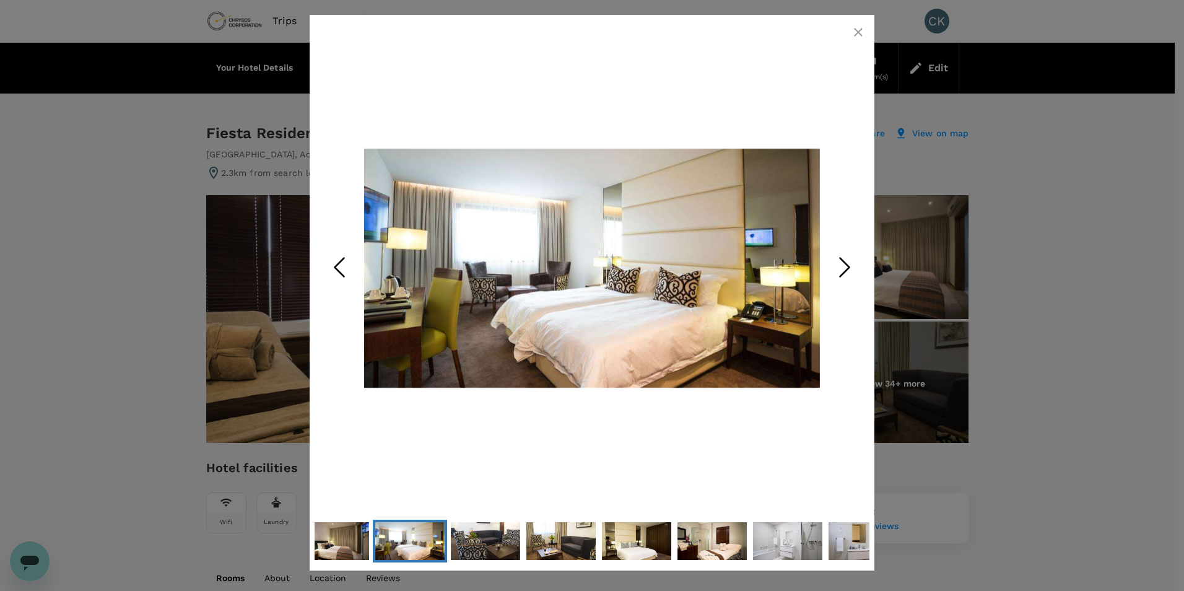
click at [844, 262] on polyline "Next Slide" at bounding box center [844, 267] width 9 height 19
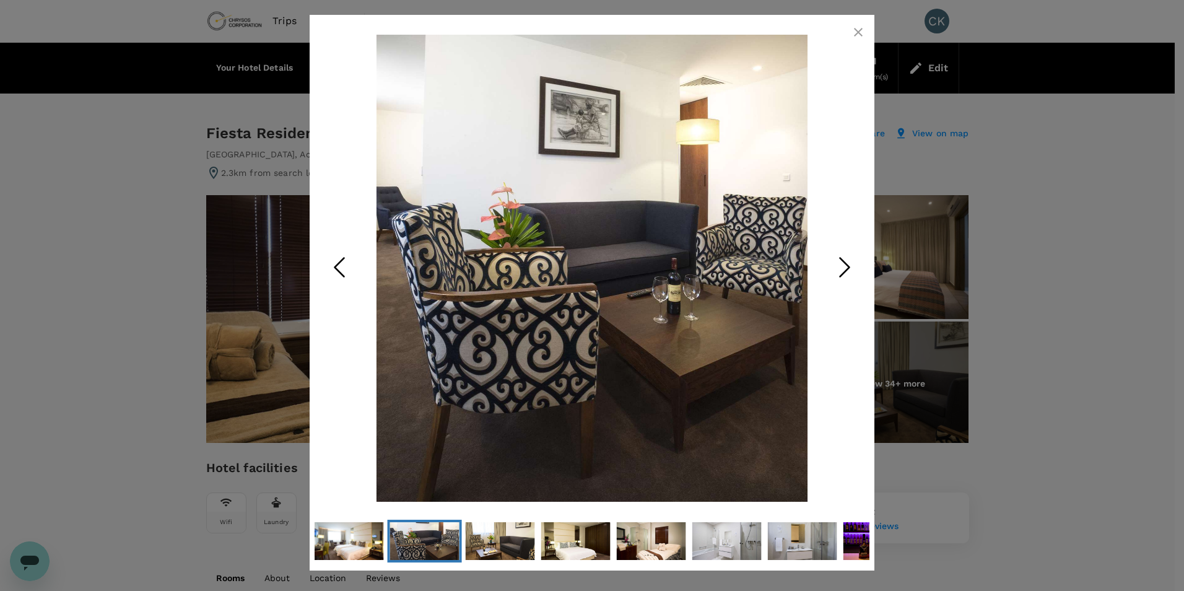
click at [844, 262] on polyline "Next Slide" at bounding box center [844, 267] width 9 height 19
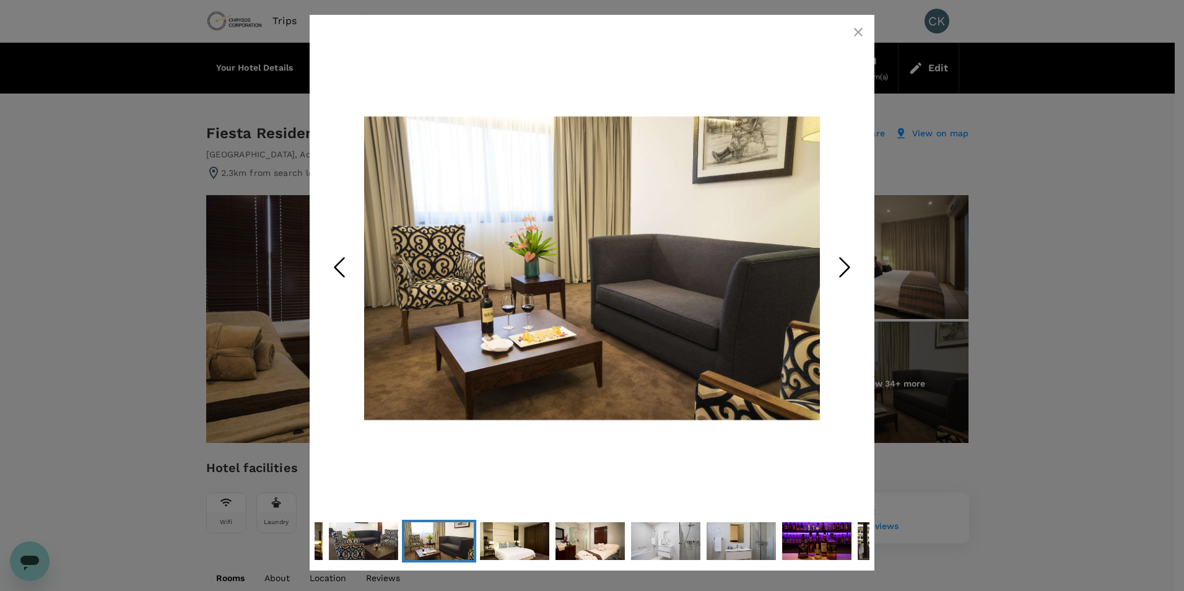
click at [844, 262] on polyline "Next Slide" at bounding box center [844, 267] width 9 height 19
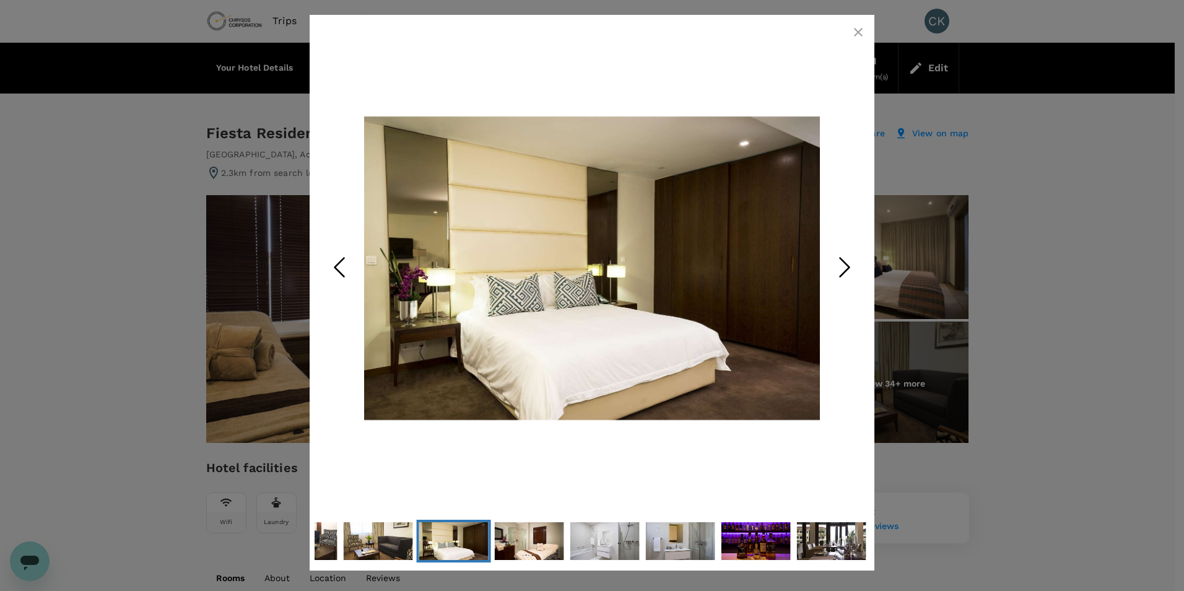
click at [844, 262] on polyline "Next Slide" at bounding box center [844, 267] width 9 height 19
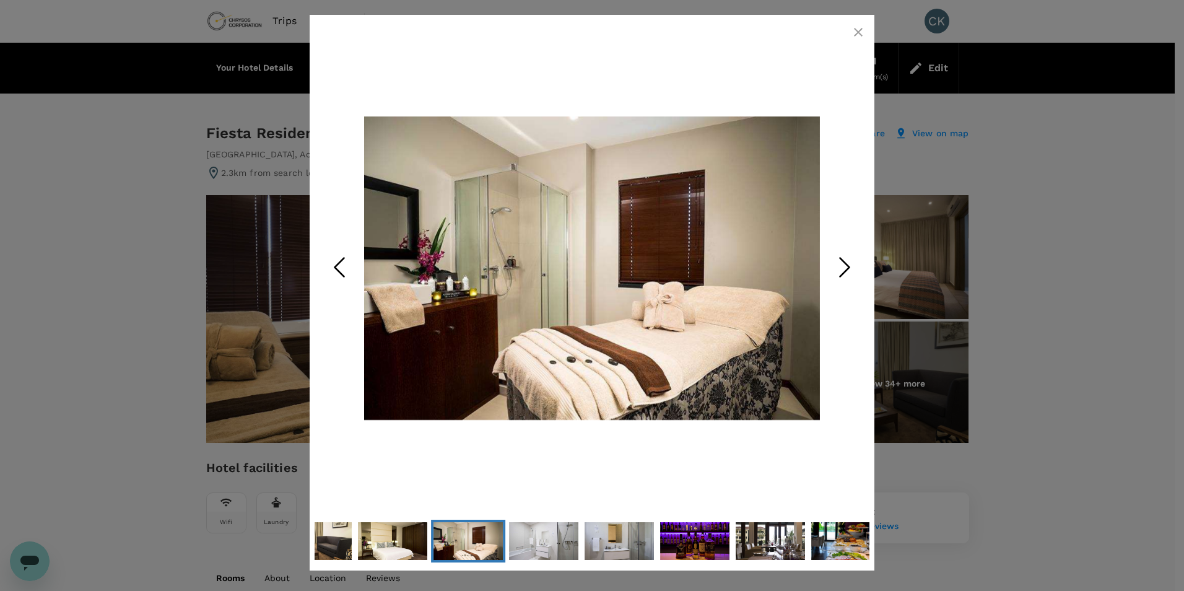
click at [844, 262] on polyline "Next Slide" at bounding box center [844, 267] width 9 height 19
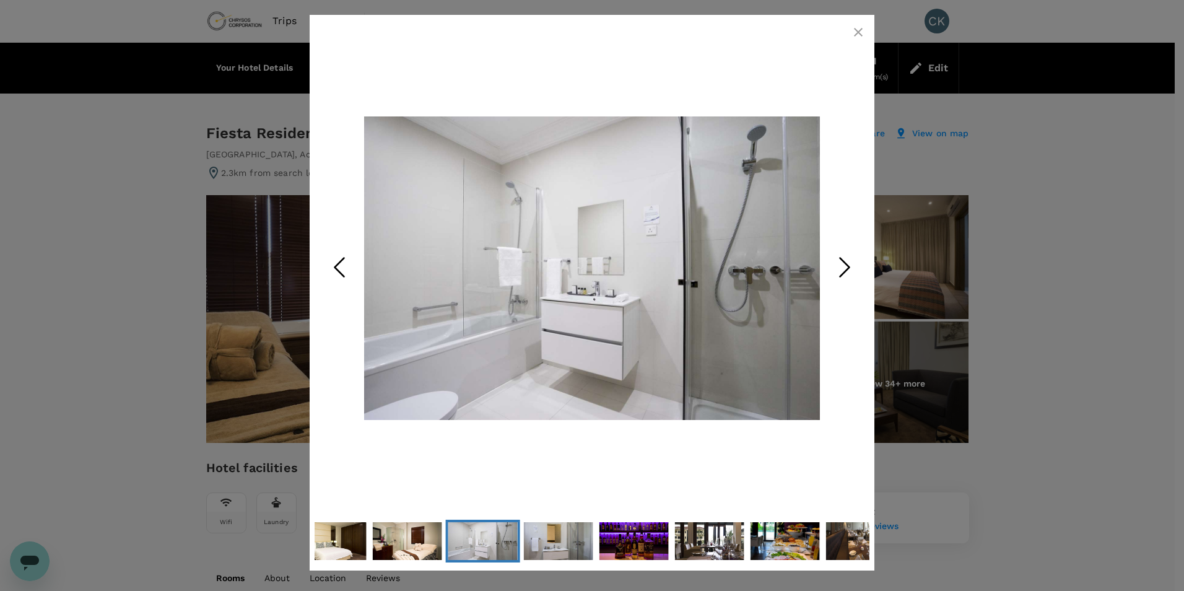
click at [844, 262] on polyline "Next Slide" at bounding box center [844, 267] width 9 height 19
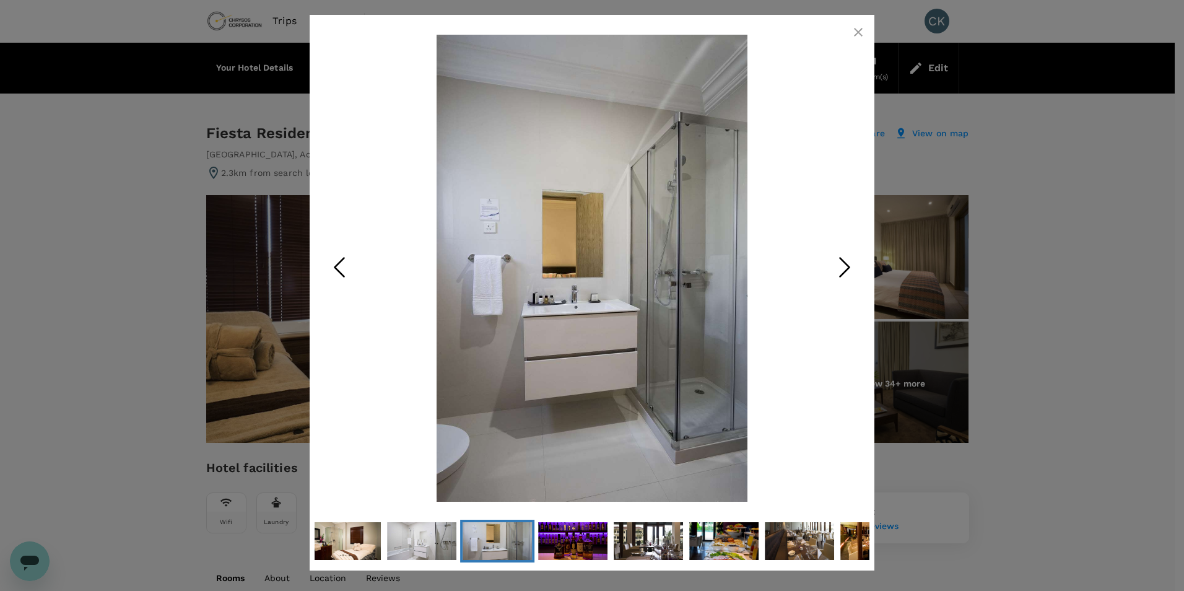
click at [844, 262] on polyline "Next Slide" at bounding box center [844, 267] width 9 height 19
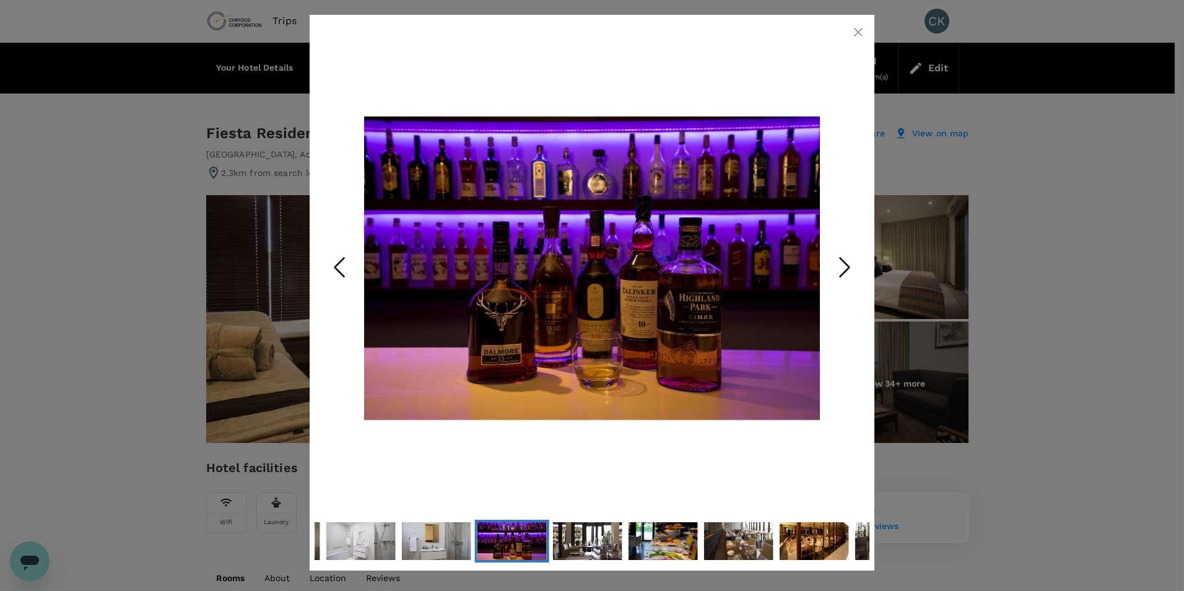
click at [844, 262] on polyline "Next Slide" at bounding box center [844, 267] width 9 height 19
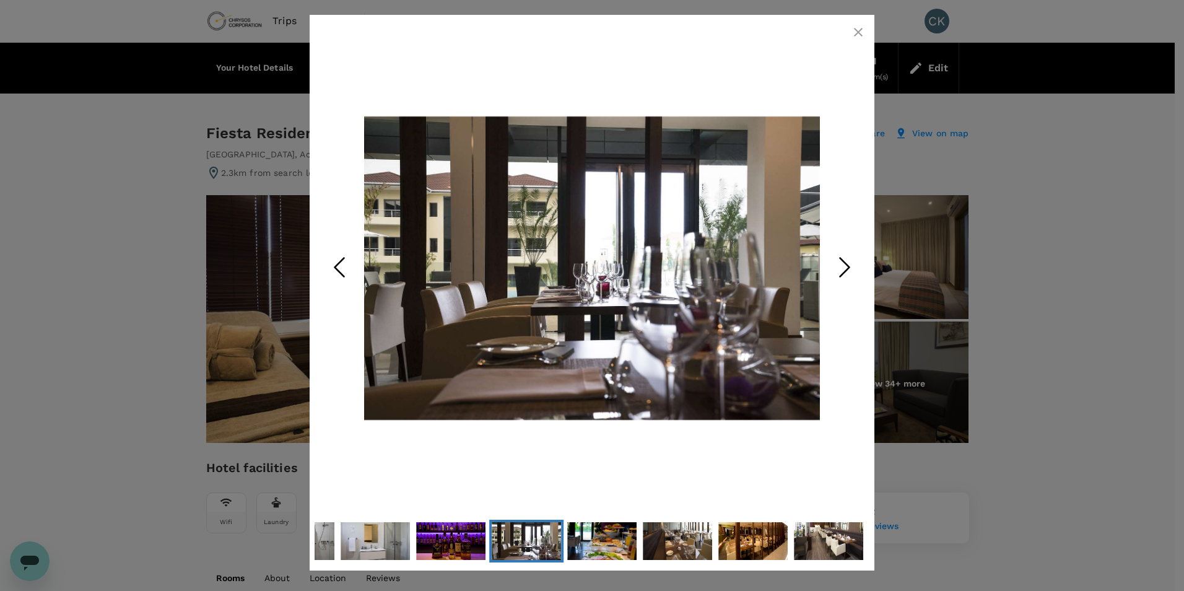
click at [844, 262] on polyline "Next Slide" at bounding box center [844, 267] width 9 height 19
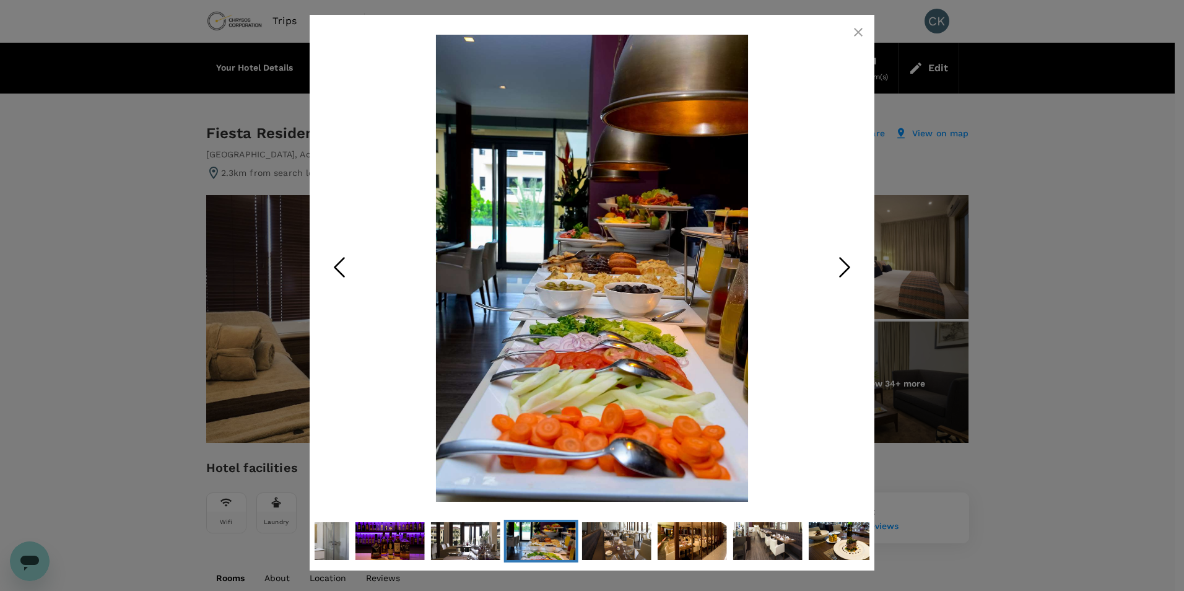
click at [844, 262] on polyline "Next Slide" at bounding box center [844, 267] width 9 height 19
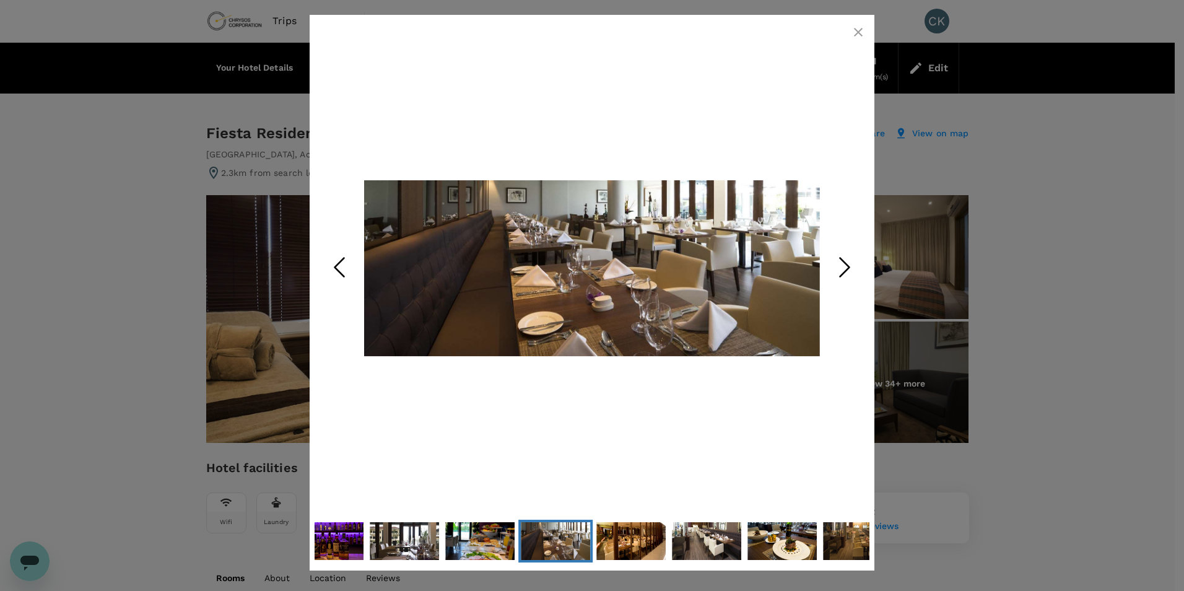
click at [844, 262] on polyline "Next Slide" at bounding box center [844, 267] width 9 height 19
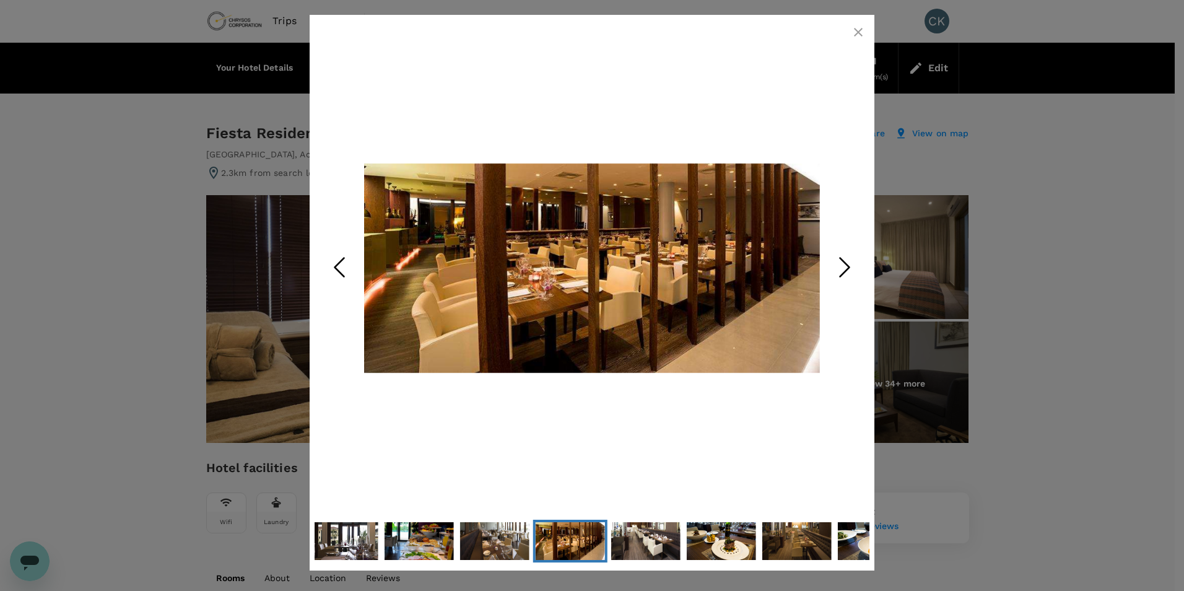
click at [844, 262] on polyline "Next Slide" at bounding box center [844, 267] width 9 height 19
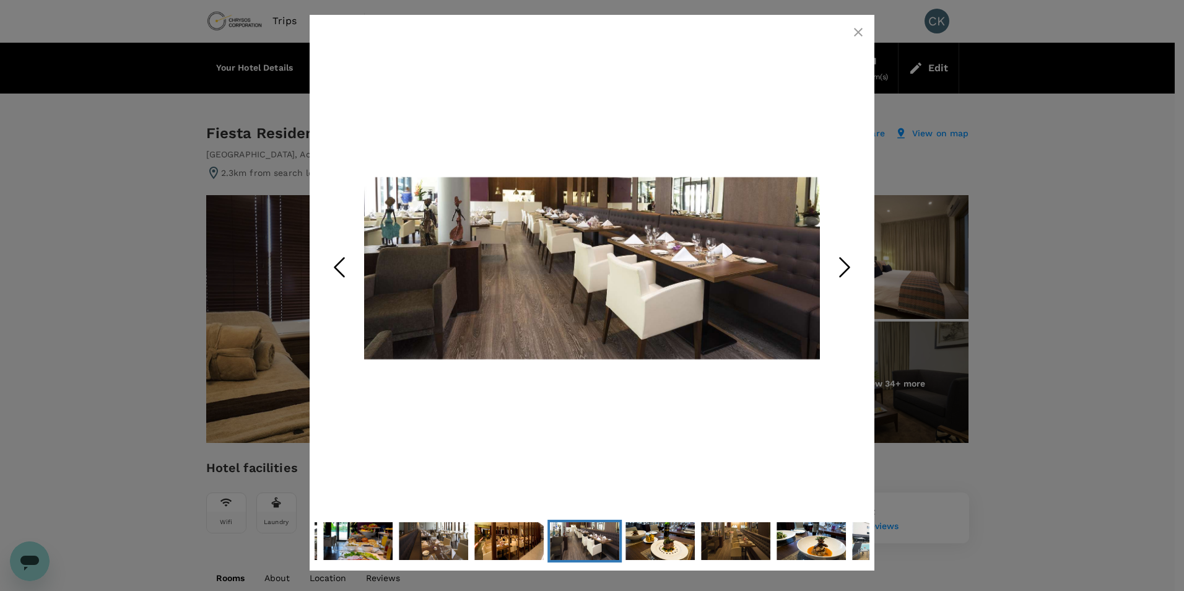
click at [844, 262] on polyline "Next Slide" at bounding box center [844, 267] width 9 height 19
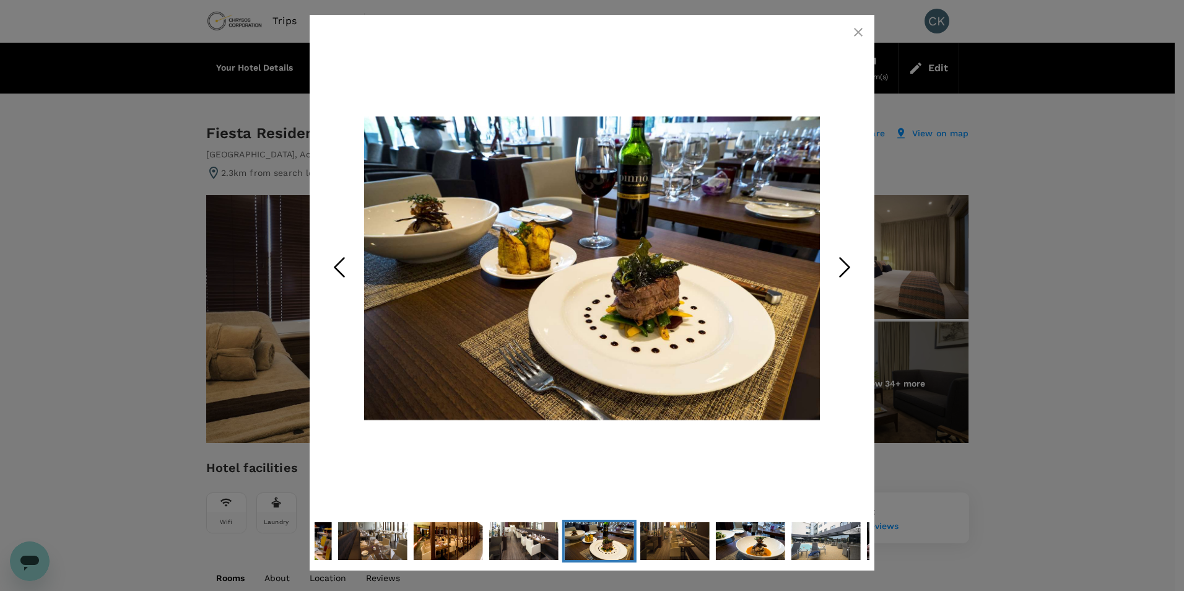
click at [844, 262] on polyline "Next Slide" at bounding box center [844, 267] width 9 height 19
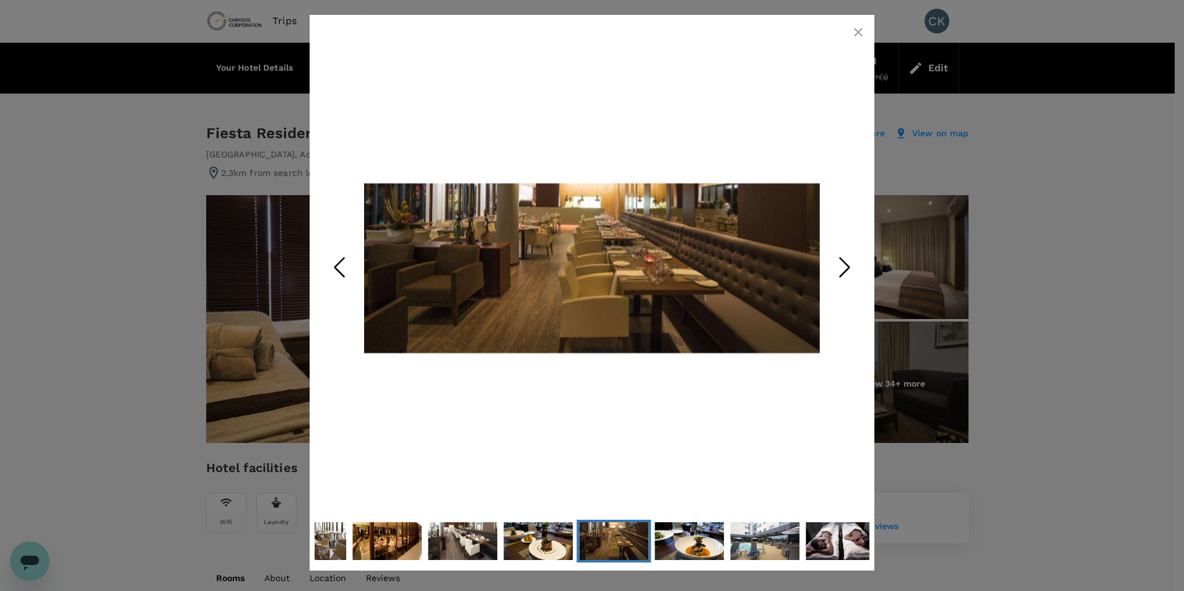
click at [844, 262] on polyline "Next Slide" at bounding box center [844, 267] width 9 height 19
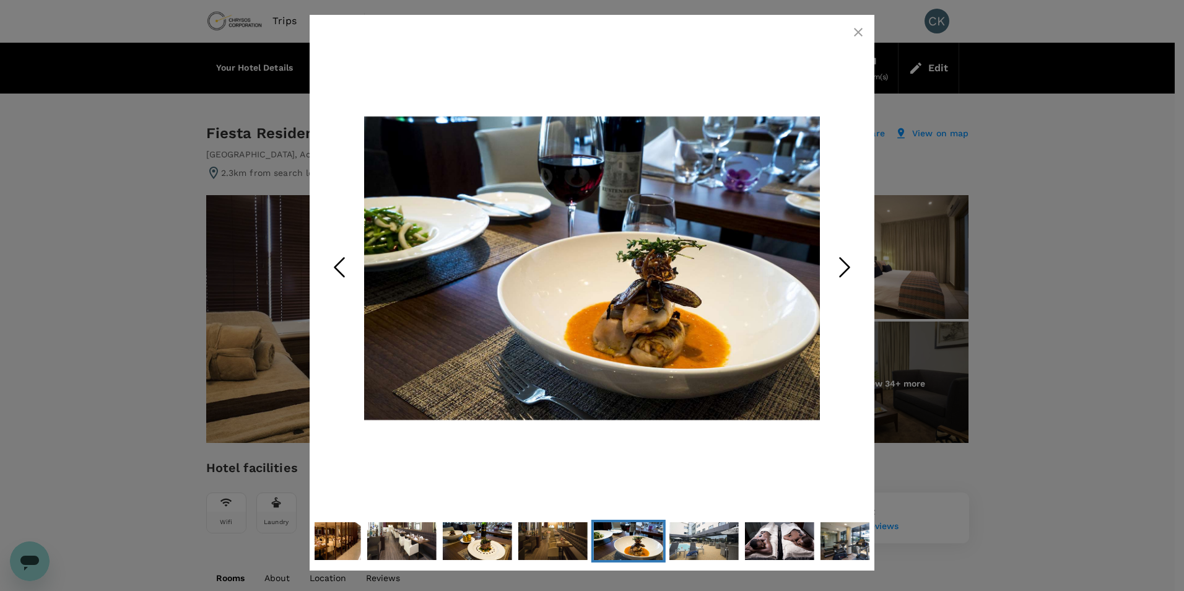
click at [844, 262] on polyline "Next Slide" at bounding box center [844, 267] width 9 height 19
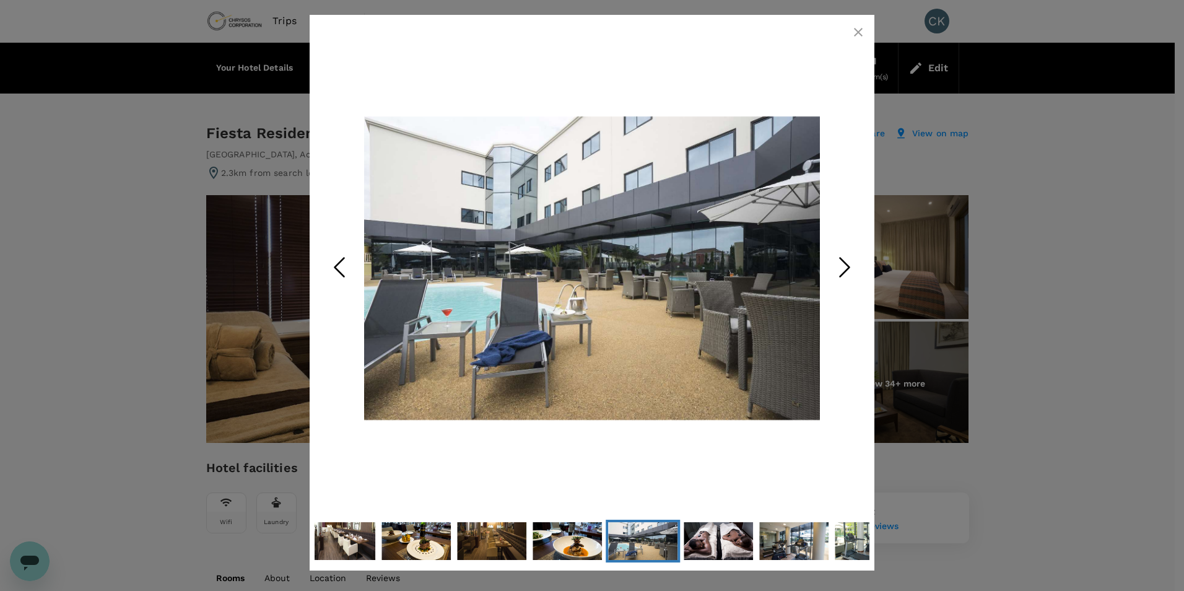
click at [844, 262] on polyline "Next Slide" at bounding box center [844, 267] width 9 height 19
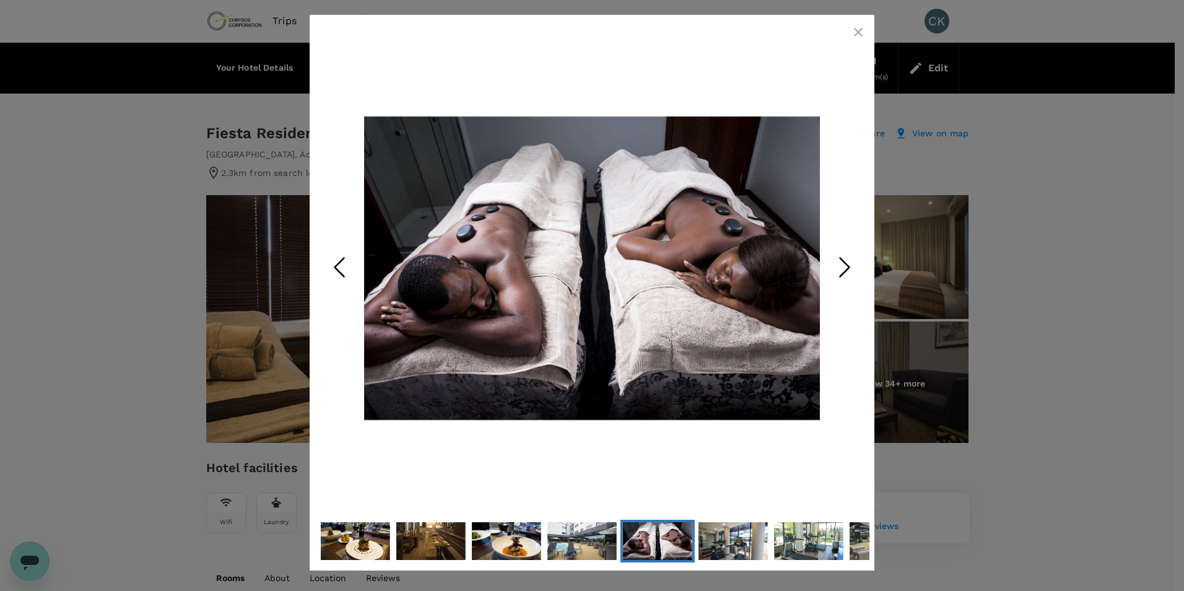
click at [844, 262] on polyline "Next Slide" at bounding box center [844, 267] width 9 height 19
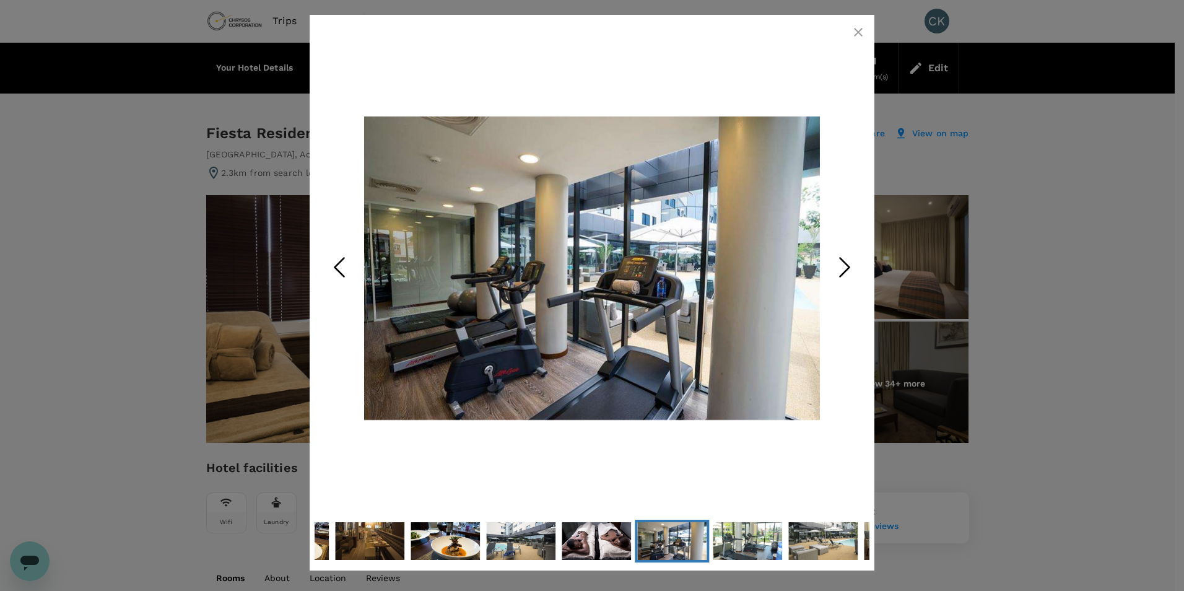
click at [844, 262] on polyline "Next Slide" at bounding box center [844, 267] width 9 height 19
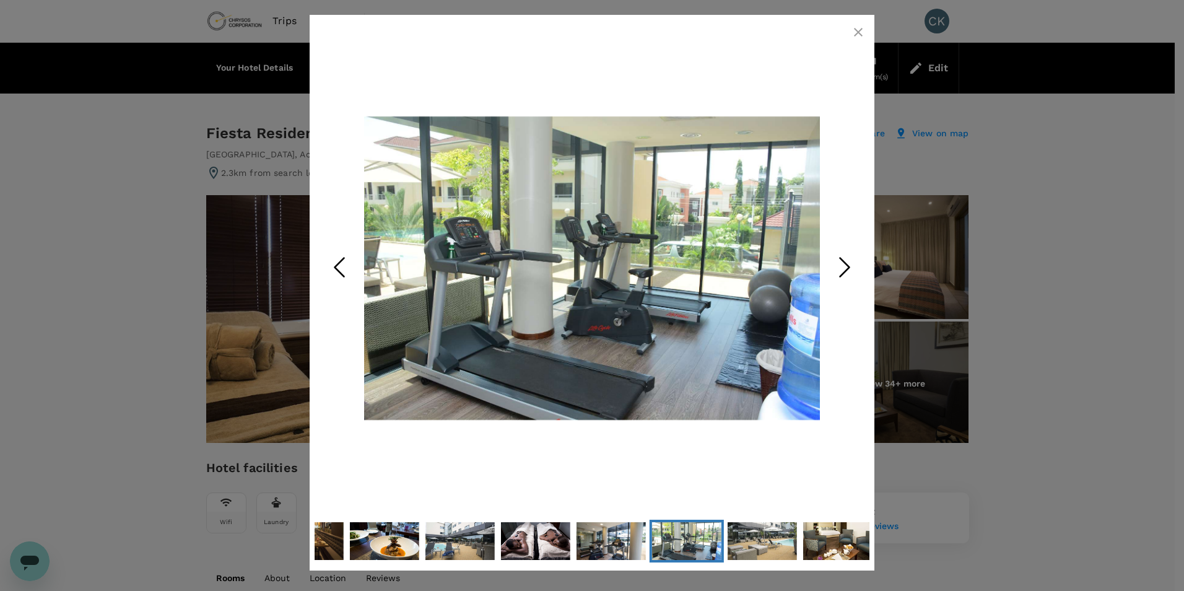
click at [844, 262] on polyline "Next Slide" at bounding box center [844, 267] width 9 height 19
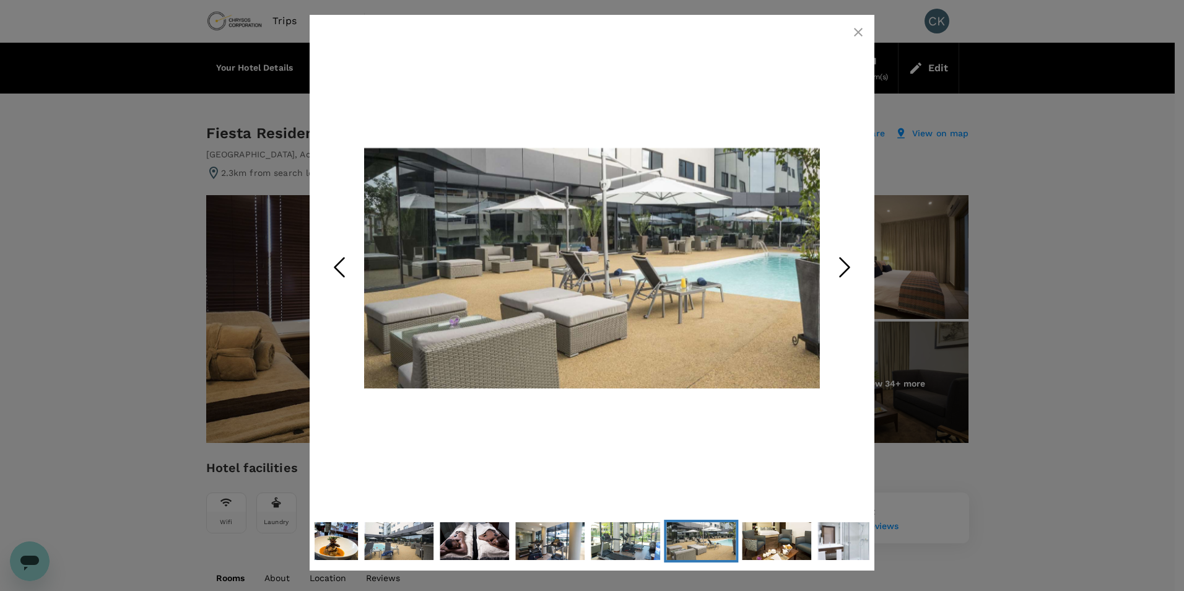
click at [844, 262] on polyline "Next Slide" at bounding box center [844, 267] width 9 height 19
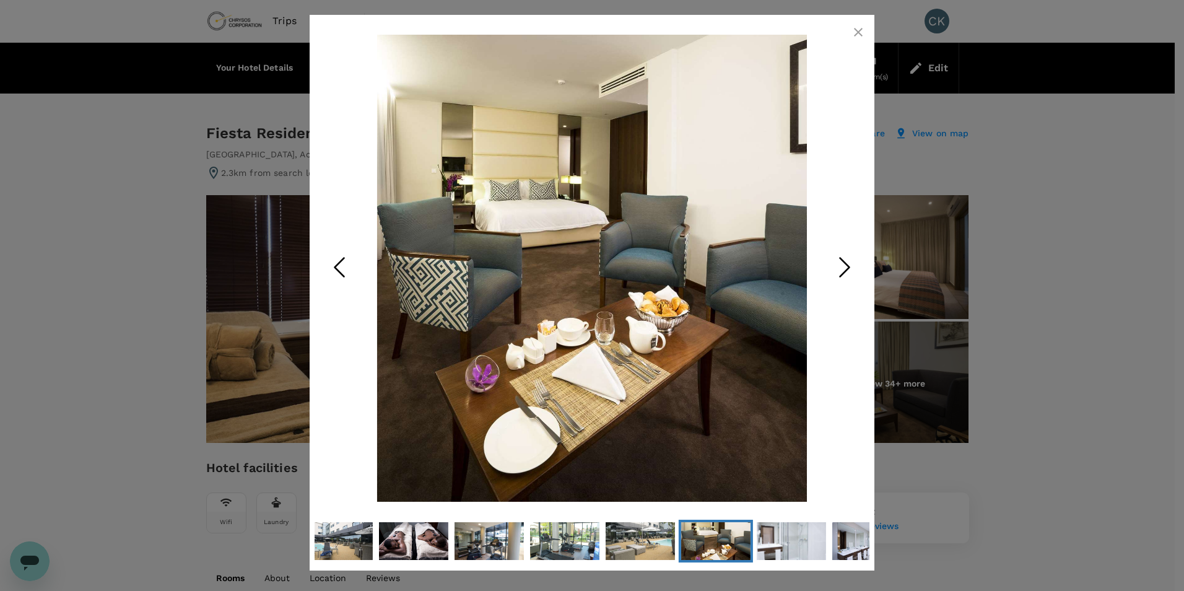
click at [856, 35] on icon "button" at bounding box center [858, 32] width 9 height 9
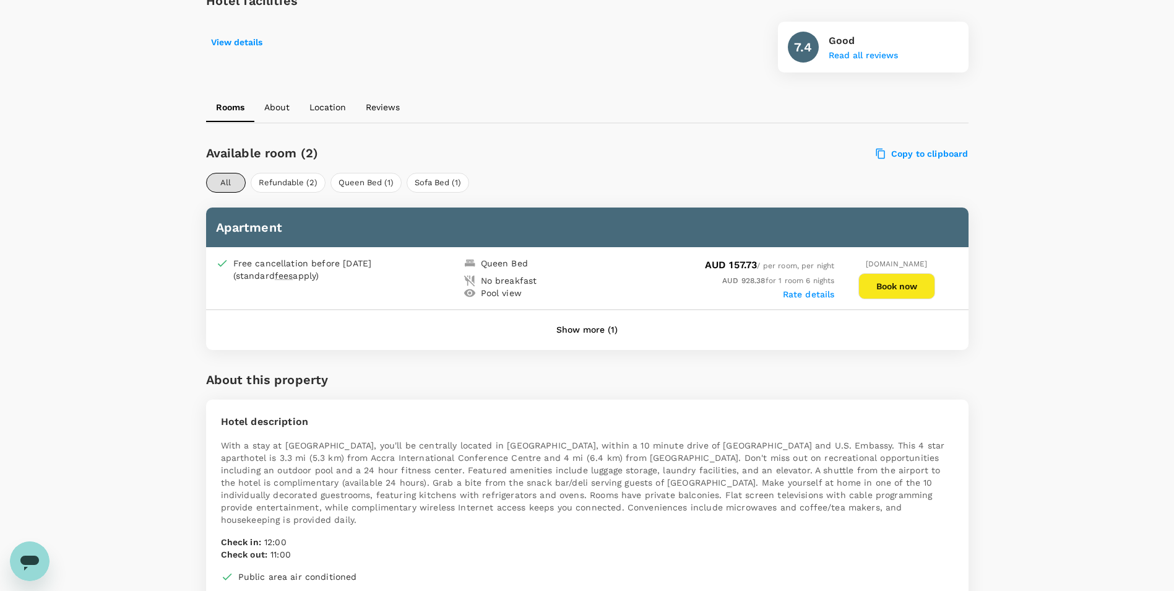
scroll to position [401, 0]
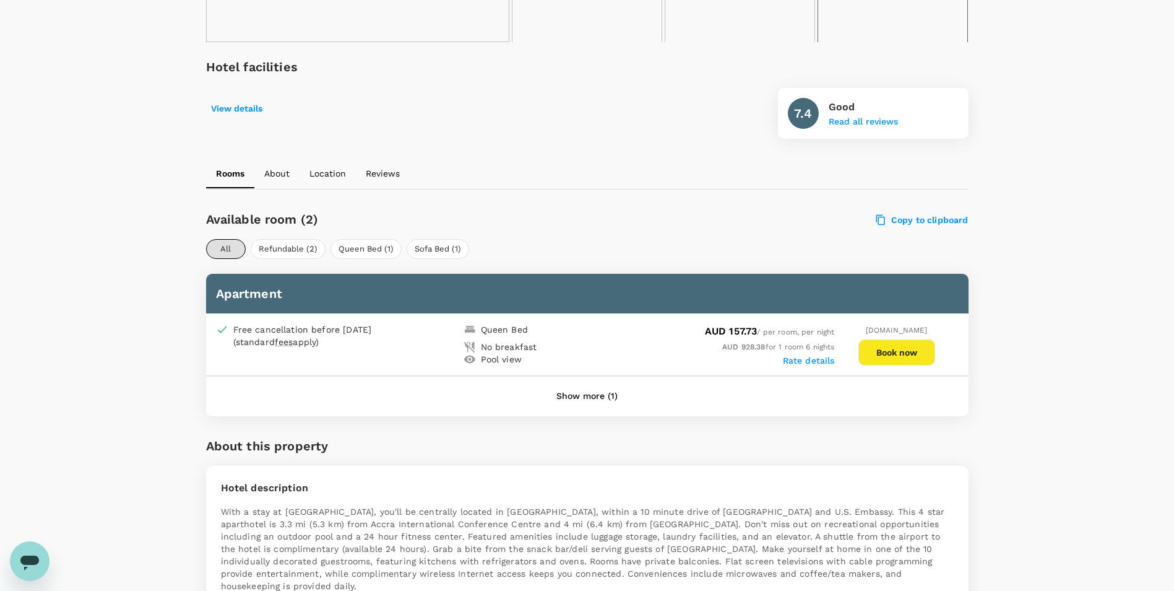
click at [605, 394] on button "Show more (1)" at bounding box center [587, 396] width 96 height 30
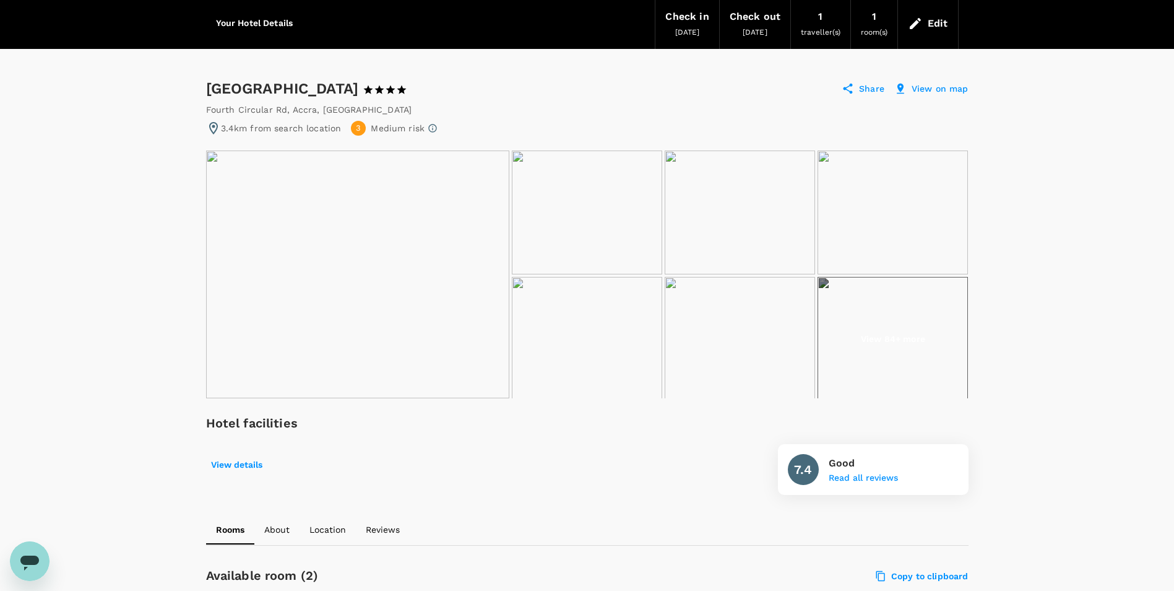
scroll to position [29, 0]
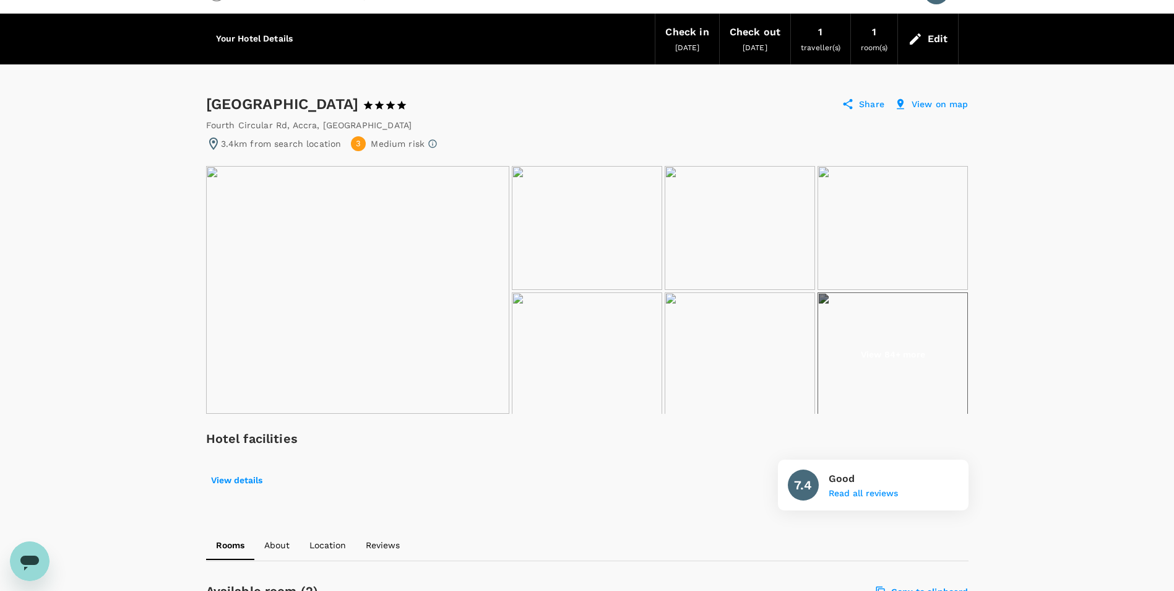
click at [407, 274] on img at bounding box center [357, 290] width 303 height 248
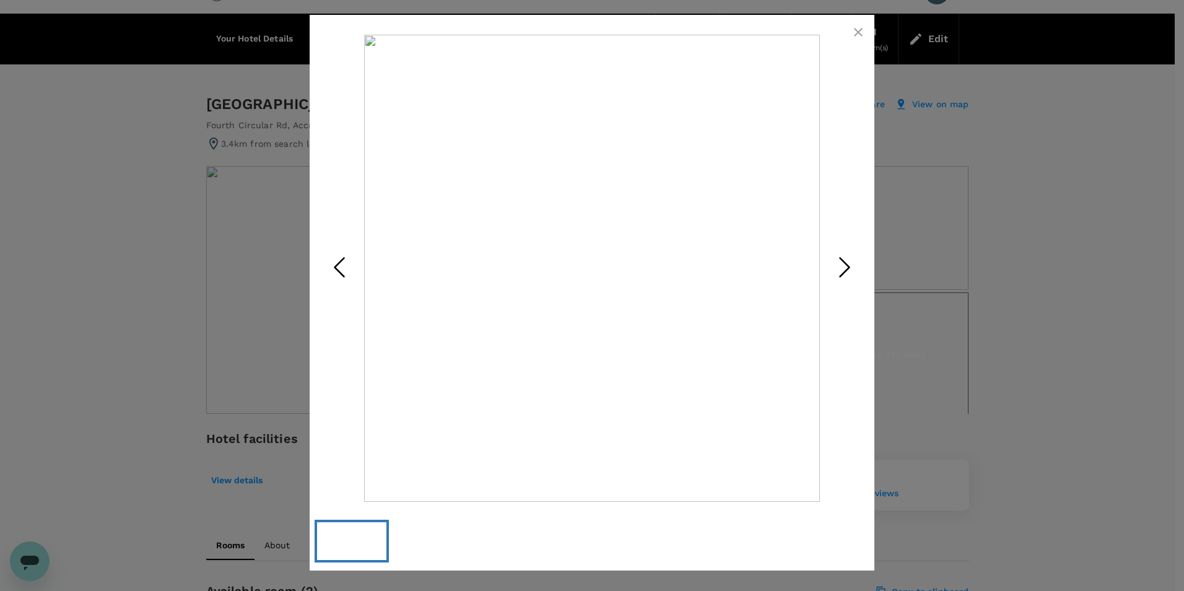
click at [843, 260] on polyline "Next Slide" at bounding box center [844, 267] width 9 height 19
click at [857, 31] on icon "button" at bounding box center [858, 32] width 9 height 9
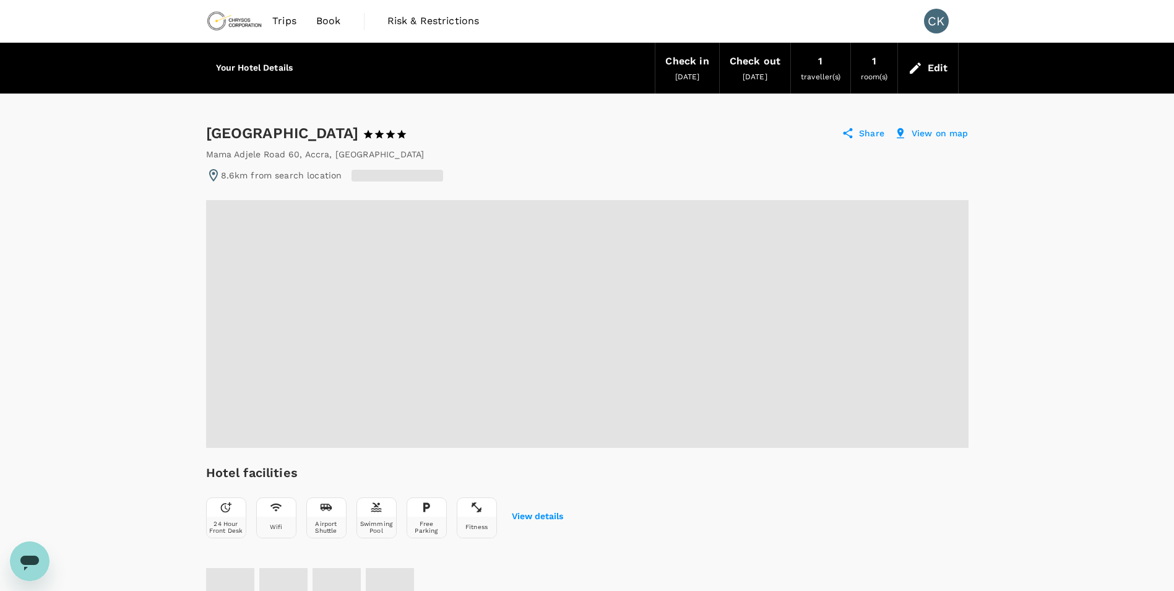
radio input "true"
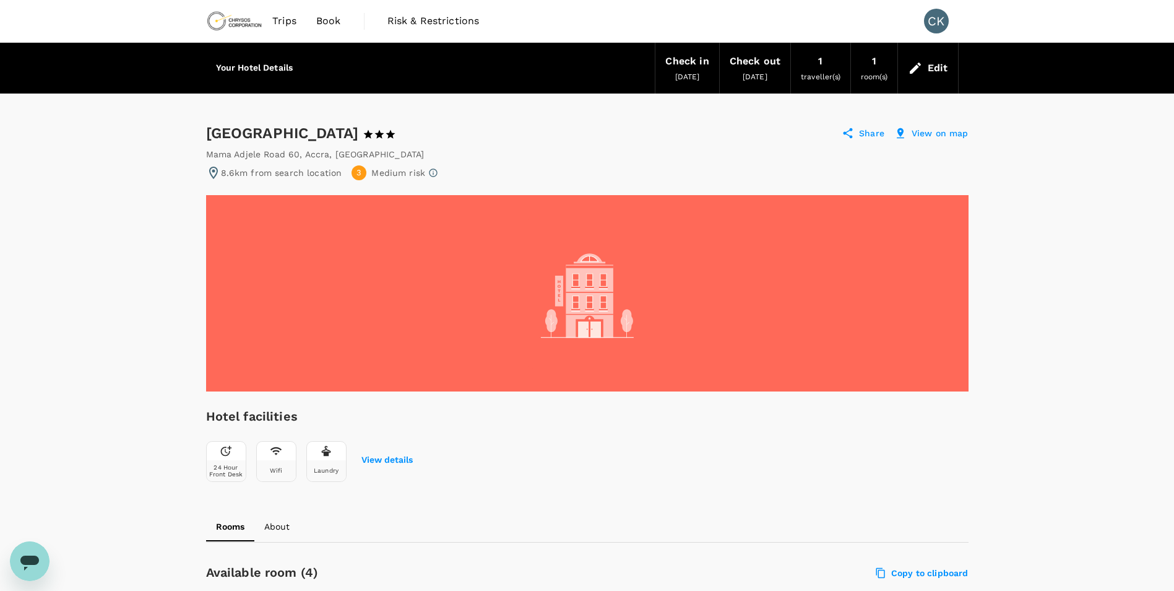
scroll to position [248, 0]
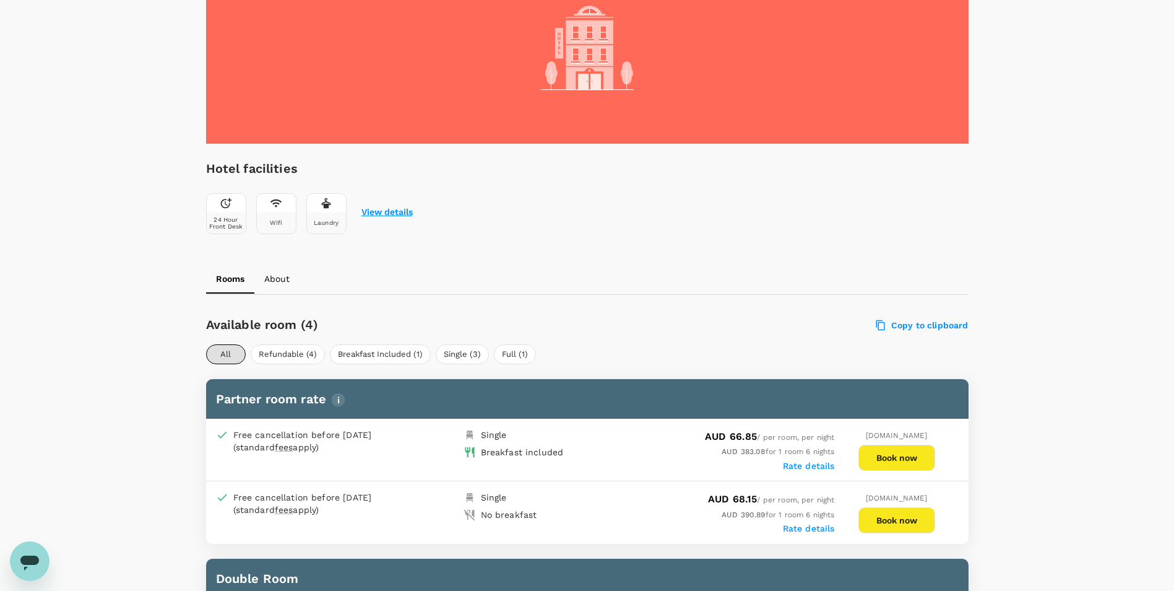
click at [398, 210] on button "View details" at bounding box center [387, 212] width 51 height 10
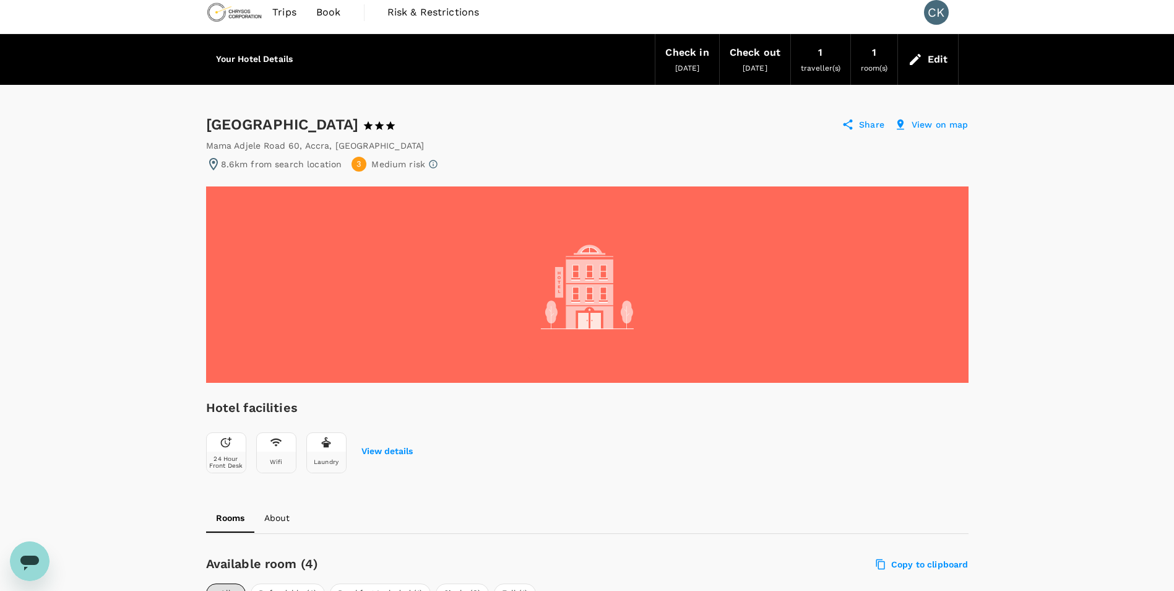
scroll to position [0, 0]
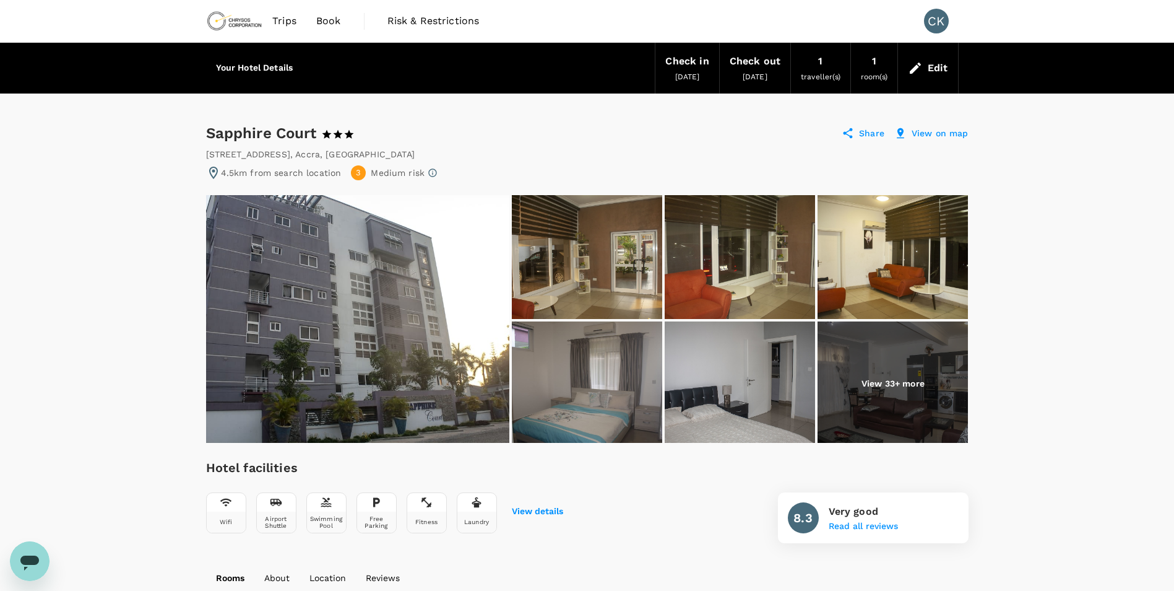
click at [478, 307] on img at bounding box center [357, 319] width 303 height 248
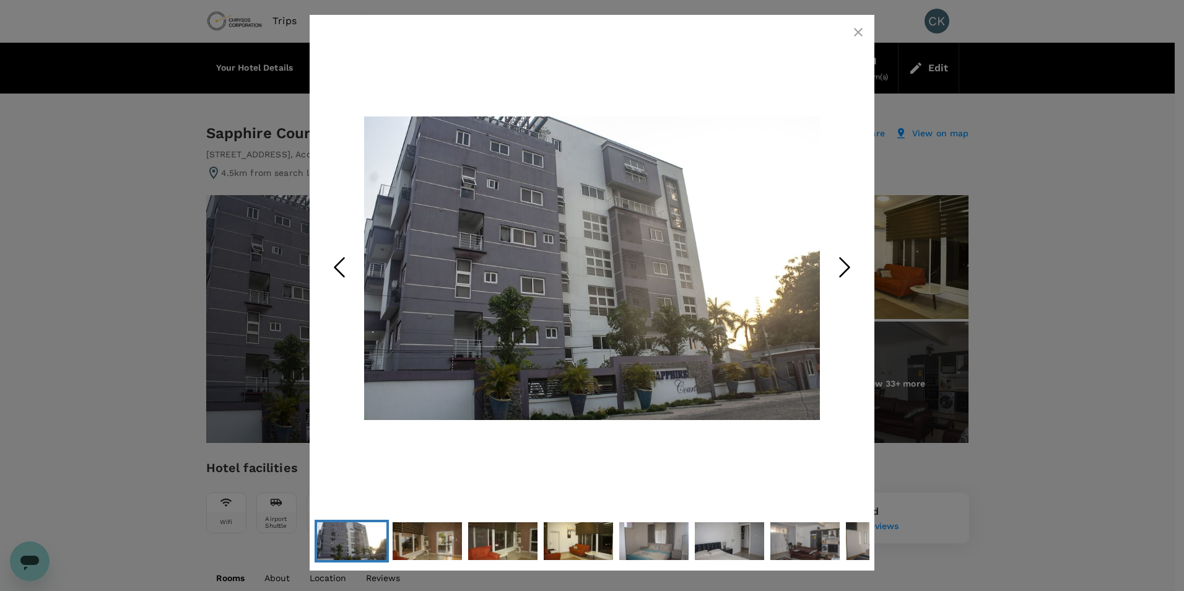
click at [843, 262] on icon "Next Slide" at bounding box center [844, 267] width 37 height 37
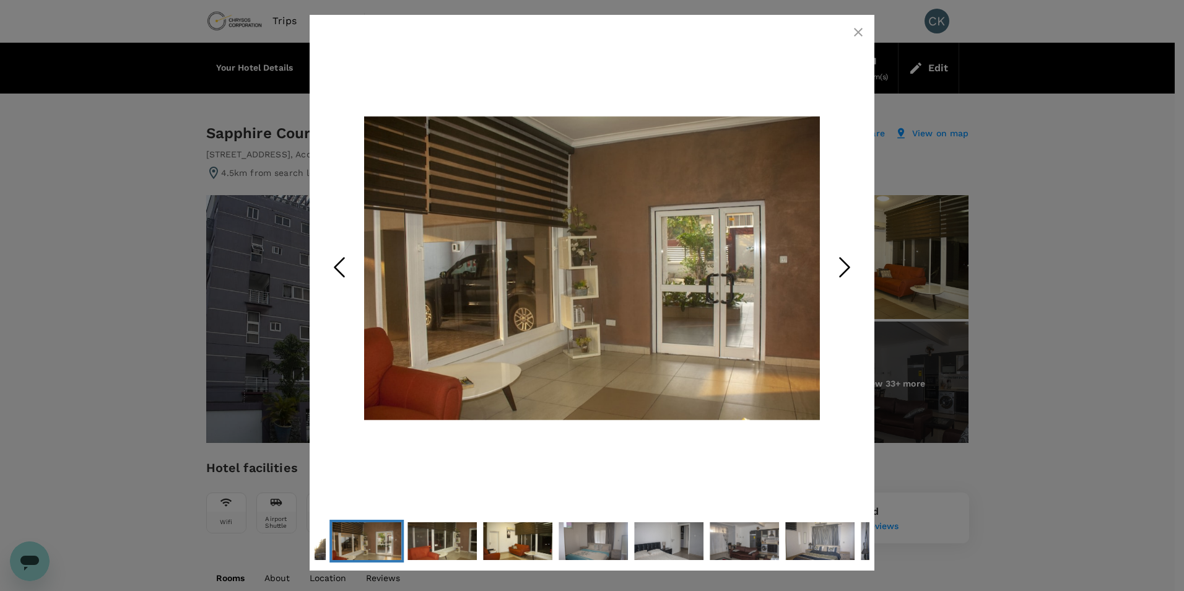
click at [843, 262] on icon "Next Slide" at bounding box center [844, 267] width 37 height 37
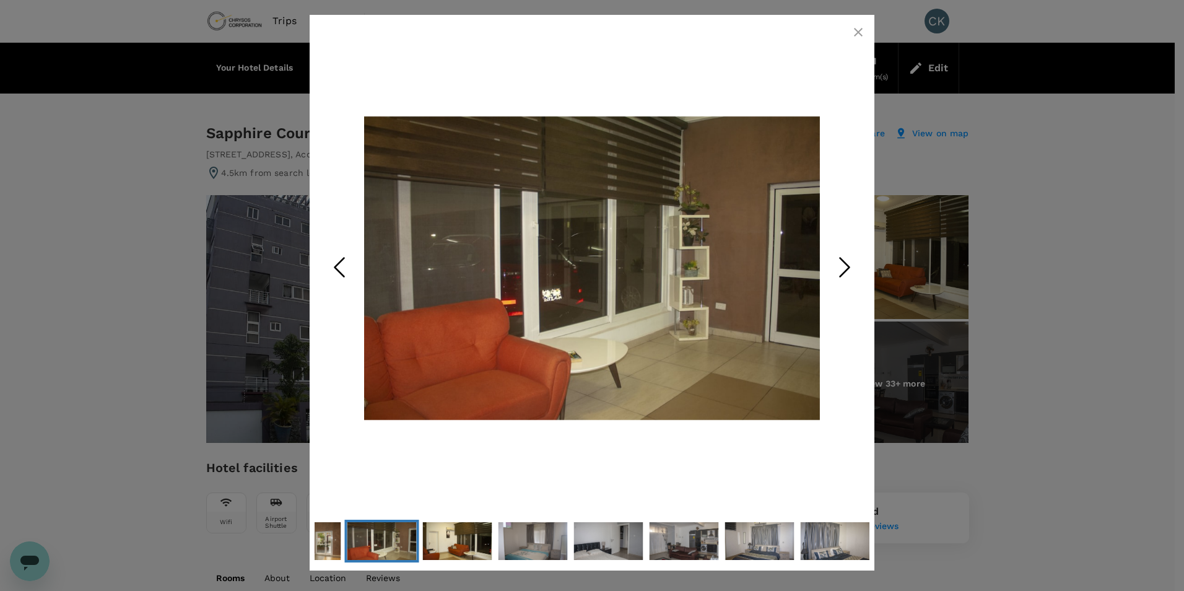
click at [841, 262] on icon "Next Slide" at bounding box center [844, 267] width 37 height 37
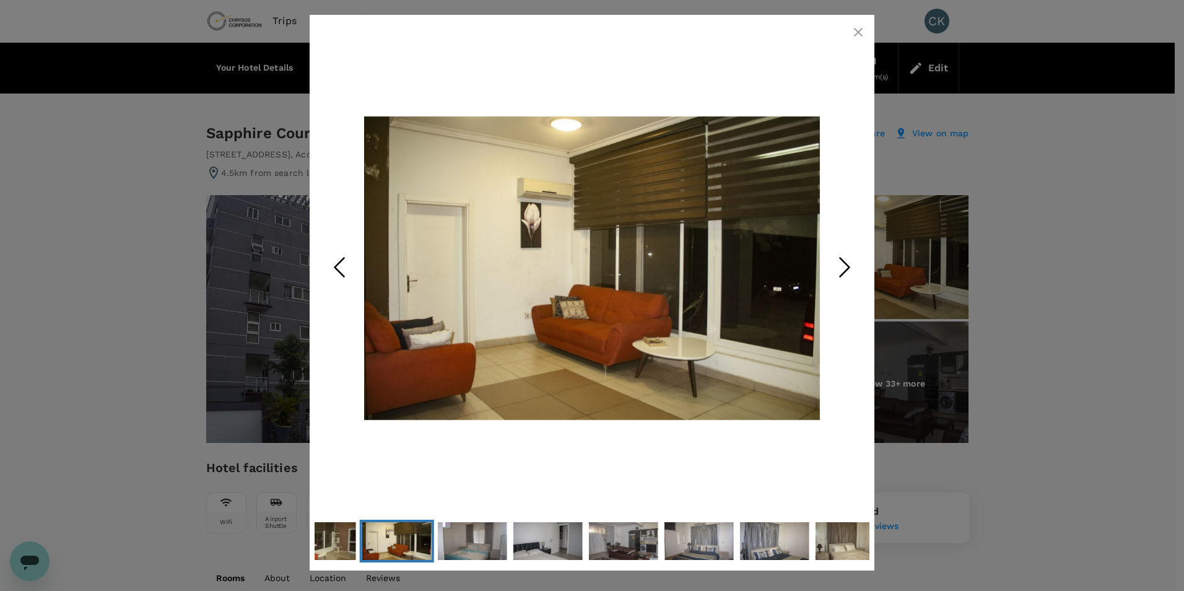
click at [841, 262] on icon "Next Slide" at bounding box center [844, 267] width 37 height 37
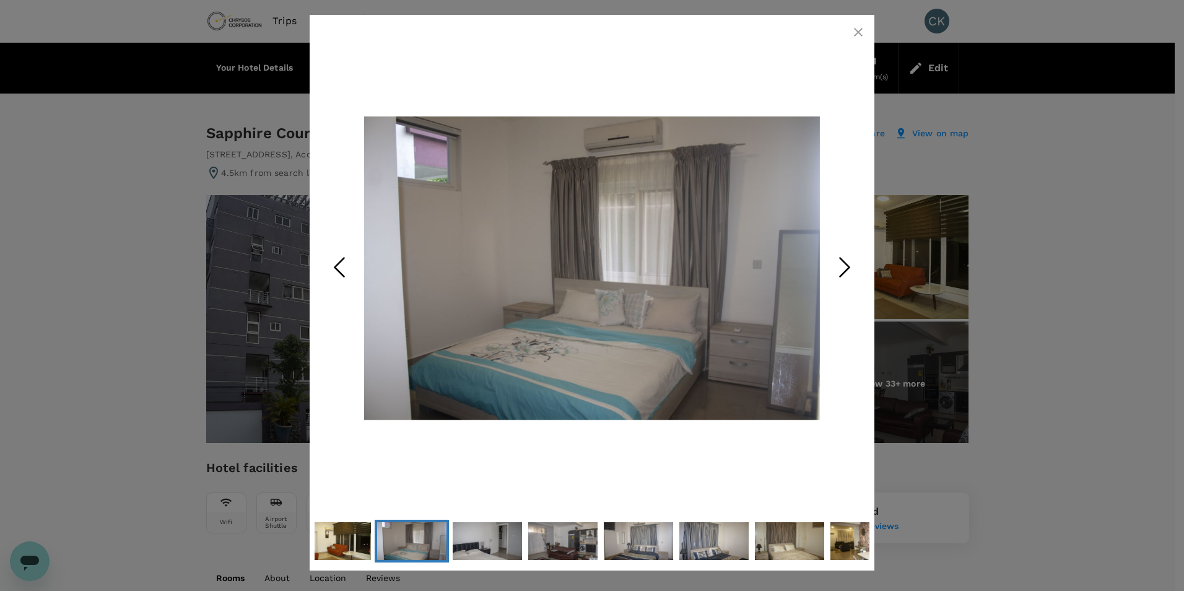
click at [841, 262] on icon "Next Slide" at bounding box center [844, 267] width 37 height 37
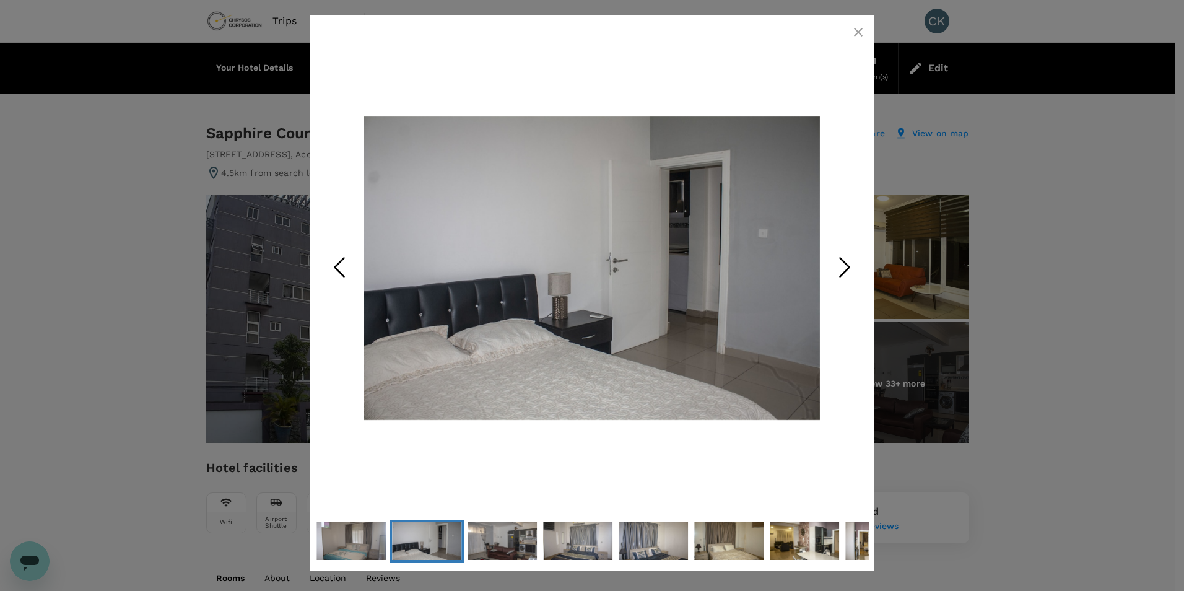
click at [841, 262] on icon "Next Slide" at bounding box center [844, 267] width 37 height 37
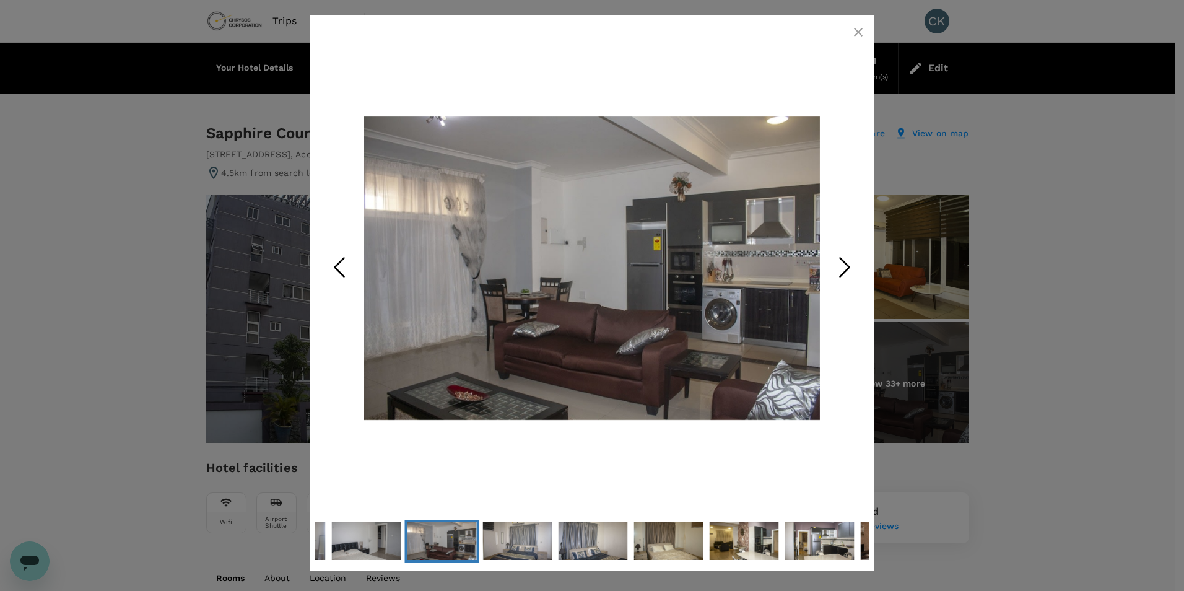
click at [841, 262] on icon "Next Slide" at bounding box center [844, 267] width 37 height 37
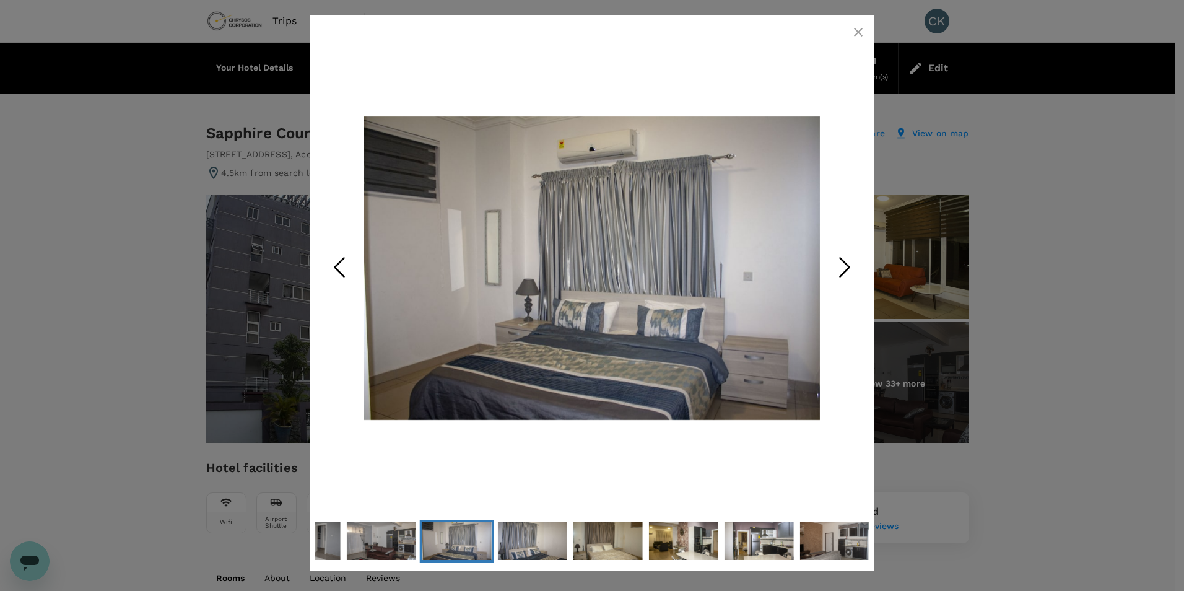
click at [841, 262] on icon "Next Slide" at bounding box center [844, 267] width 37 height 37
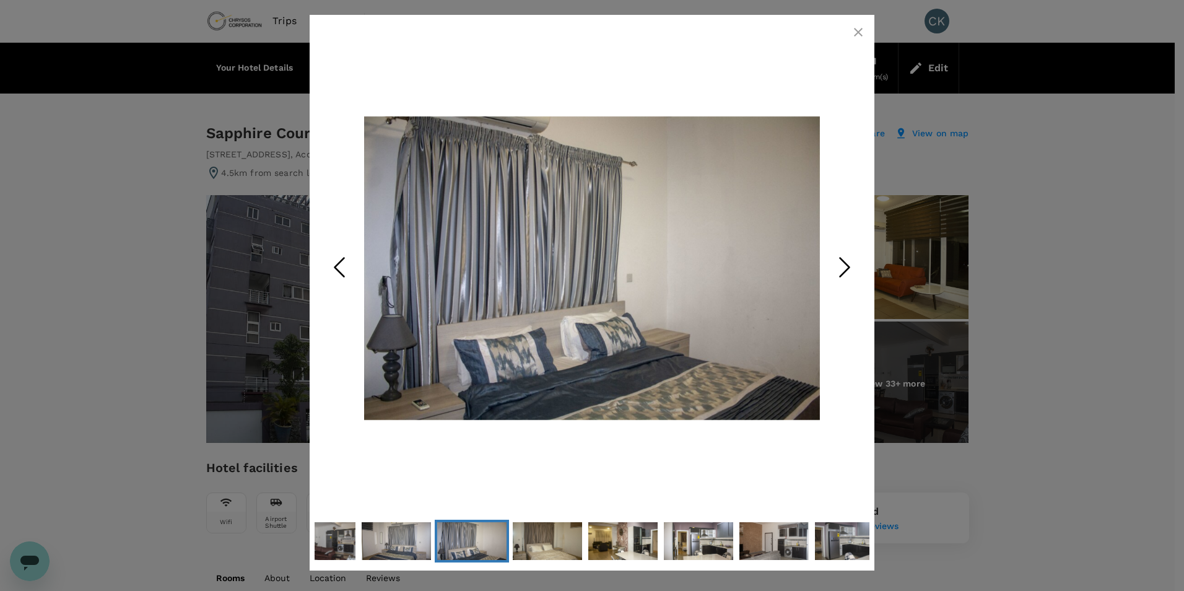
click at [841, 262] on icon "Next Slide" at bounding box center [844, 267] width 37 height 37
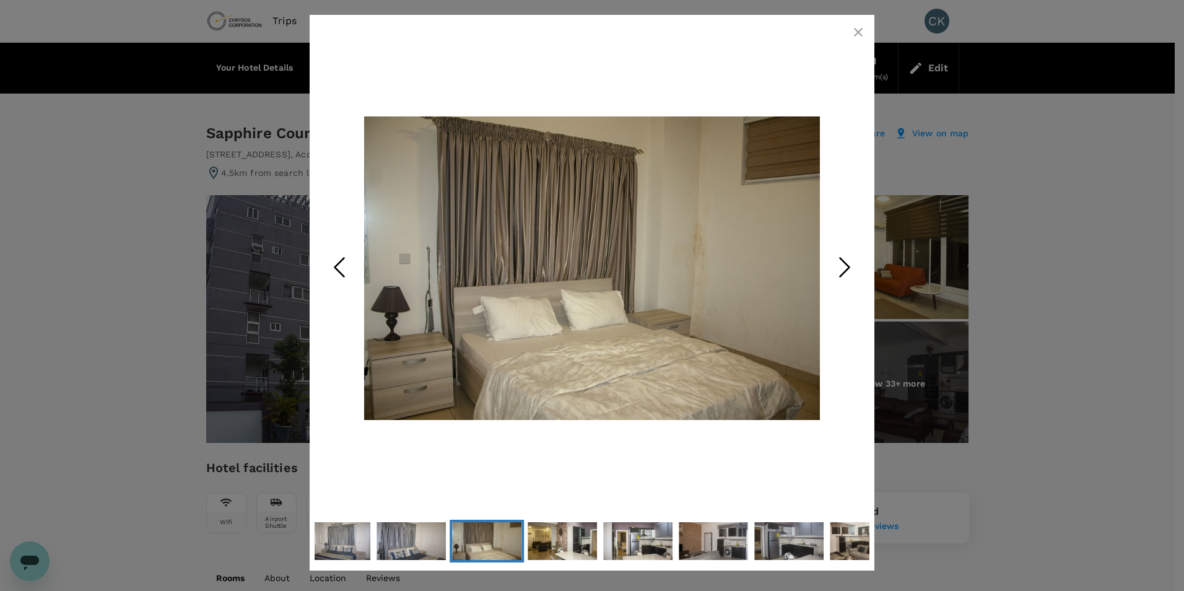
click at [841, 262] on icon "Next Slide" at bounding box center [844, 267] width 37 height 37
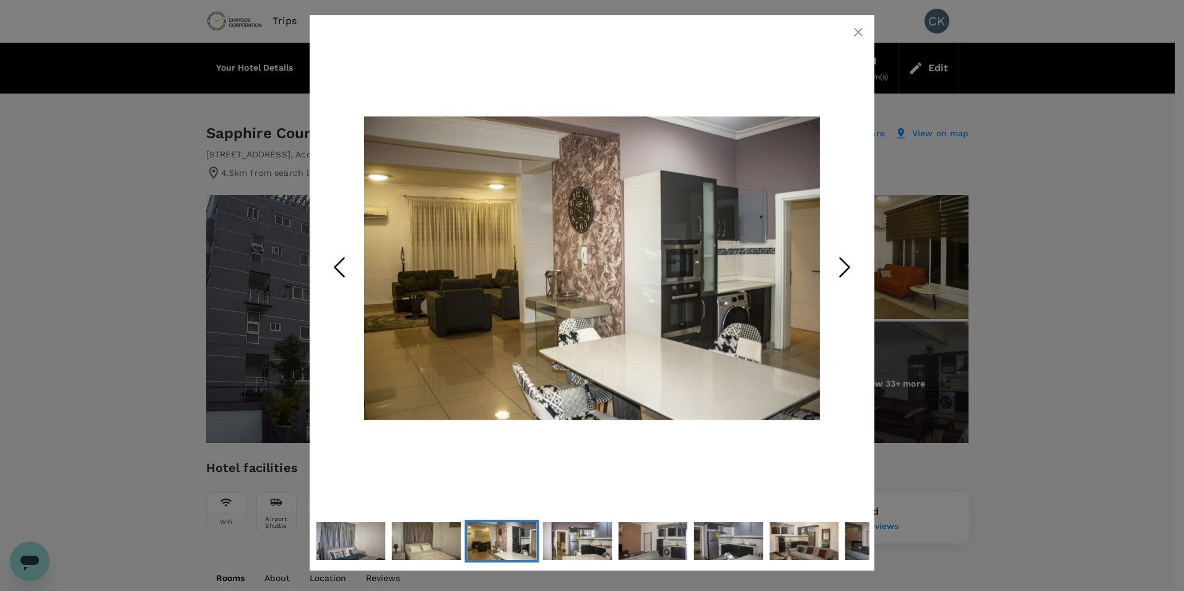
click at [841, 262] on icon "Next Slide" at bounding box center [844, 267] width 37 height 37
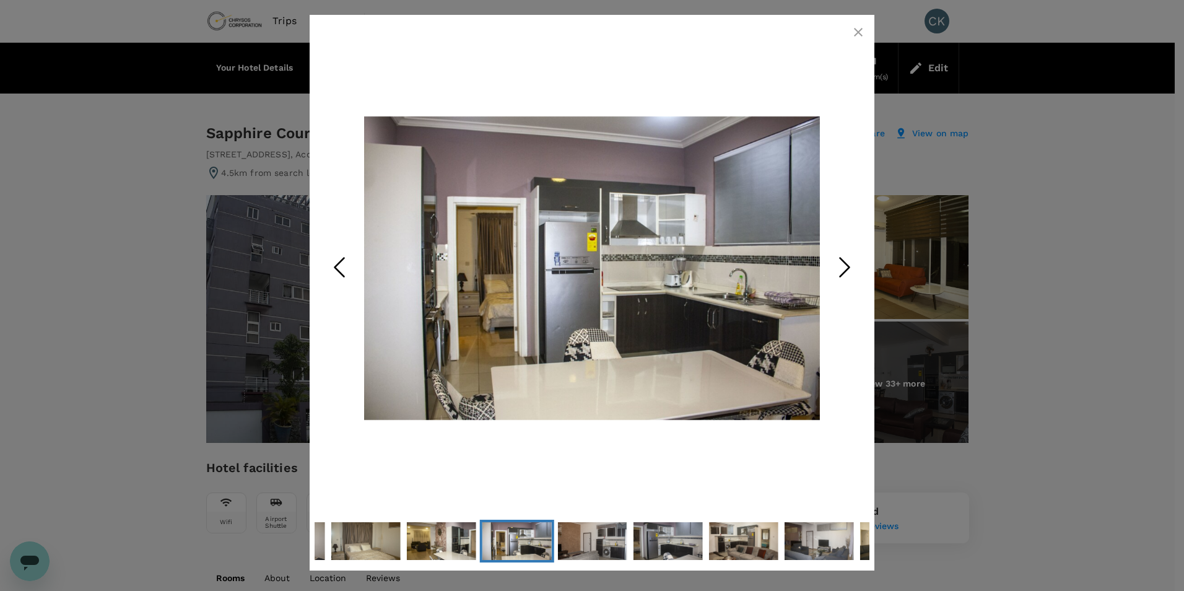
click at [841, 262] on icon "Next Slide" at bounding box center [844, 267] width 37 height 37
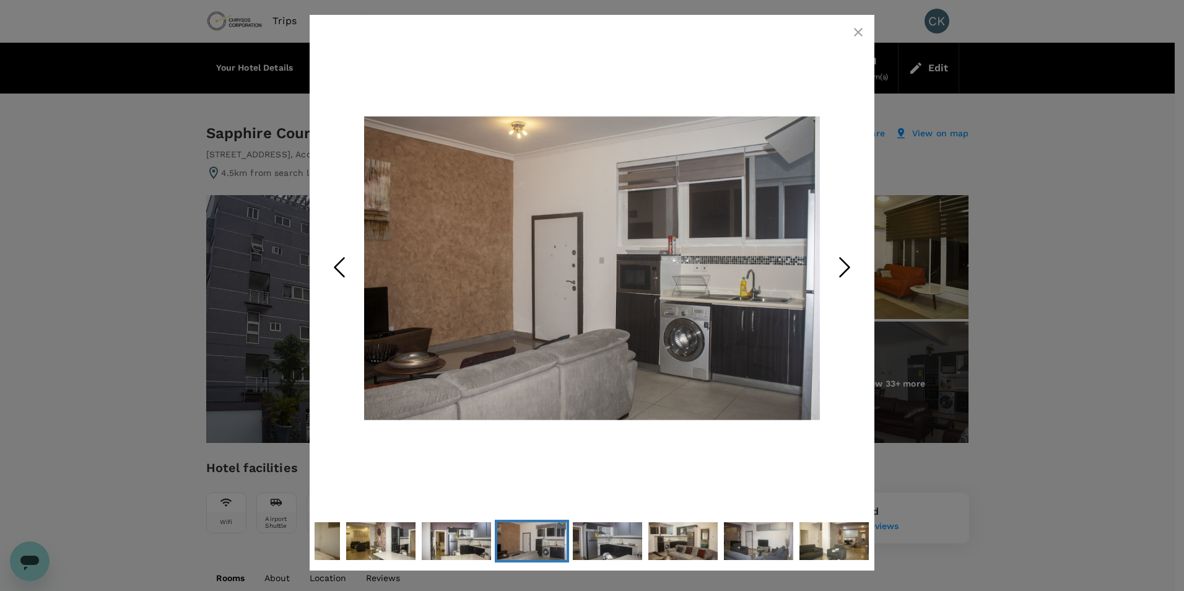
click at [841, 262] on icon "Next Slide" at bounding box center [844, 267] width 37 height 37
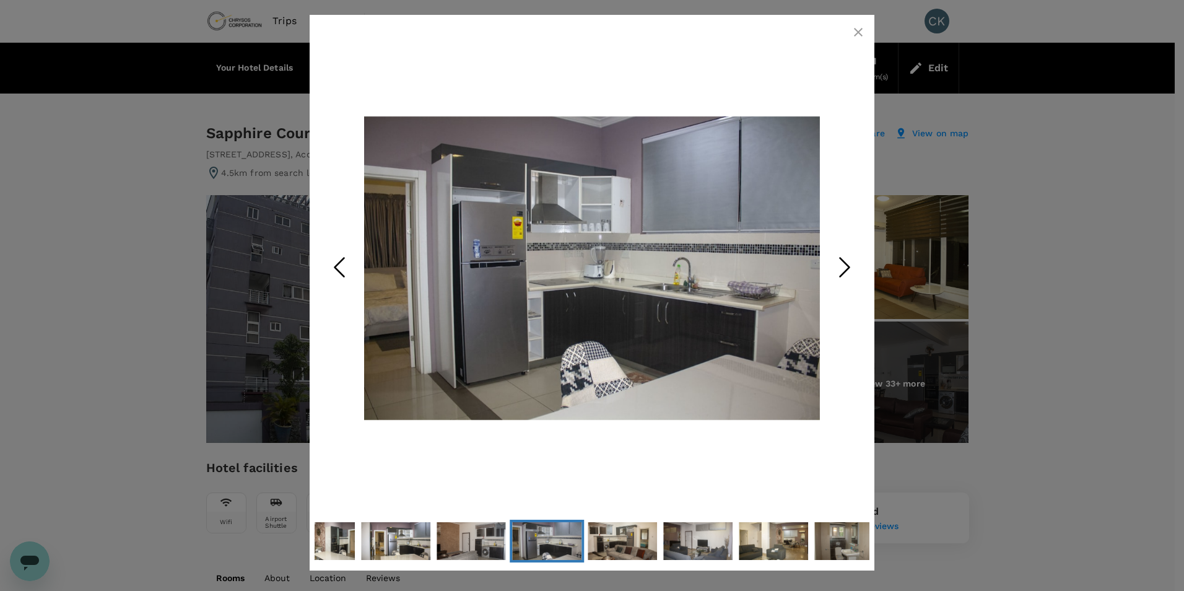
click at [841, 262] on icon "Next Slide" at bounding box center [844, 267] width 37 height 37
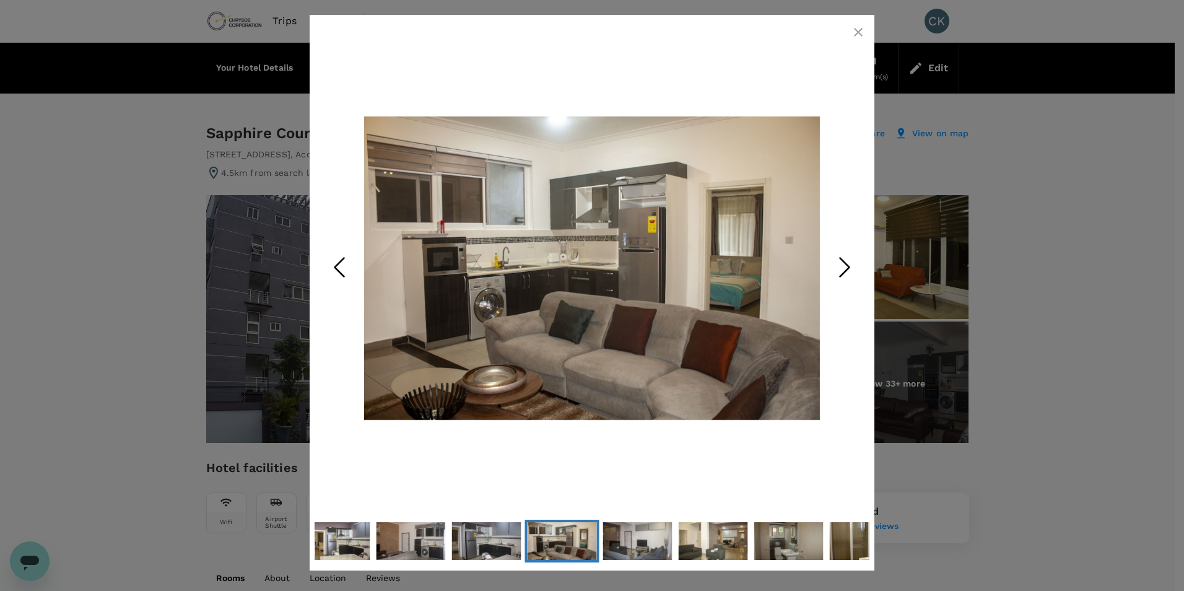
click at [841, 262] on icon "Next Slide" at bounding box center [844, 267] width 37 height 37
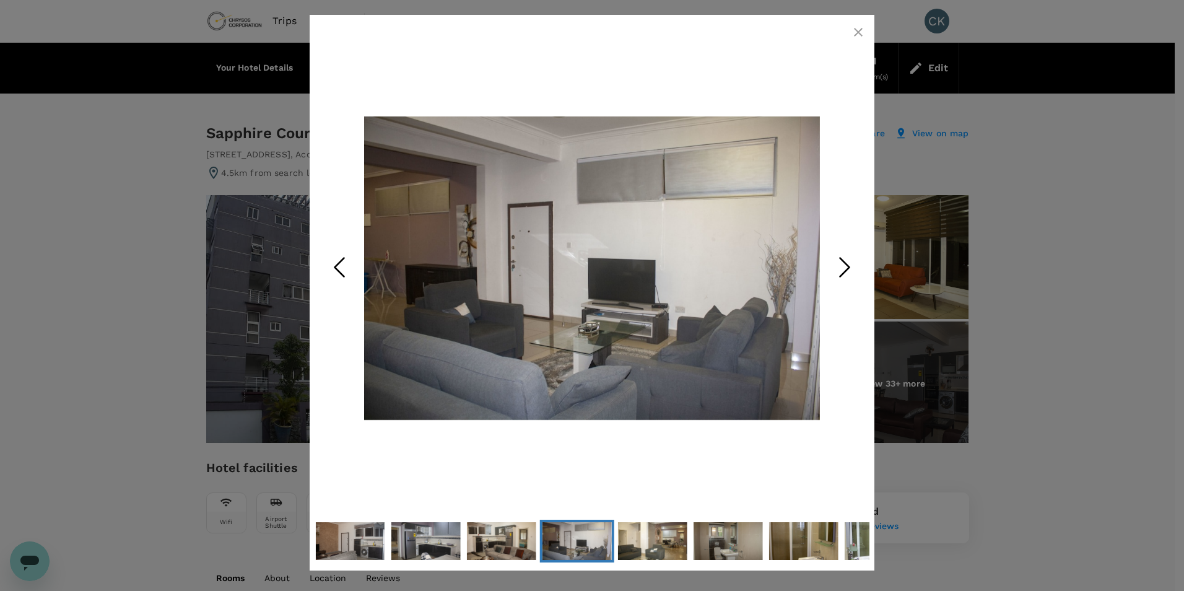
click at [841, 262] on icon "Next Slide" at bounding box center [844, 267] width 37 height 37
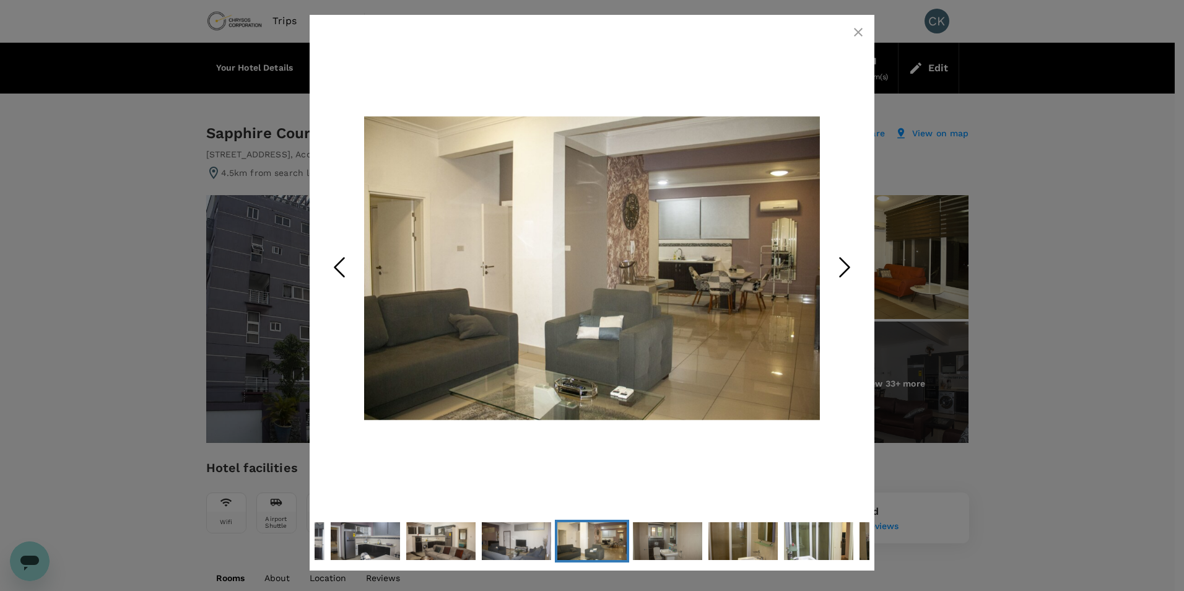
click at [841, 262] on icon "Next Slide" at bounding box center [844, 267] width 37 height 37
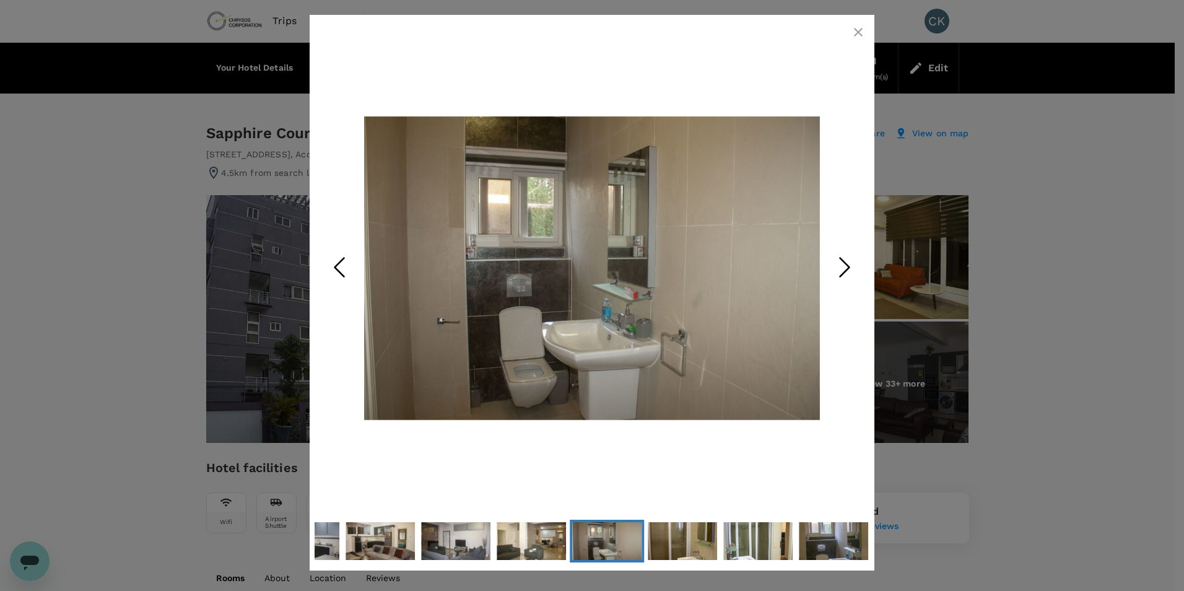
click at [841, 262] on icon "Next Slide" at bounding box center [844, 267] width 37 height 37
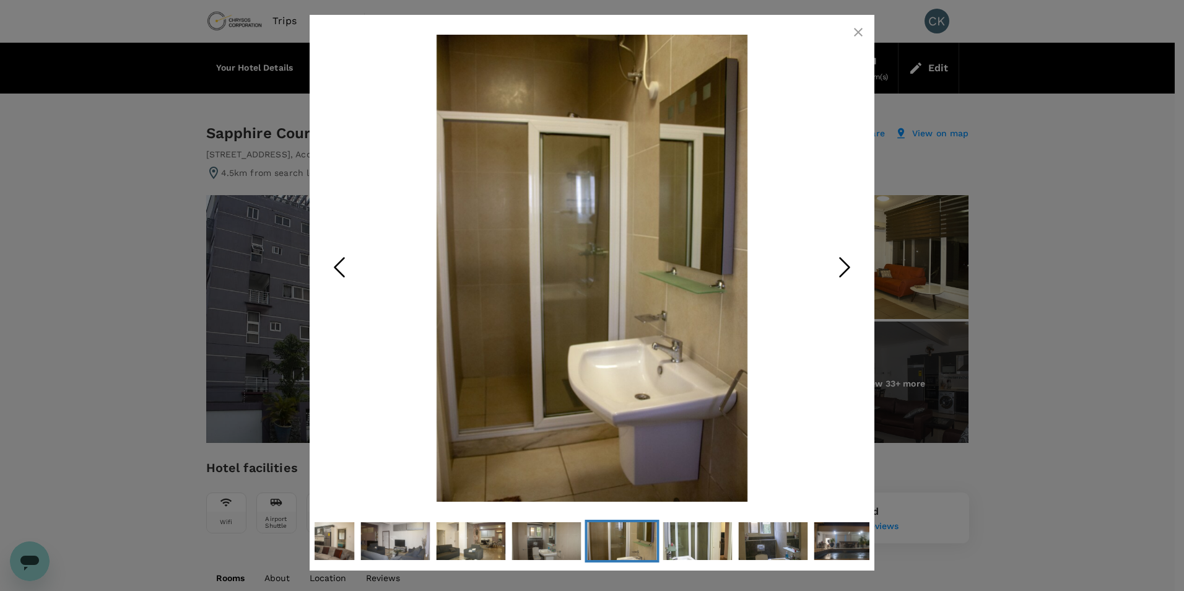
click at [841, 262] on icon "Next Slide" at bounding box center [844, 267] width 37 height 37
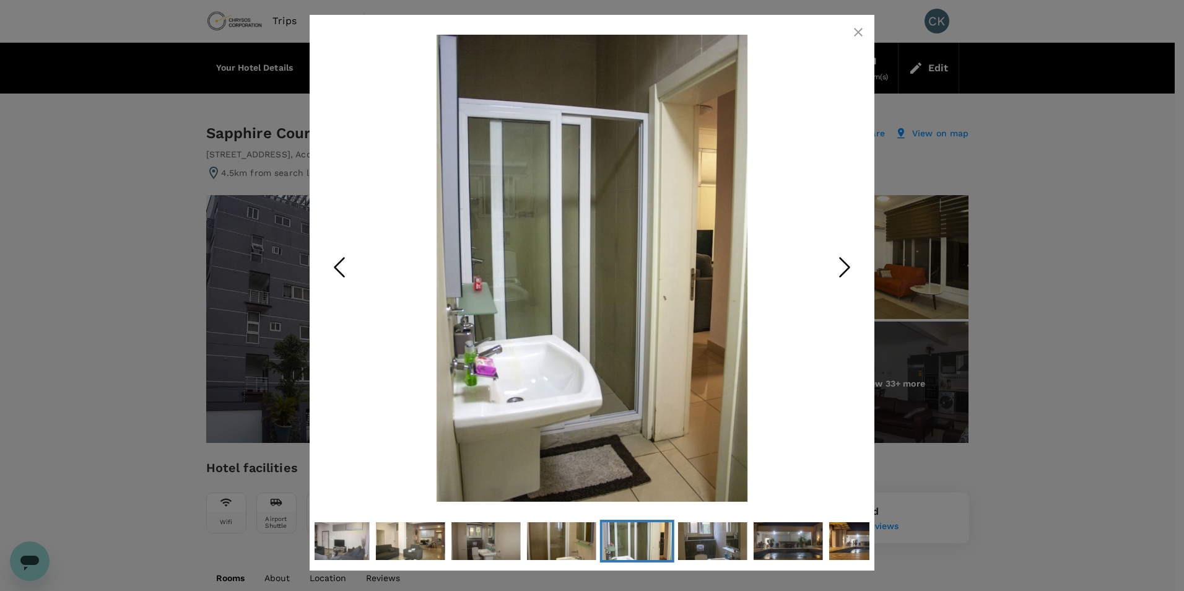
click at [859, 35] on icon "button" at bounding box center [858, 32] width 15 height 15
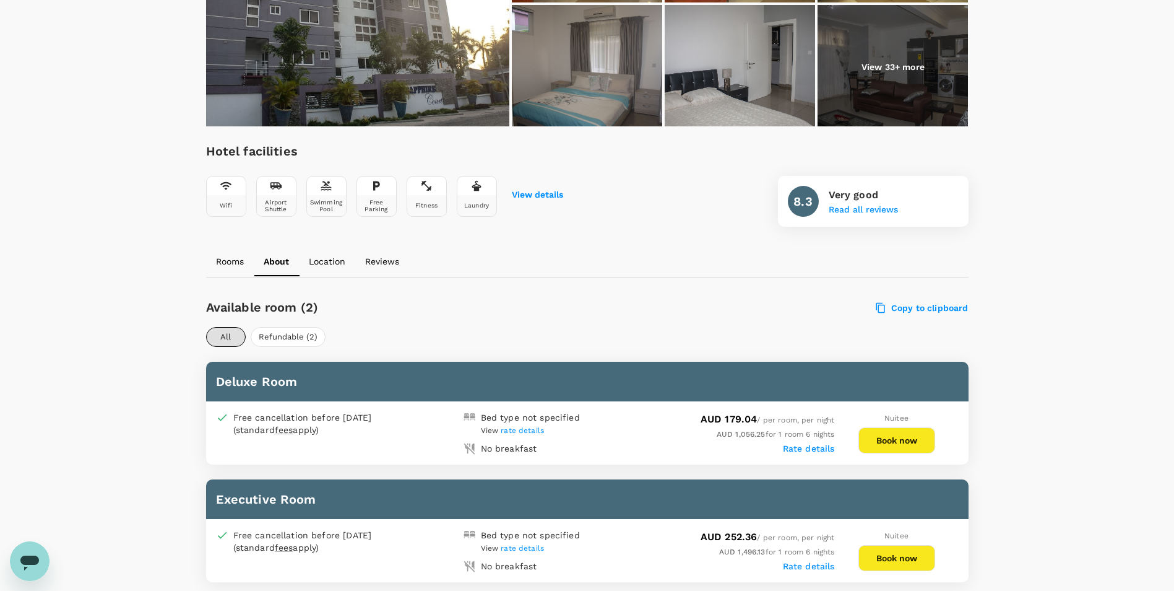
scroll to position [433, 0]
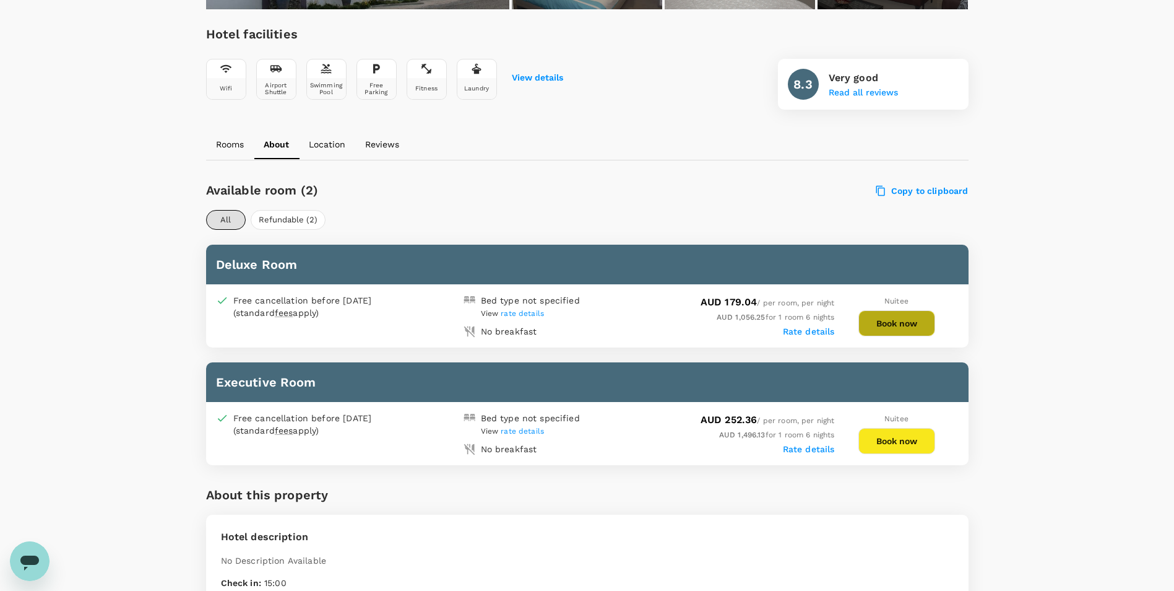
click at [896, 328] on button "Book now" at bounding box center [897, 323] width 77 height 26
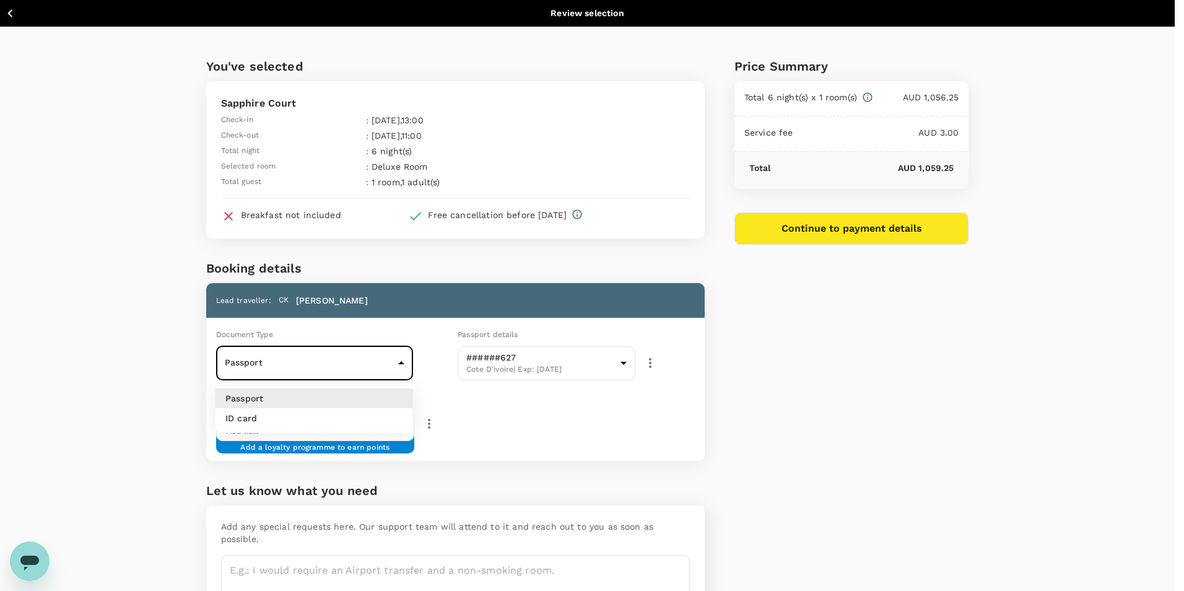
click at [405, 362] on body "Back to hotel details Review selection You've selected Sapphire Court Check-in …" at bounding box center [592, 334] width 1184 height 668
click at [405, 362] on div at bounding box center [592, 295] width 1184 height 591
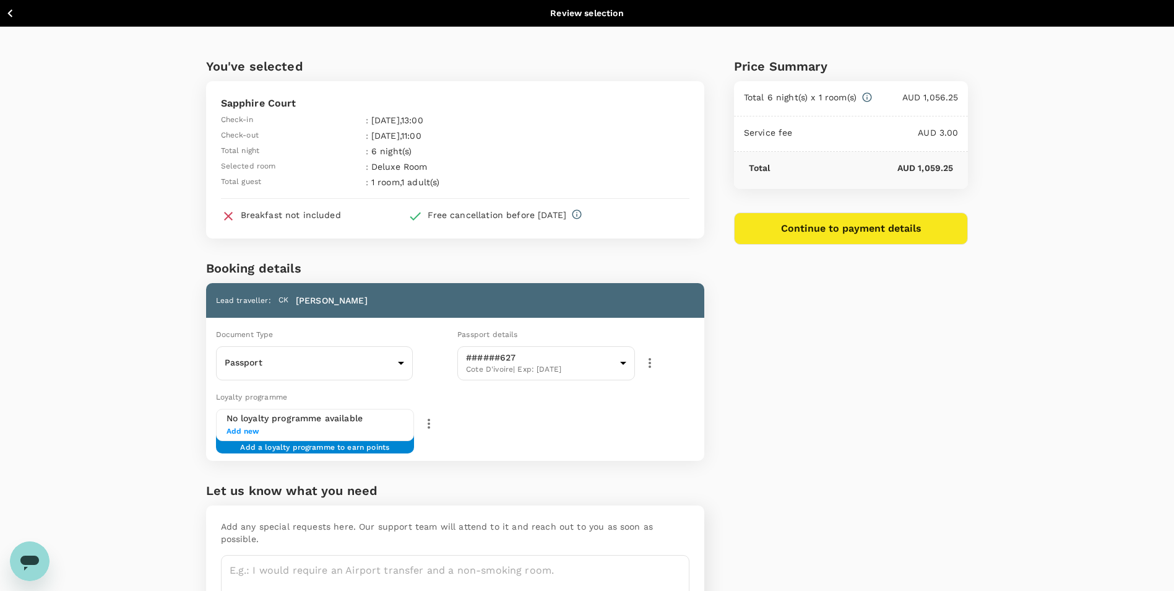
click at [479, 403] on div "Loyalty programme" at bounding box center [375, 397] width 318 height 14
click at [849, 227] on button "Continue to payment details" at bounding box center [851, 228] width 235 height 32
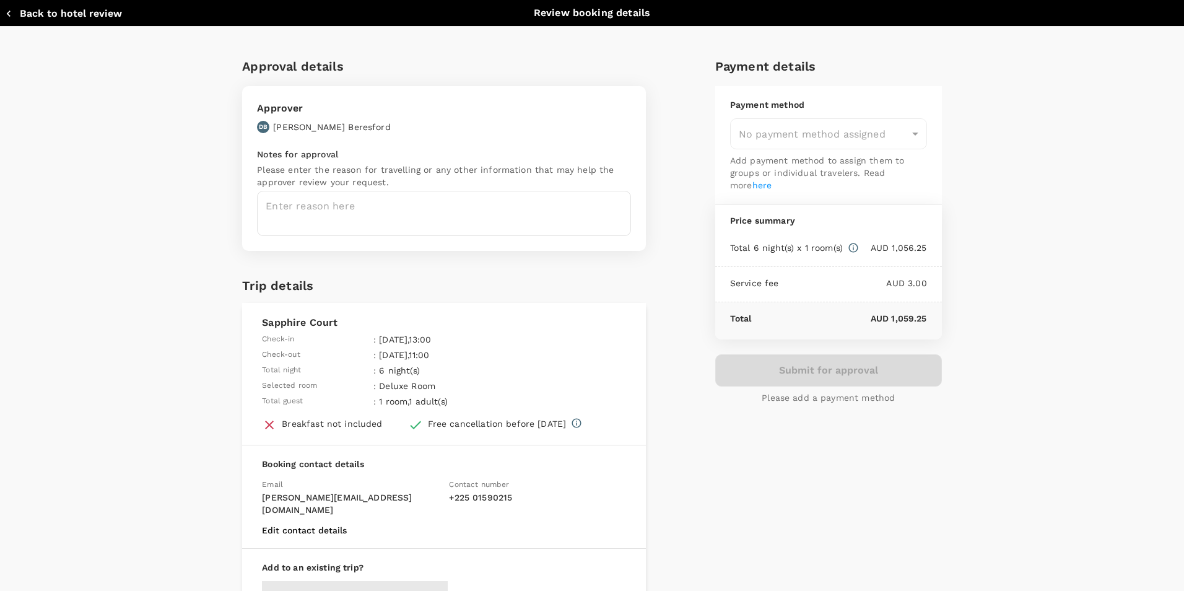
type input "9c4289b1-14a3-4119-8736-521306e5ca8f"
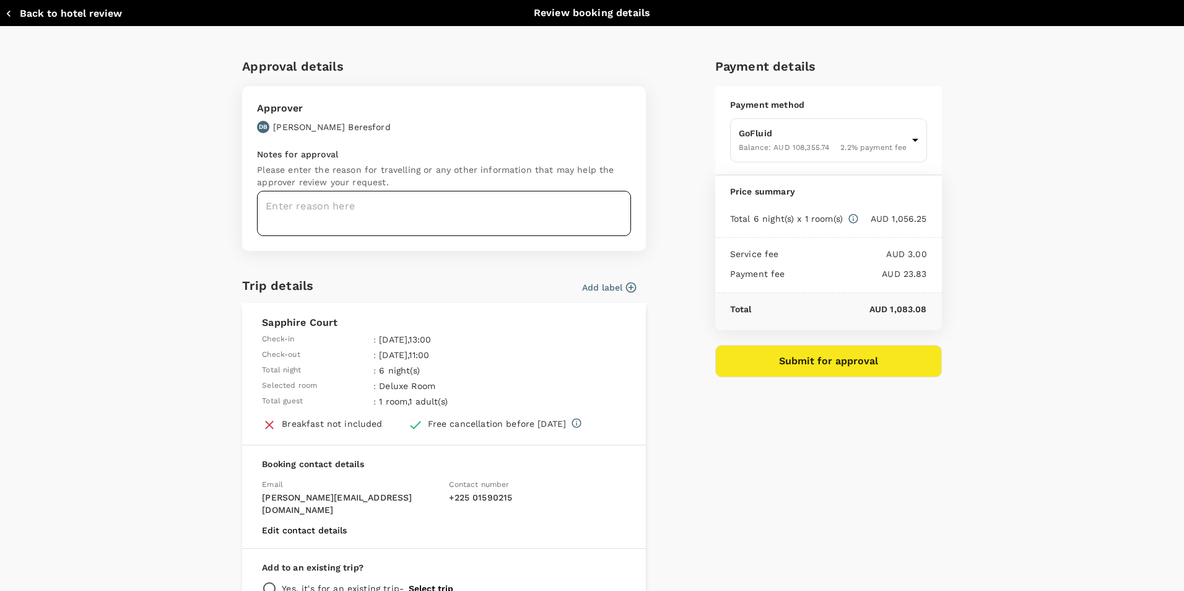
click at [327, 223] on textarea at bounding box center [444, 213] width 374 height 45
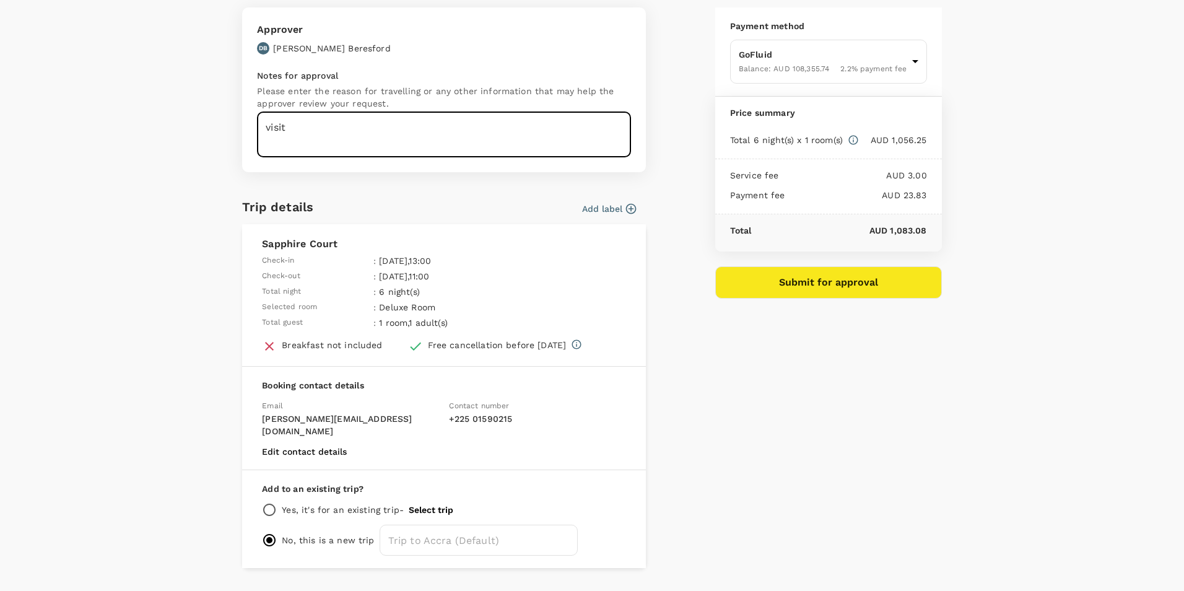
scroll to position [100, 0]
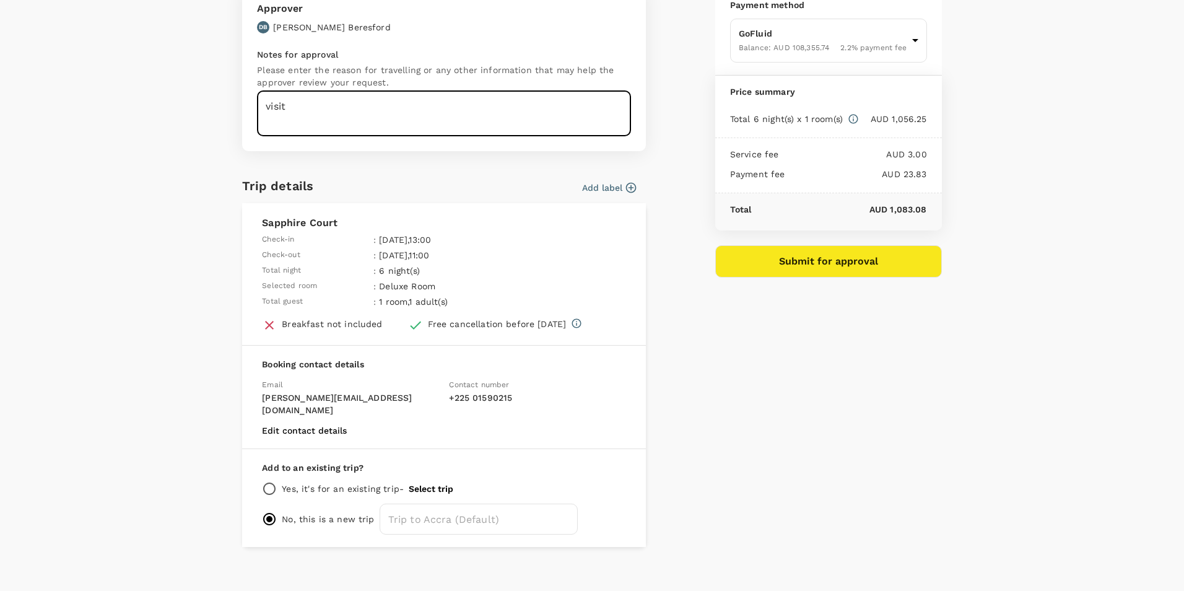
type textarea "visit"
click at [805, 264] on button "Submit for approval" at bounding box center [828, 261] width 227 height 32
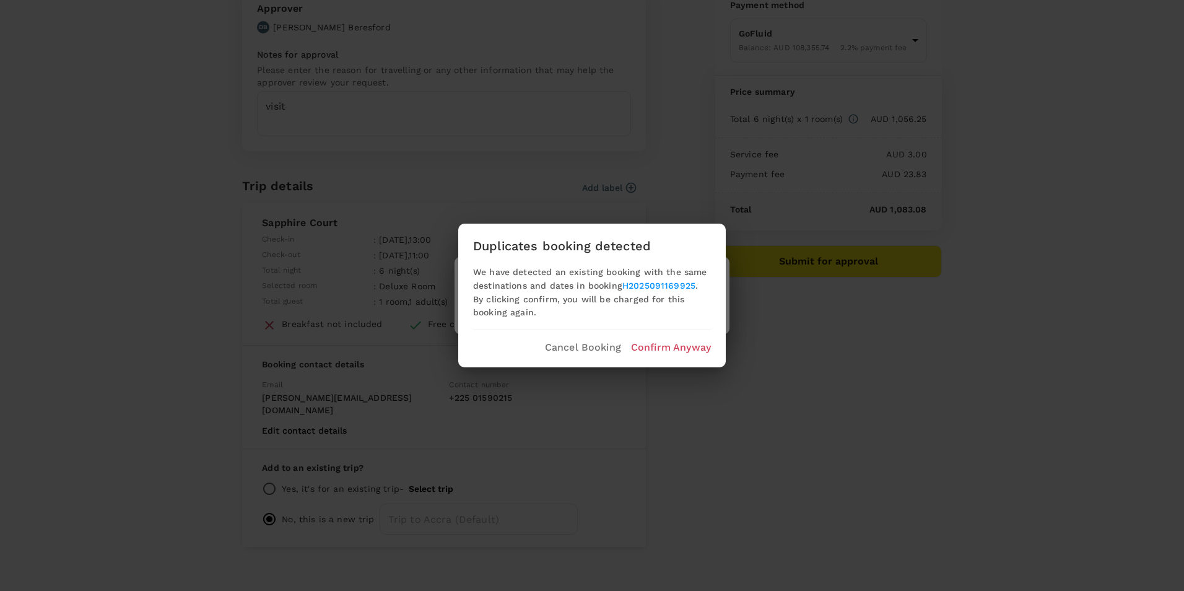
click at [654, 345] on p "Confirm Anyway" at bounding box center [671, 347] width 80 height 15
